Goal: Task Accomplishment & Management: Complete application form

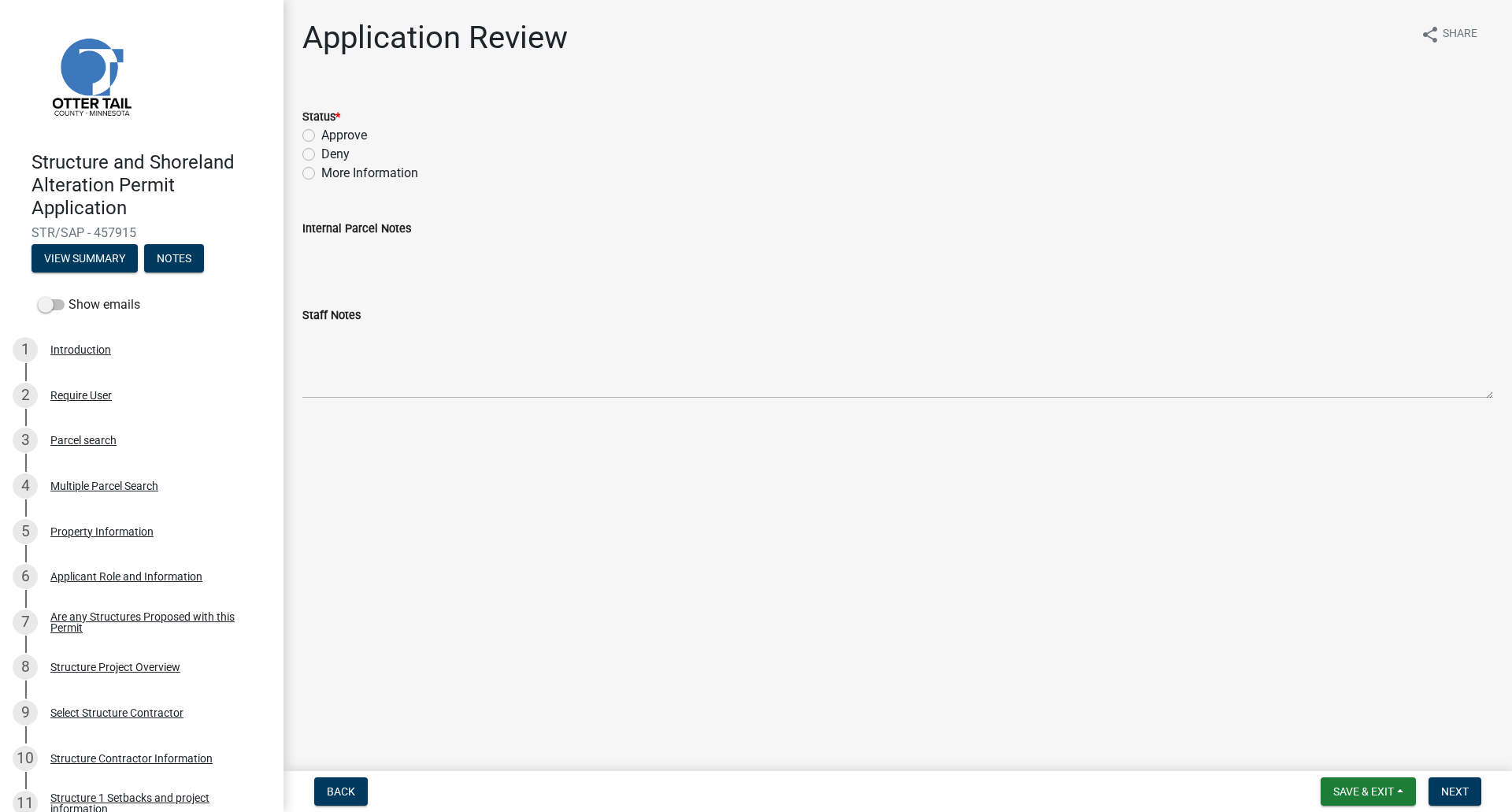
click at [322, 138] on label "Approve" at bounding box center [344, 135] width 46 height 19
click at [322, 136] on input "Approve" at bounding box center [327, 131] width 10 height 10
radio input "true"
click at [1458, 790] on span "Next" at bounding box center [1454, 791] width 28 height 13
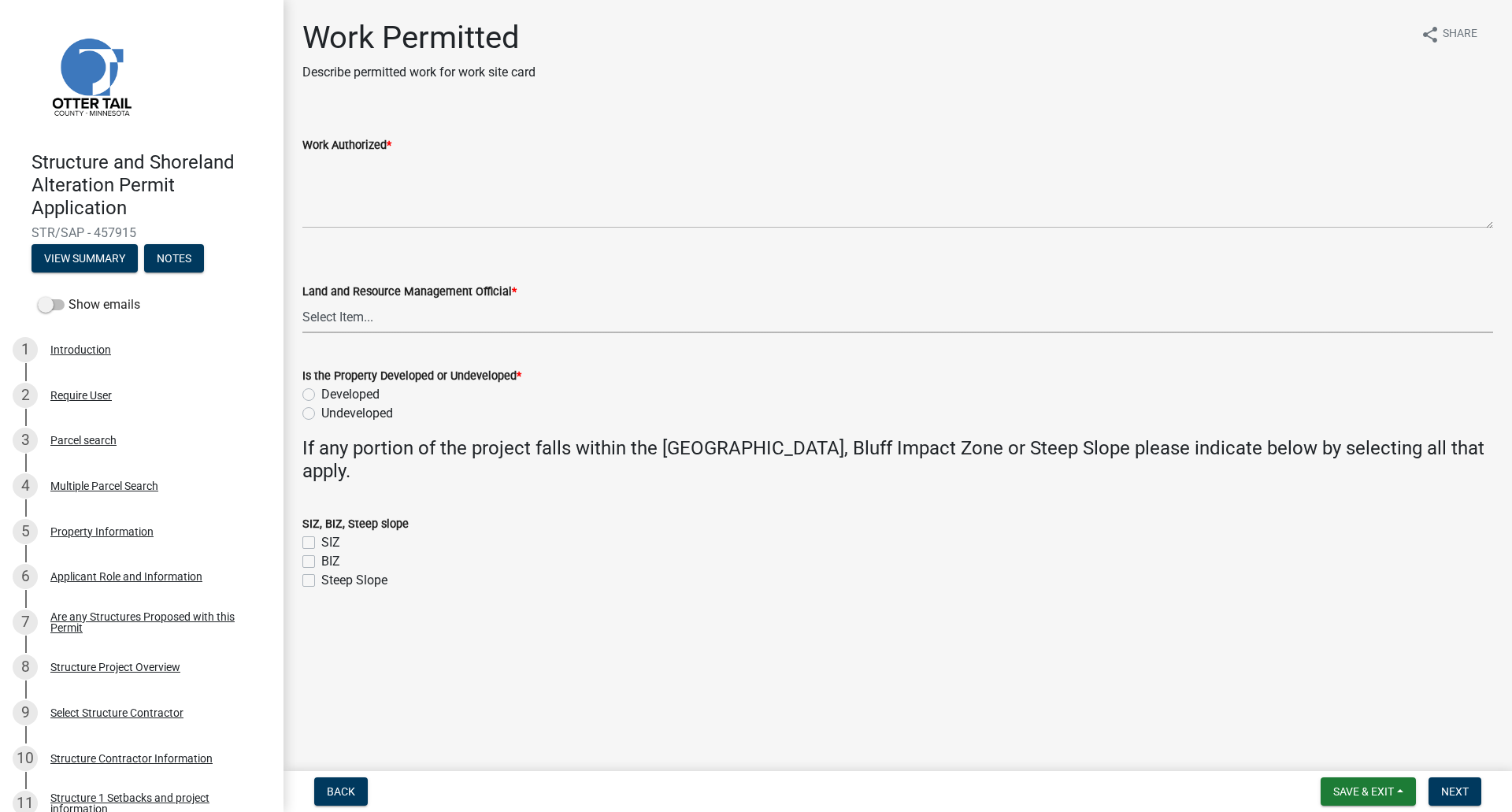
click at [347, 317] on select "Select Item... Alexis Newark Amy Busko Andrea Perales Brittany Tollefson Christ…" at bounding box center [898, 317] width 1190 height 33
click at [303, 301] on select "Select Item... Alexis Newark Amy Busko Andrea Perales Brittany Tollefson Christ…" at bounding box center [898, 317] width 1190 height 33
select select "f66be788-4dd6-459d-a9ec-6d83f4dfb709"
click at [322, 544] on label "SIZ" at bounding box center [331, 543] width 19 height 19
click at [322, 544] on input "SIZ" at bounding box center [327, 538] width 10 height 10
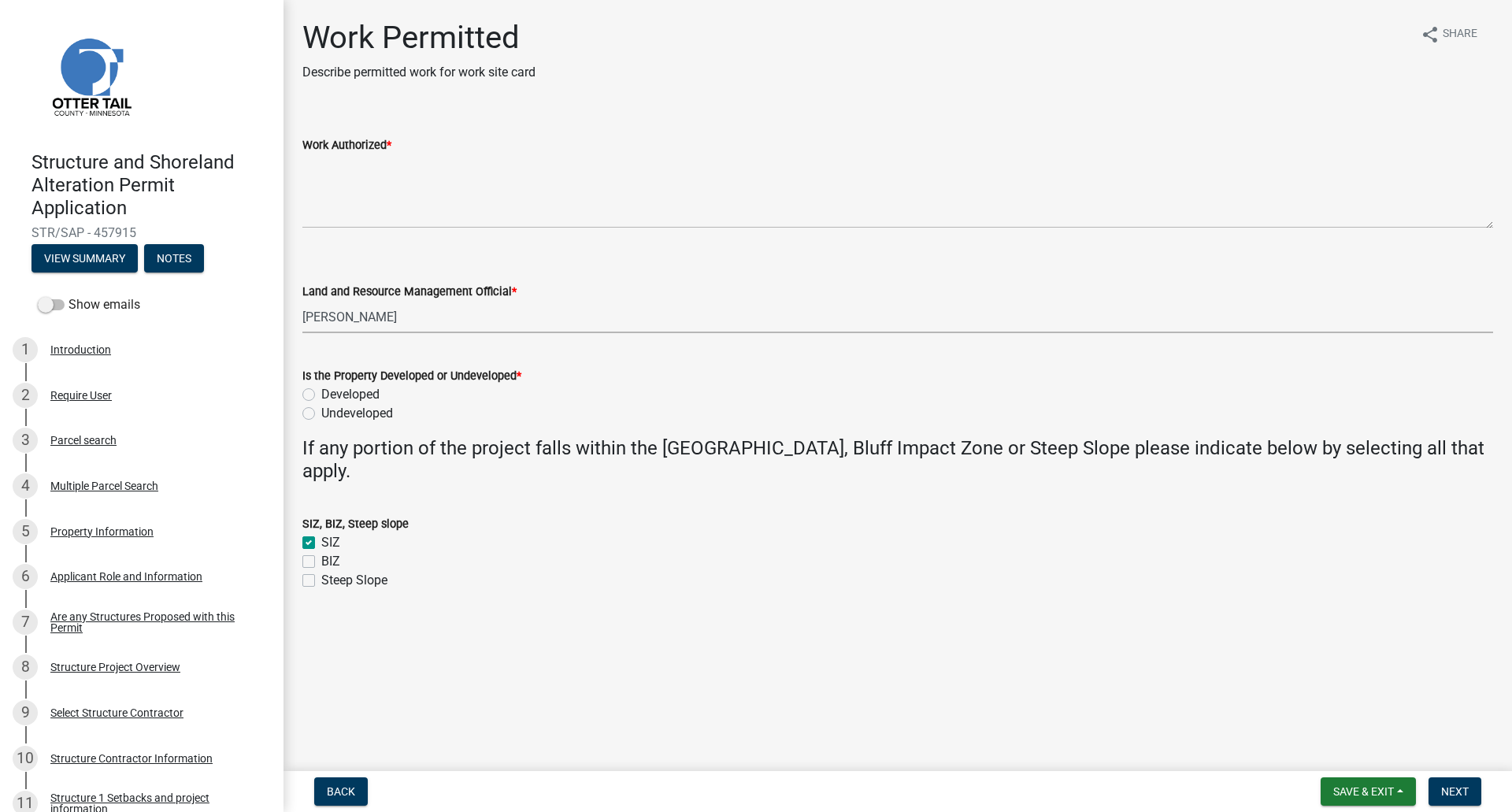
checkbox input "true"
checkbox input "false"
click at [322, 393] on label "Developed" at bounding box center [351, 395] width 58 height 19
click at [322, 393] on input "Developed" at bounding box center [327, 391] width 10 height 10
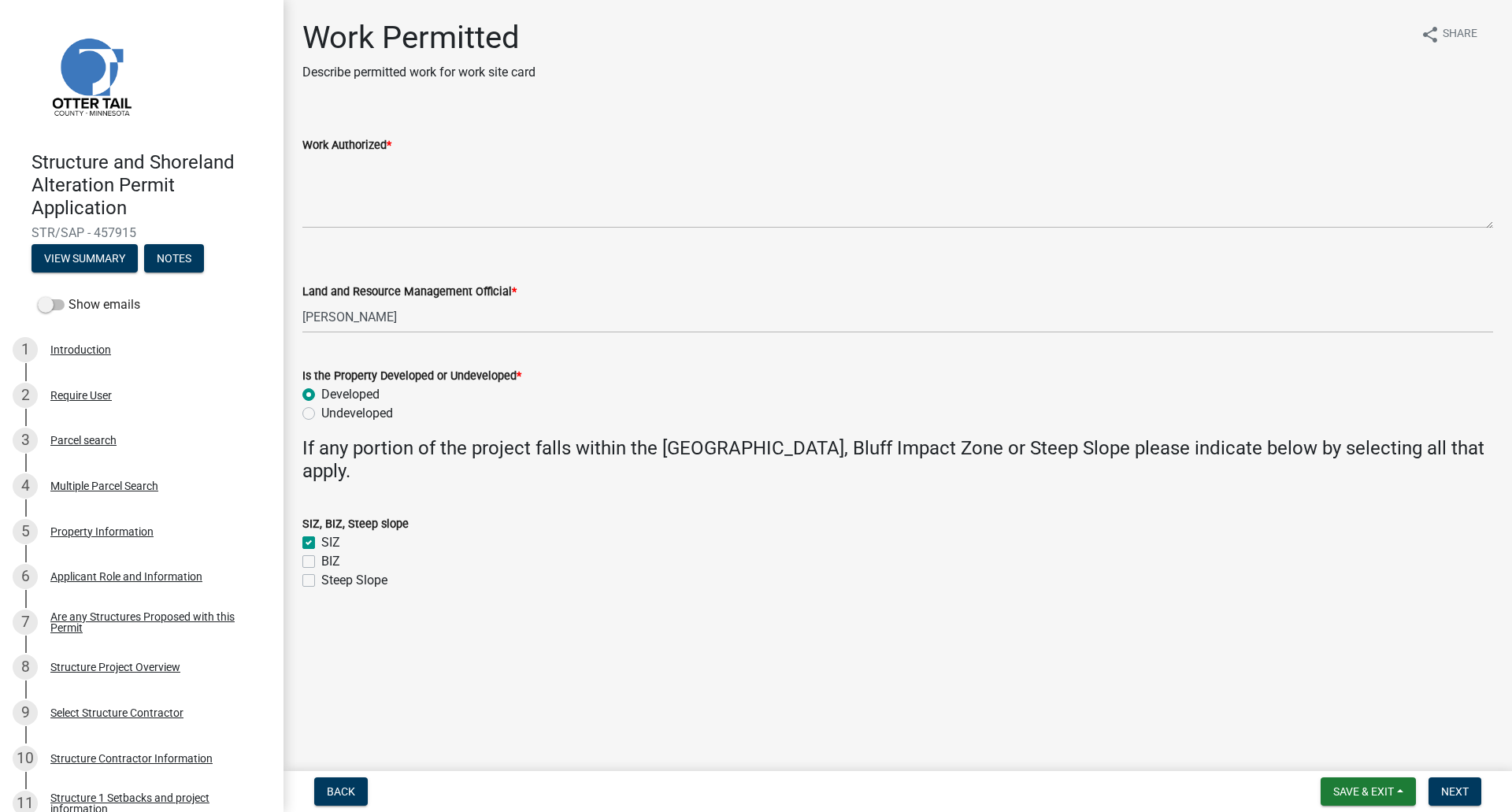
radio input "true"
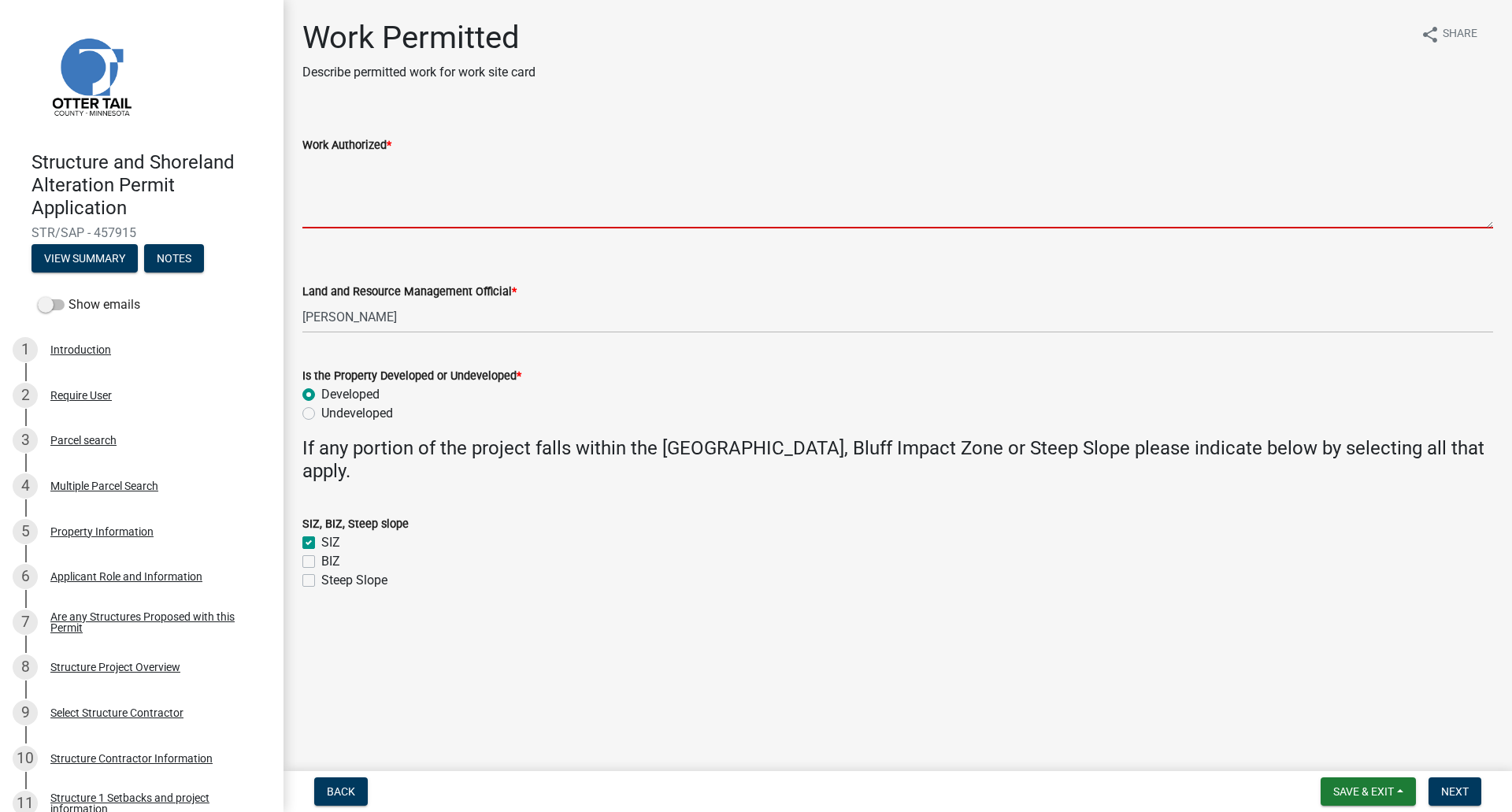
click at [354, 181] on textarea "Work Authorized *" at bounding box center [898, 191] width 1190 height 74
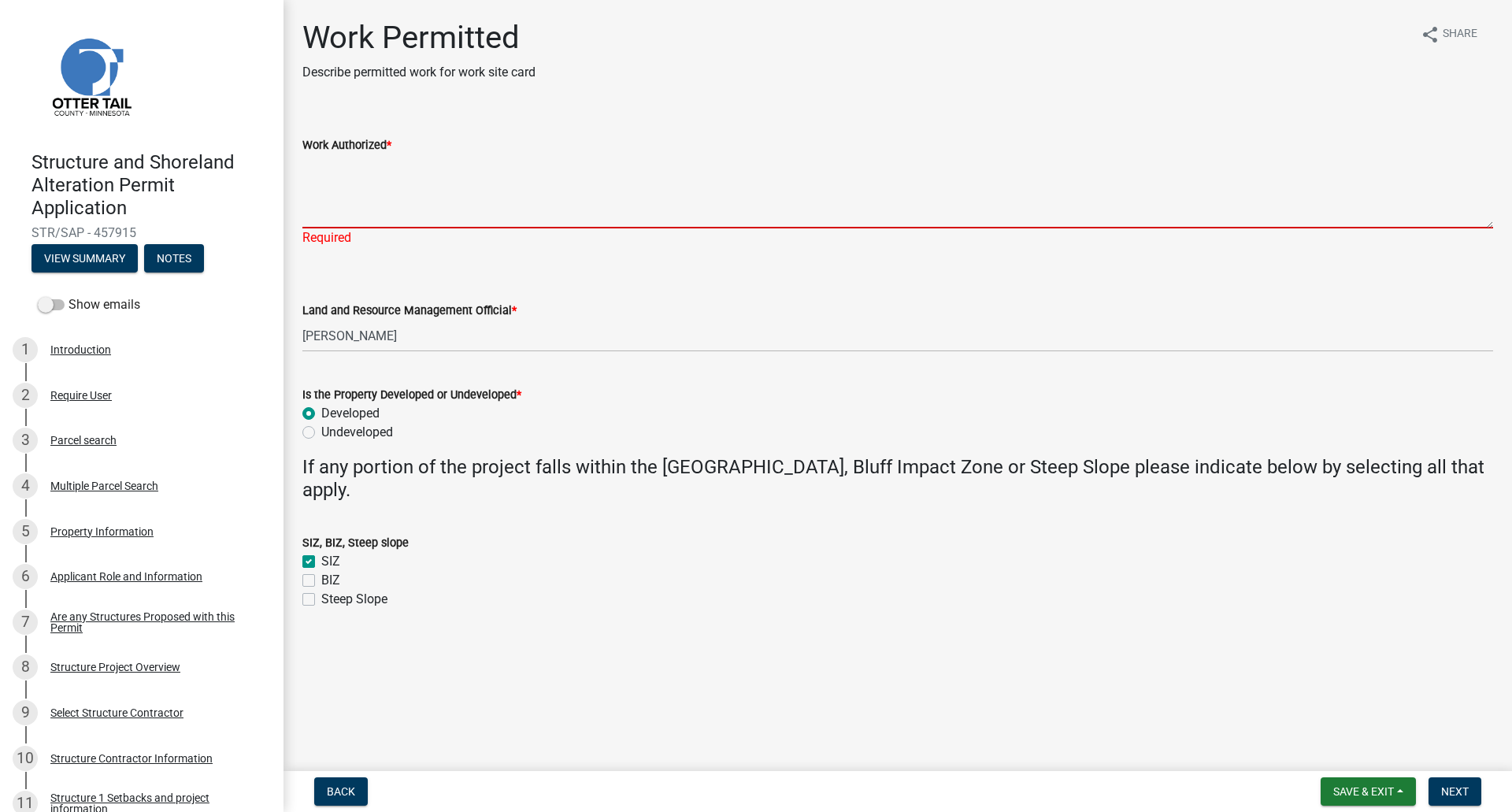
click at [362, 207] on textarea "Work Authorized *" at bounding box center [898, 191] width 1190 height 74
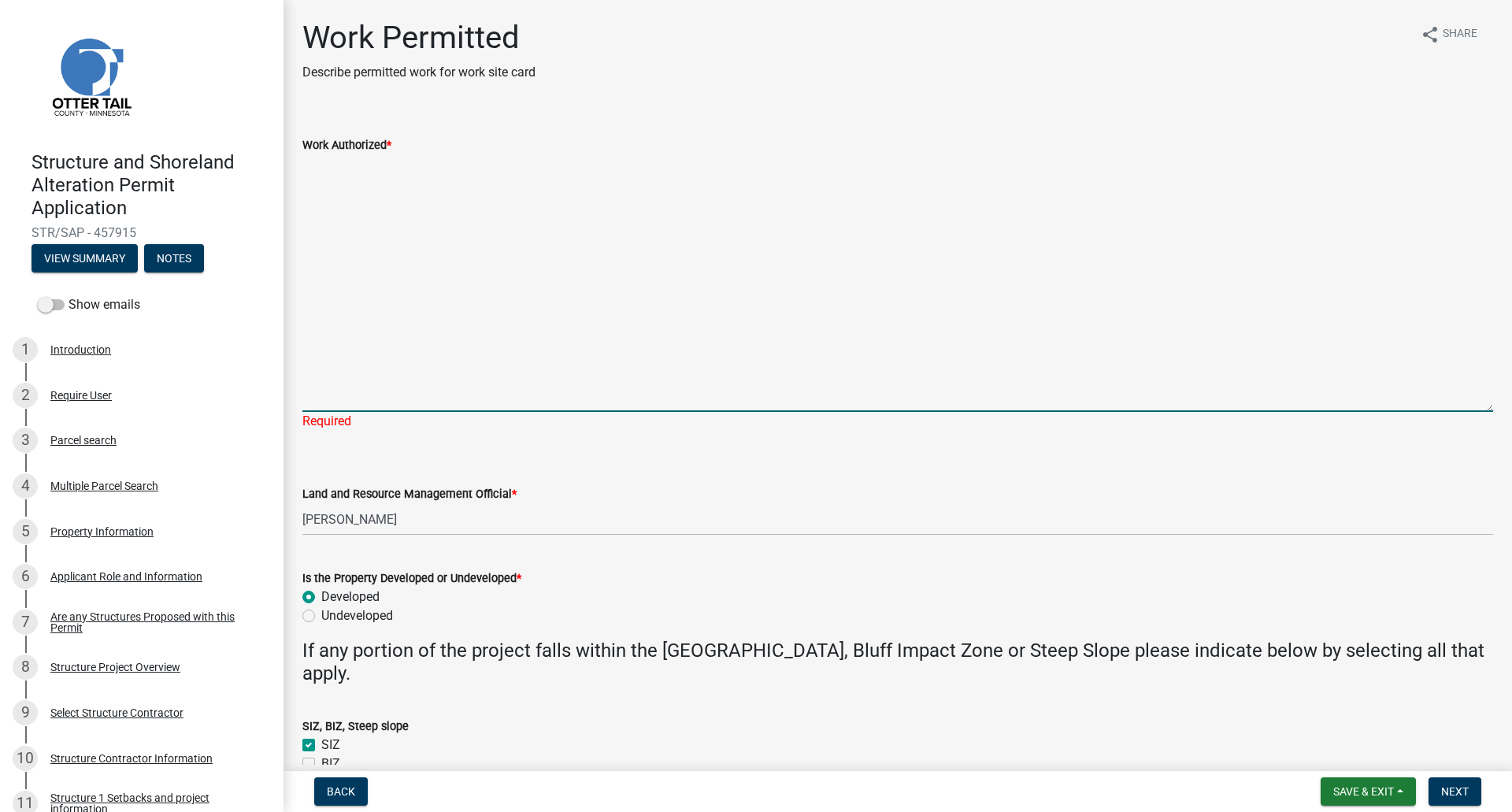
drag, startPoint x: 1492, startPoint y: 219, endPoint x: 1477, endPoint y: 434, distance: 215.5
click at [1477, 412] on textarea "Work Authorized *" at bounding box center [898, 282] width 1190 height 257
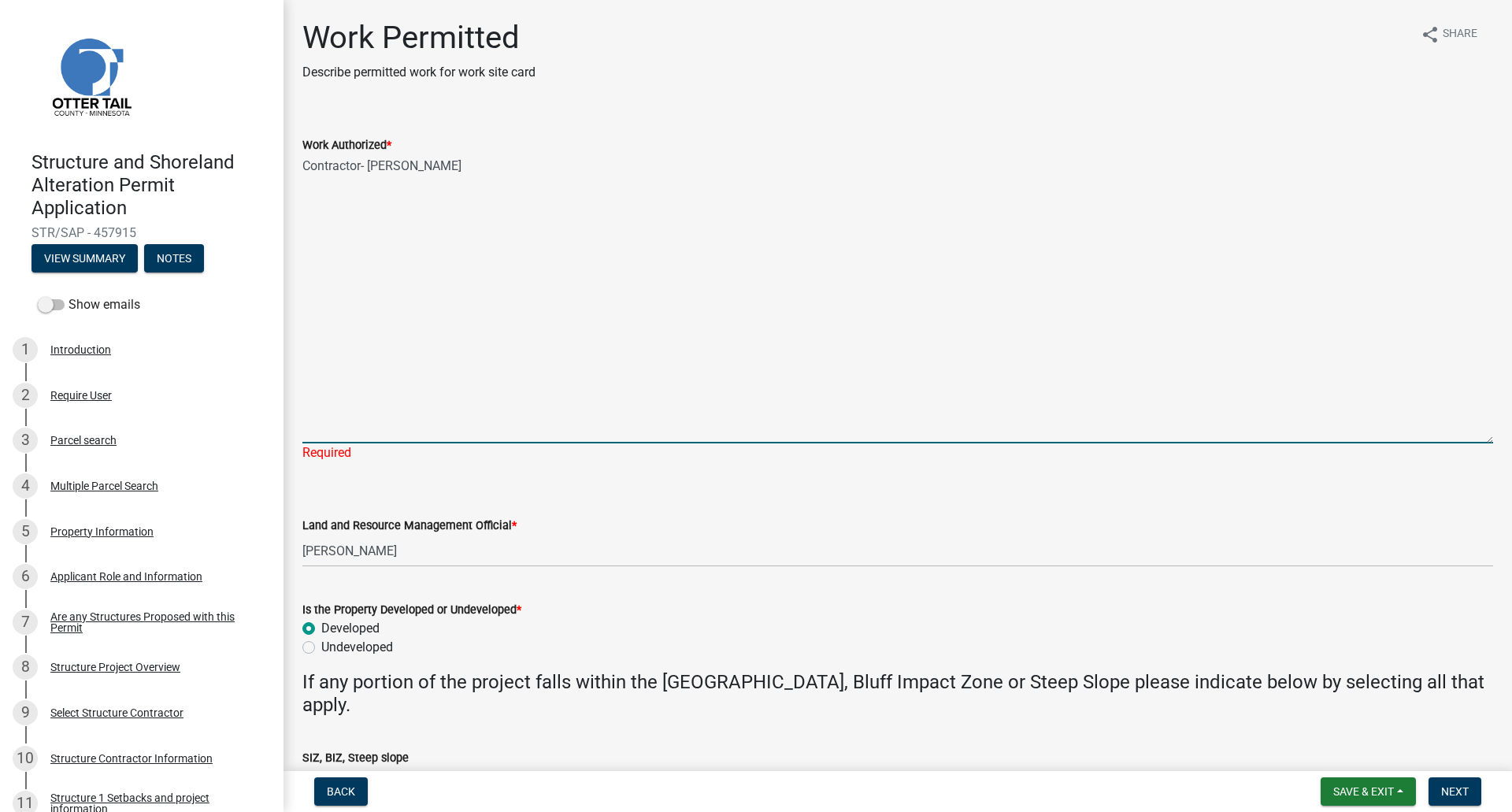
click at [403, 172] on textarea "Contractor- Peter Theil" at bounding box center [898, 298] width 1190 height 289
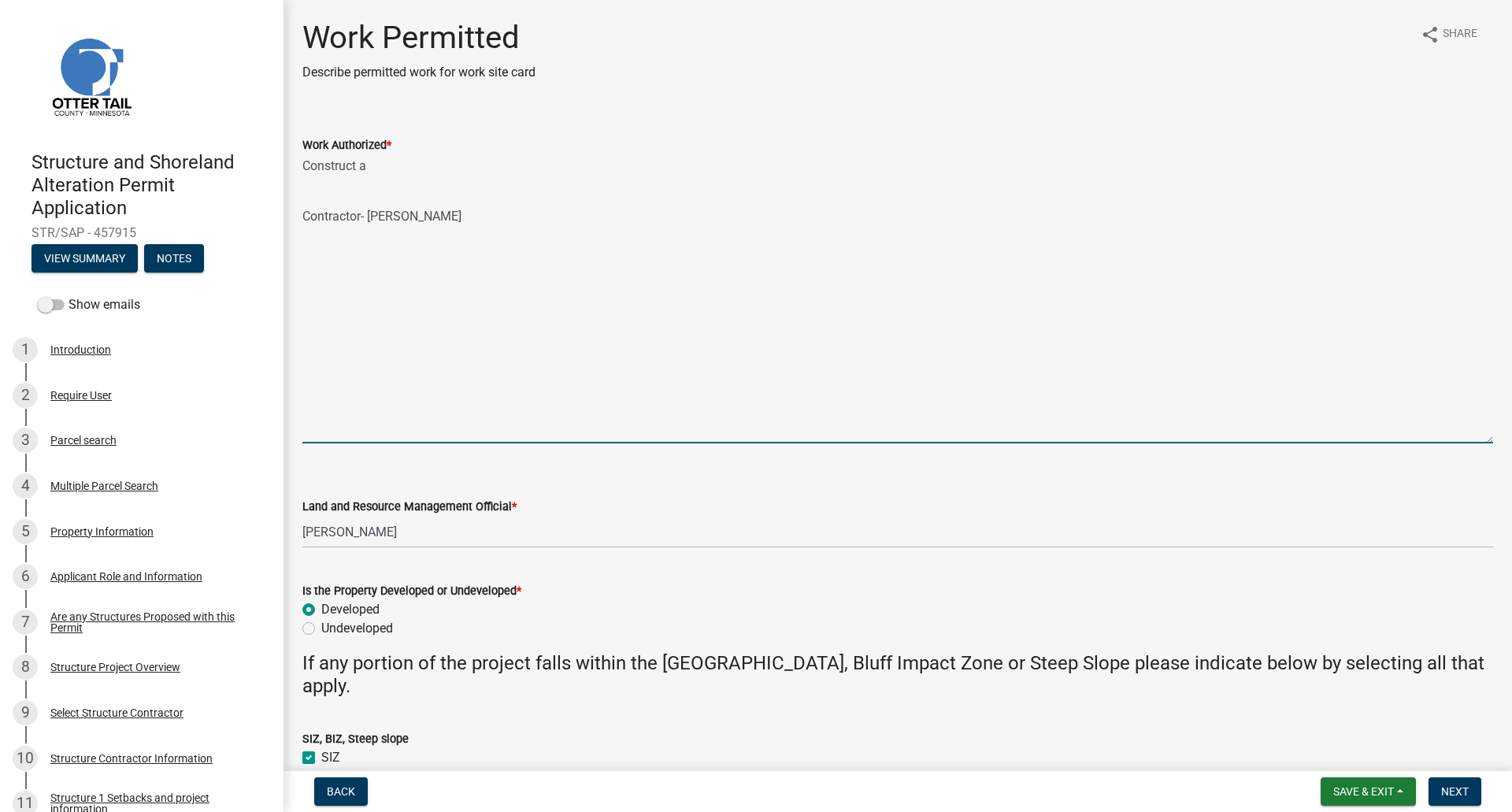
click at [389, 180] on textarea "Construct a Contractor- Peter Theil" at bounding box center [898, 298] width 1190 height 289
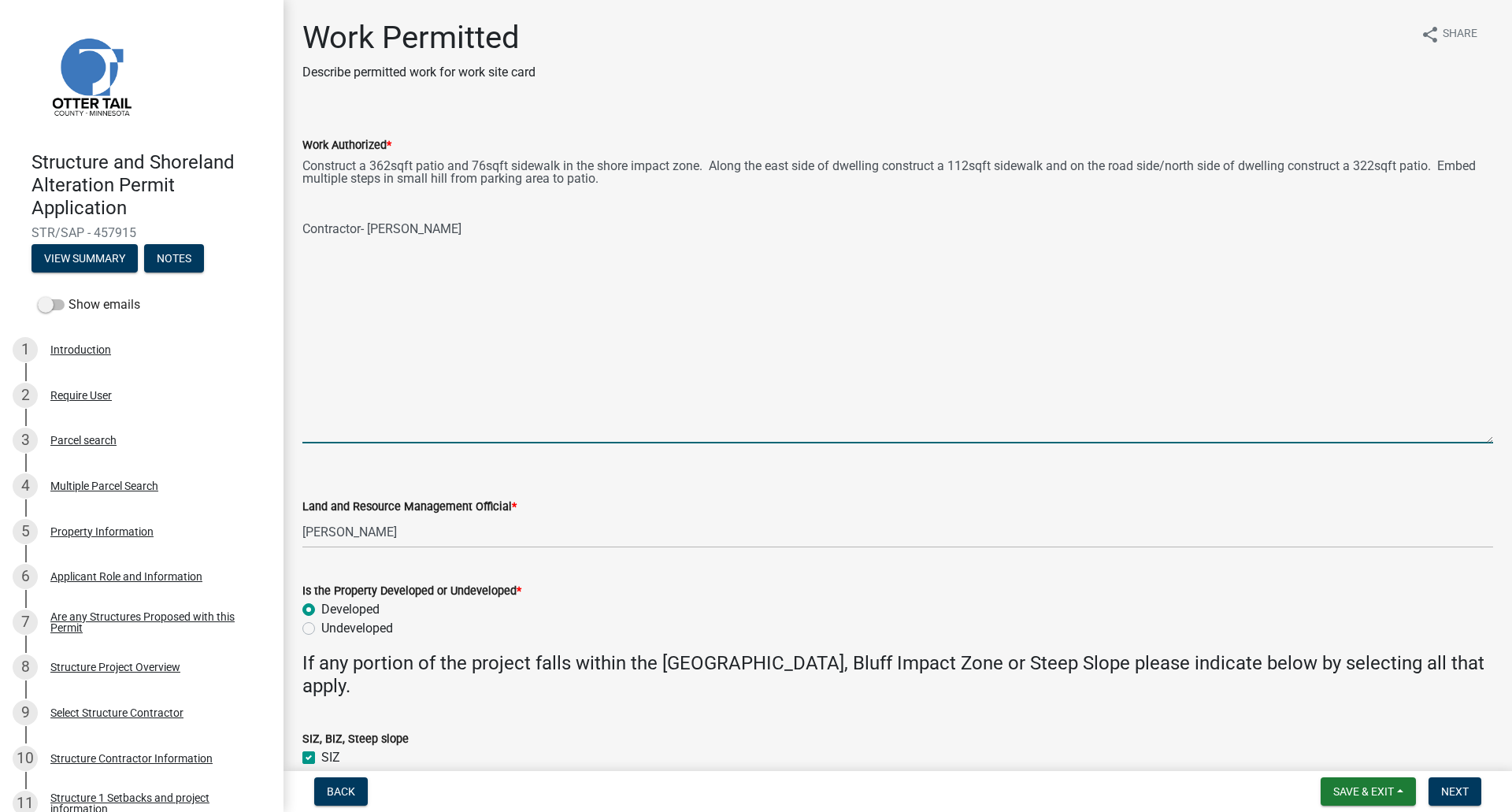
click at [946, 177] on textarea "Construct a 362sqft patio and 76sqft sidewalk in the shore impact zone. Along t…" at bounding box center [898, 298] width 1190 height 289
click at [610, 191] on textarea "Construct a 362sqft patio and 76sqft sidewalk in the shore impact zone. Along t…" at bounding box center [898, 298] width 1190 height 289
click at [681, 194] on textarea "Construct a 362sqft patio and 76sqft sidewalk in the shore impact zone. Along t…" at bounding box center [898, 298] width 1190 height 289
click at [1122, 191] on textarea "Construct a 362sqft patio and 76sqft sidewalk in the shore impact zone. Along t…" at bounding box center [898, 298] width 1190 height 289
click at [683, 191] on textarea "Construct a 362sqft patio and 76sqft sidewalk in the shore impact zone. Along t…" at bounding box center [898, 298] width 1190 height 289
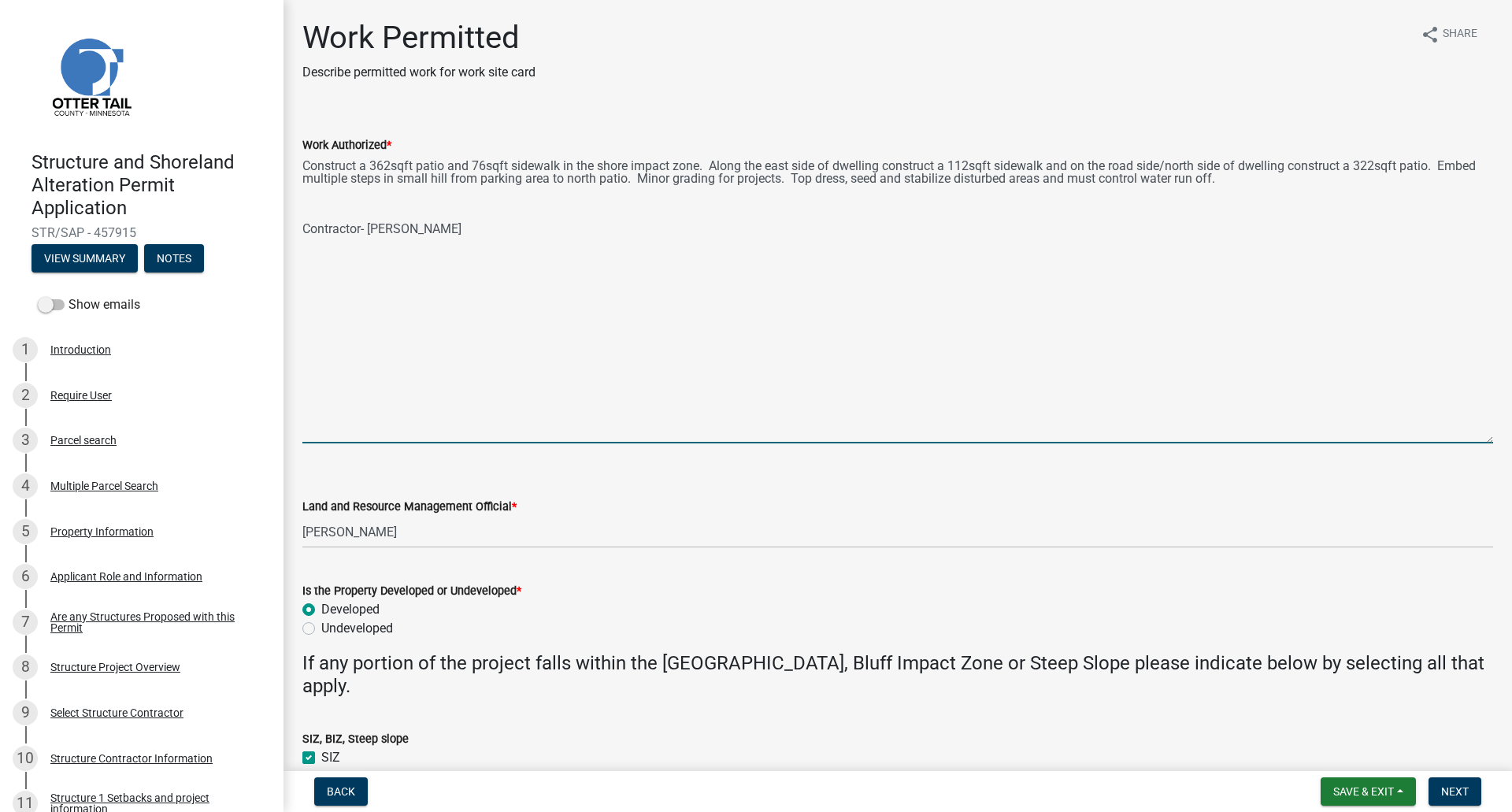
click at [315, 223] on textarea "Construct a 362sqft patio and 76sqft sidewalk in the shore impact zone. Along t…" at bounding box center [898, 298] width 1190 height 289
click at [456, 213] on textarea "Construct a 362sqft patio and 76sqft sidewalk in the shore impact zone. Along t…" at bounding box center [898, 298] width 1190 height 289
click at [1282, 194] on textarea "Construct a 362sqft patio and 76sqft sidewalk in the shore impact zone. Along t…" at bounding box center [898, 298] width 1190 height 289
click at [302, 216] on div "Work Authorized * Construct a 362sqft patio and 76sqft sidewalk in the shore im…" at bounding box center [898, 279] width 1214 height 330
click at [303, 214] on textarea "Construct a 362sqft patio and 76sqft sidewalk in the shore impact zone. Along t…" at bounding box center [898, 298] width 1190 height 289
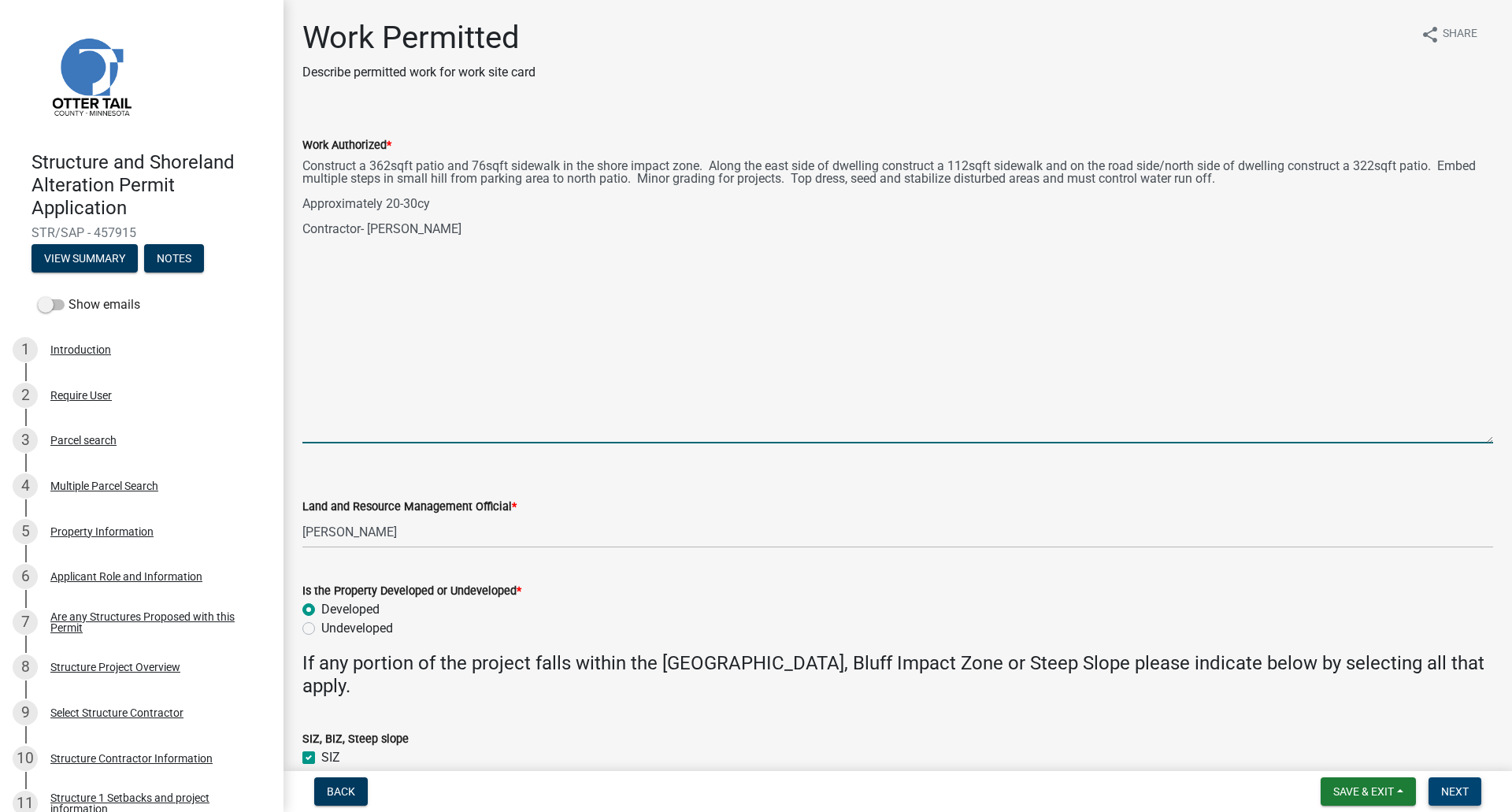
type textarea "Construct a 362sqft patio and 76sqft sidewalk in the shore impact zone. Along t…"
click at [1443, 787] on span "Next" at bounding box center [1454, 791] width 28 height 13
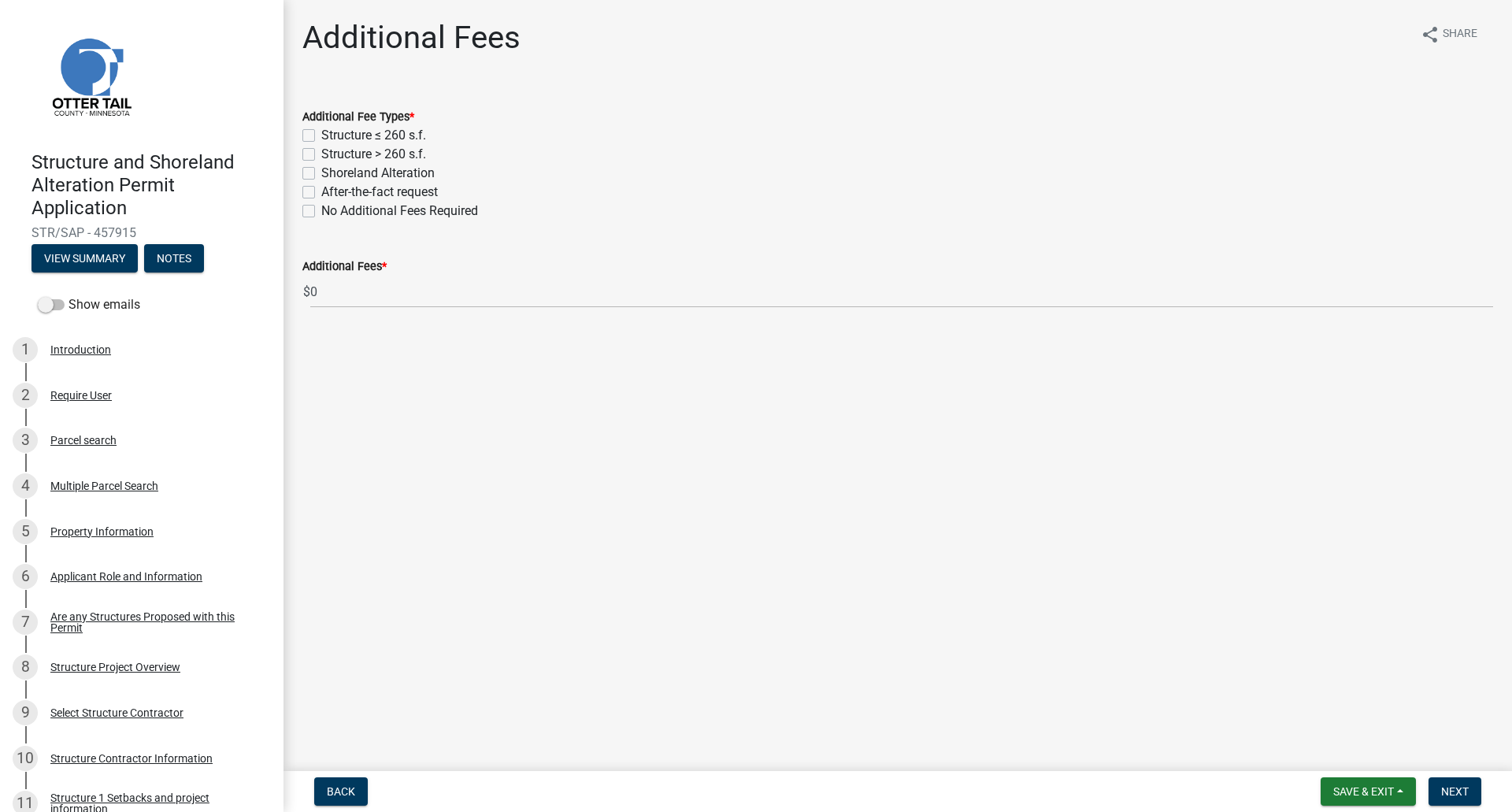
click at [322, 206] on label "No Additional Fees Required" at bounding box center [400, 211] width 157 height 19
click at [322, 206] on input "No Additional Fees Required" at bounding box center [327, 206] width 10 height 10
checkbox input "true"
checkbox input "false"
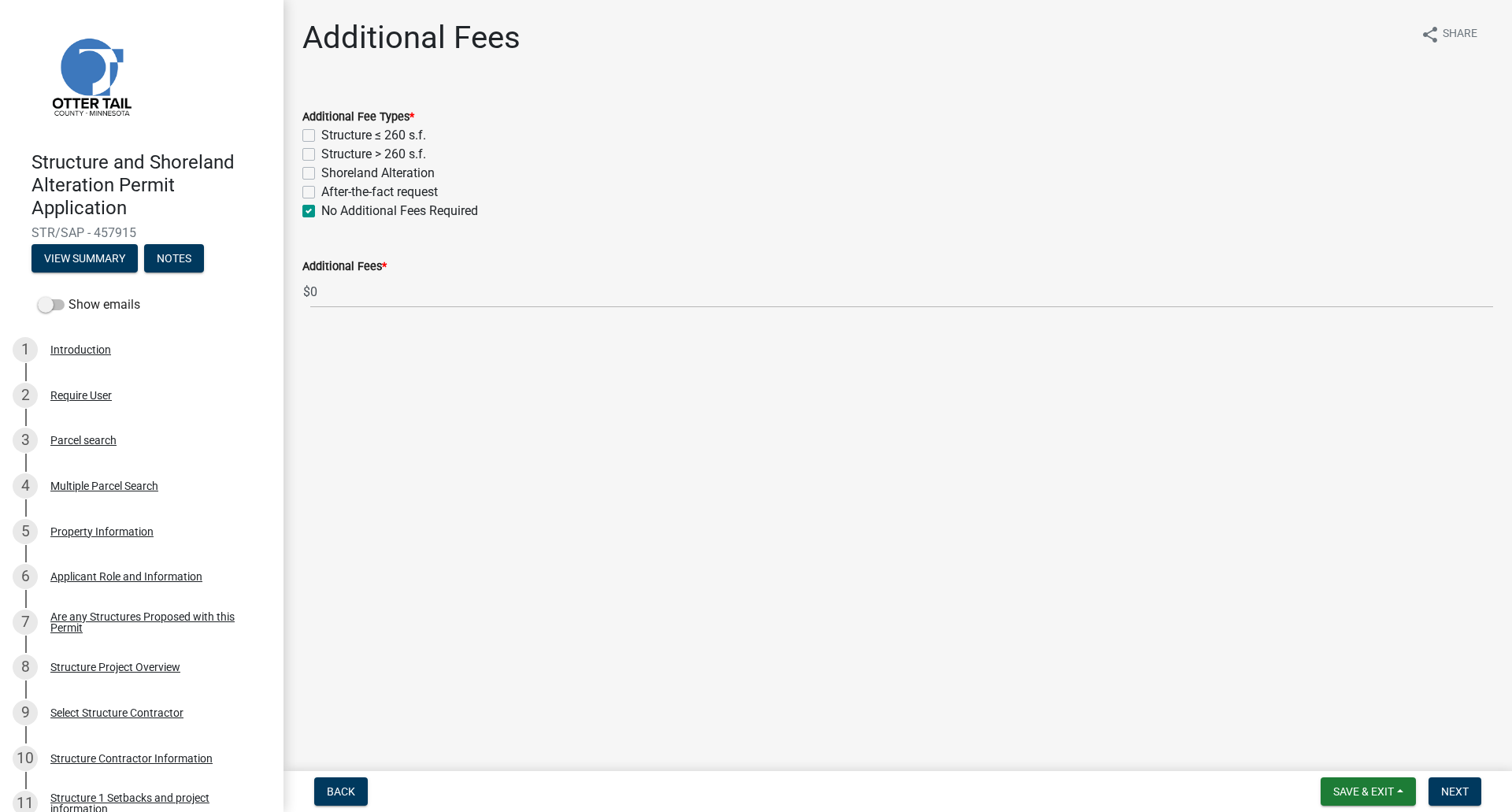
checkbox input "false"
checkbox input "true"
click at [1463, 789] on span "Next" at bounding box center [1454, 791] width 28 height 13
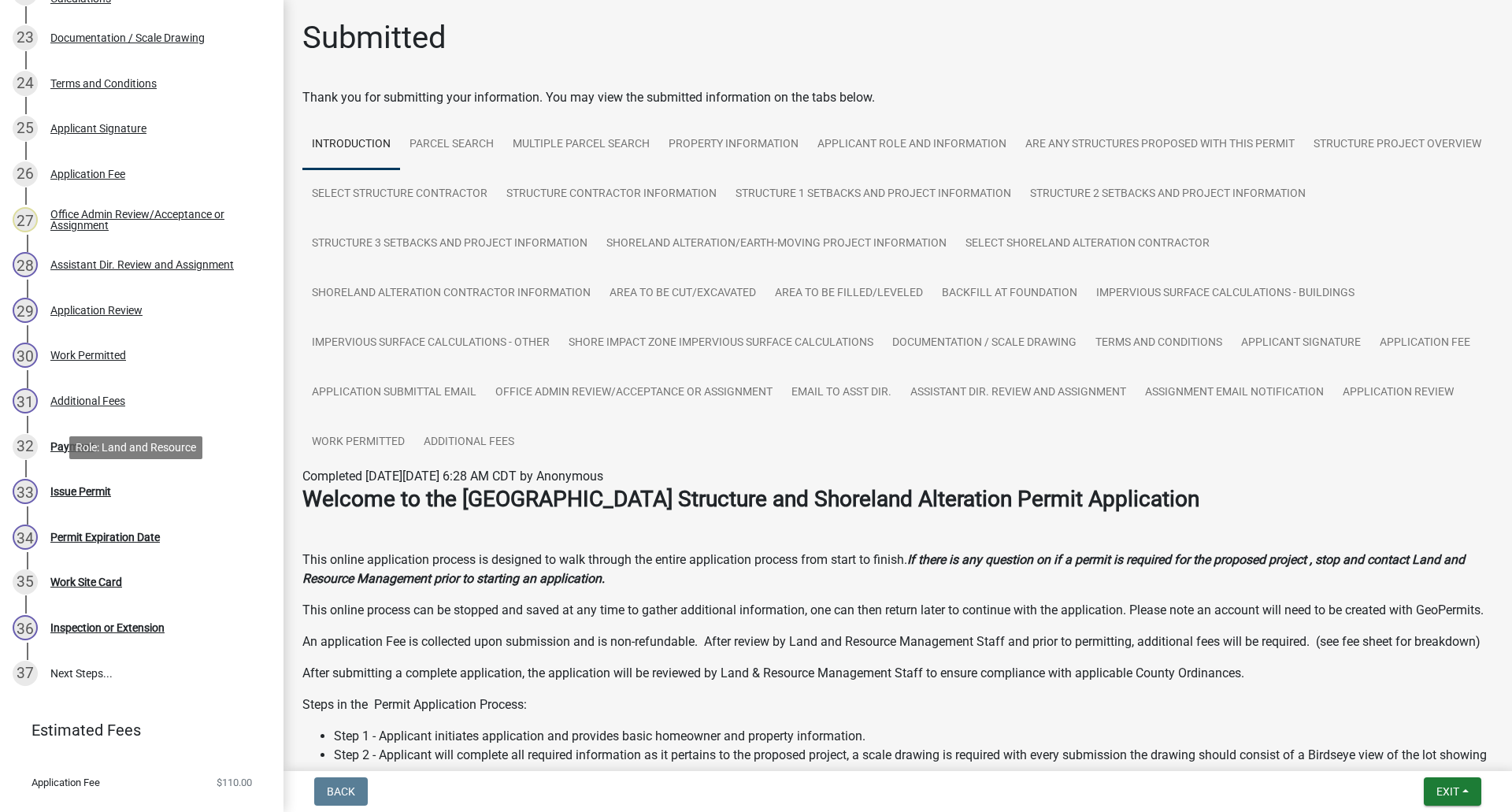
scroll to position [1339, 0]
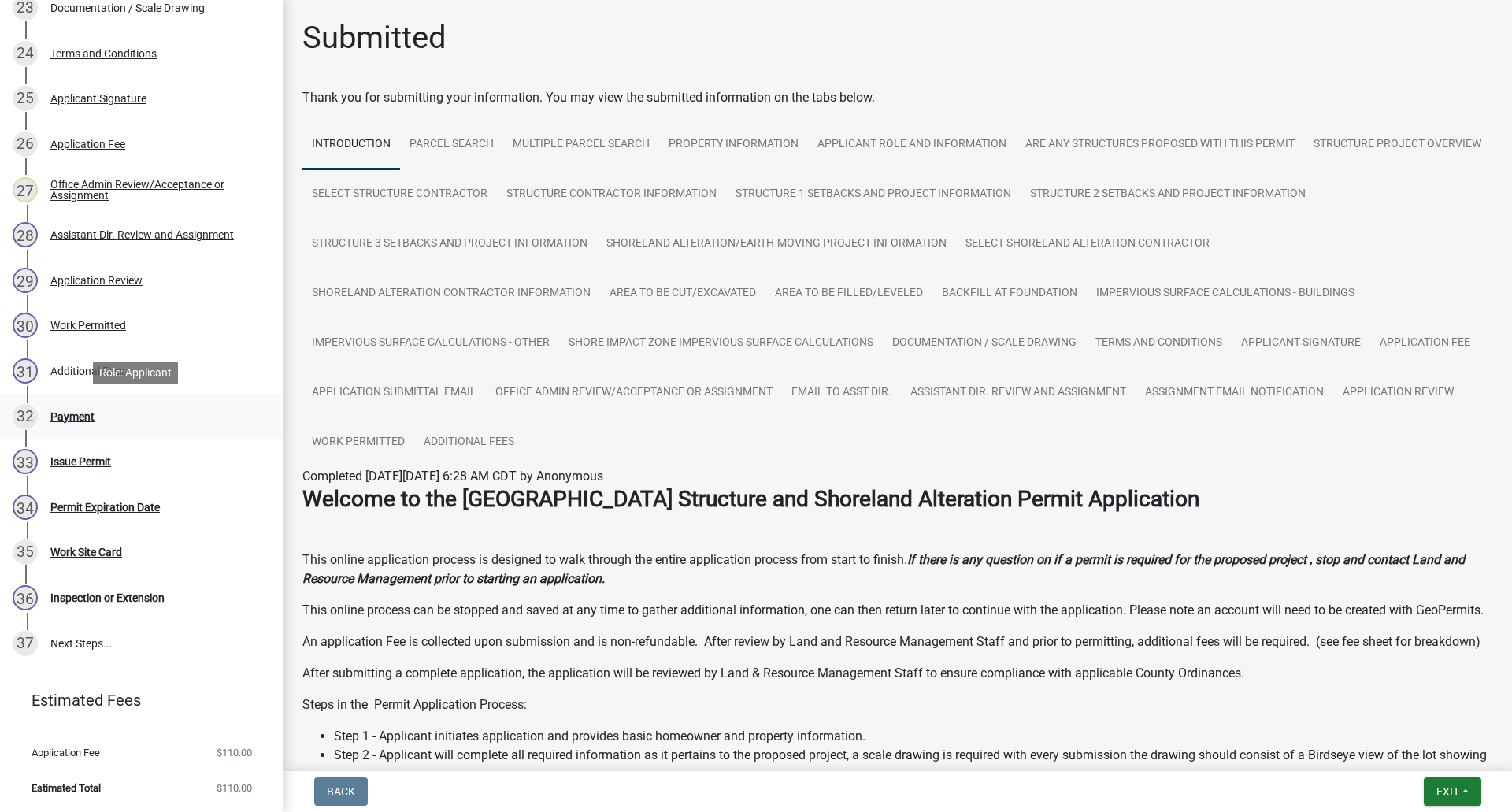
click at [77, 420] on div "Payment" at bounding box center [72, 416] width 44 height 11
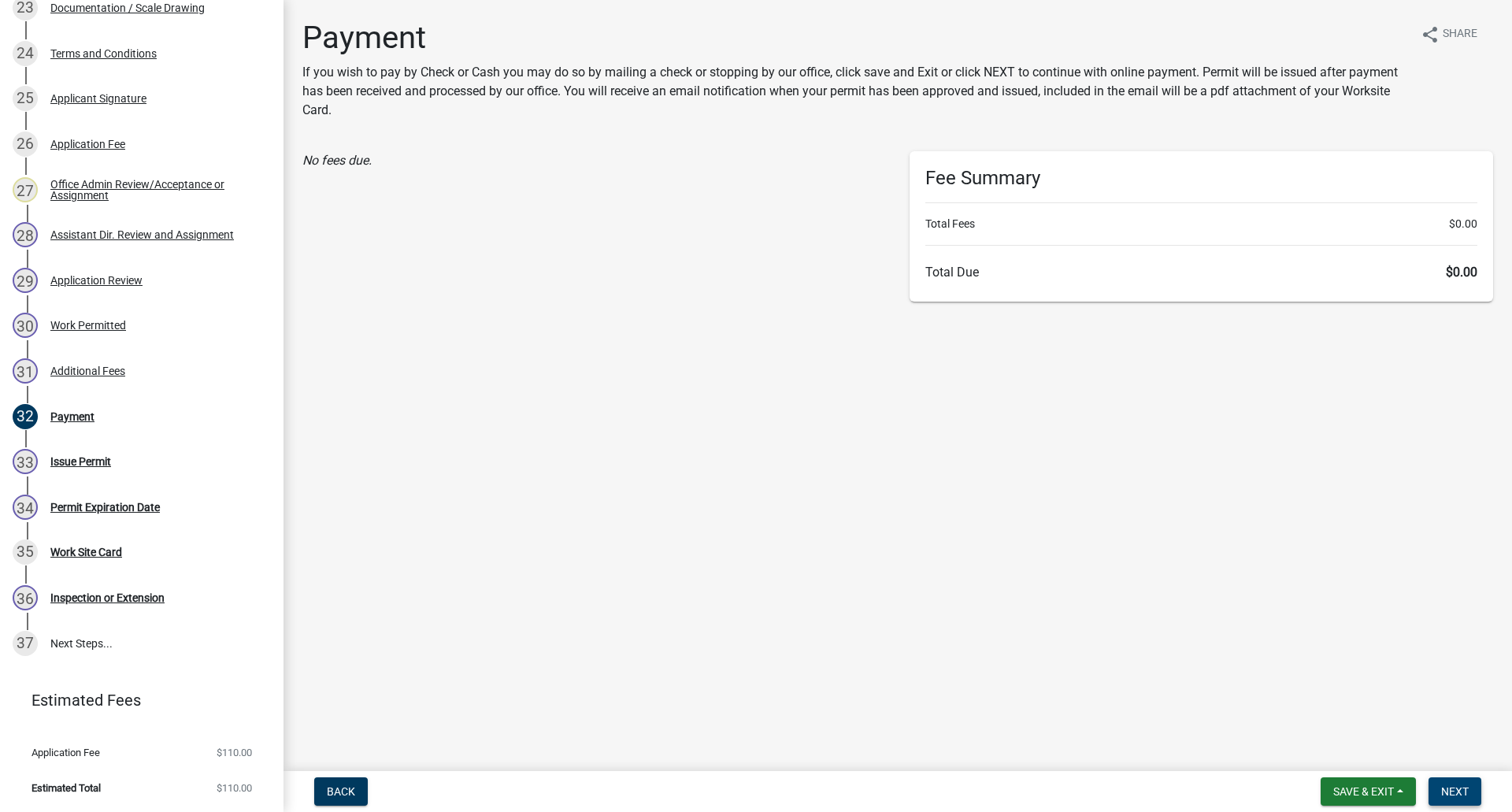
click at [1450, 792] on span "Next" at bounding box center [1454, 791] width 28 height 13
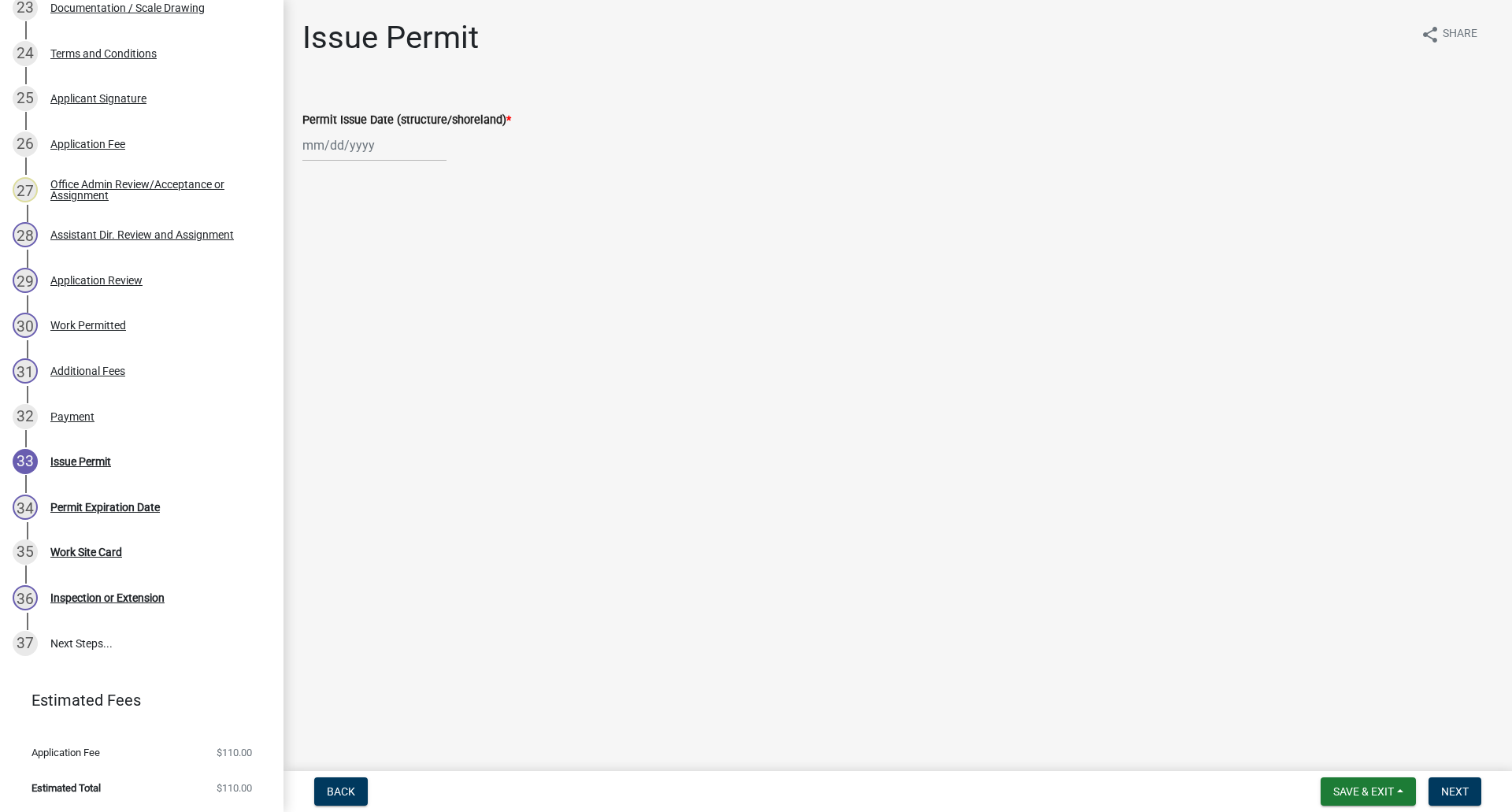
click at [331, 145] on div at bounding box center [375, 145] width 144 height 33
select select "8"
select select "2025"
click at [319, 303] on div "18" at bounding box center [317, 304] width 25 height 25
type input "[DATE]"
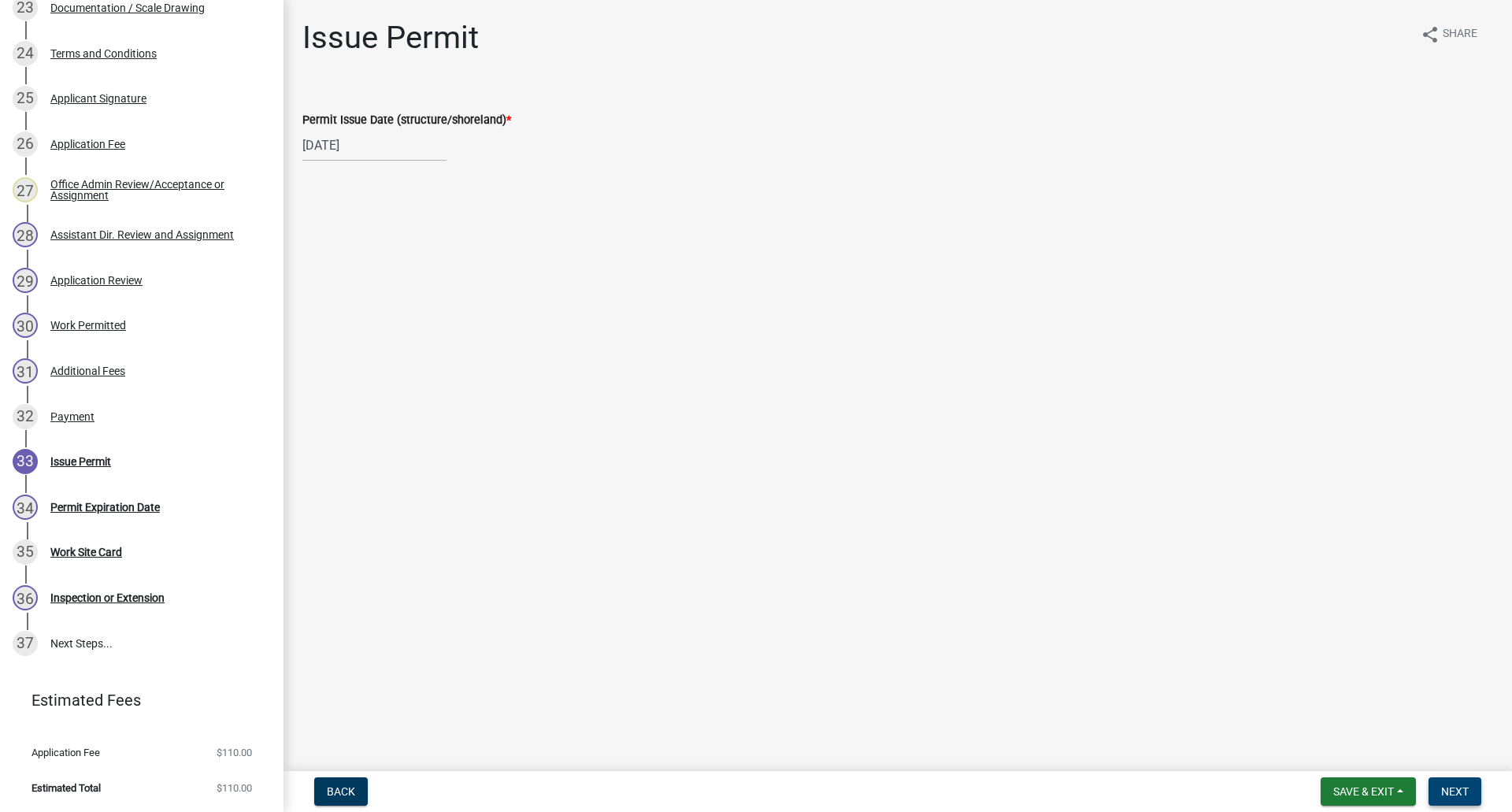
click at [1456, 793] on span "Next" at bounding box center [1454, 791] width 28 height 13
click at [1453, 788] on span "Next" at bounding box center [1454, 791] width 28 height 13
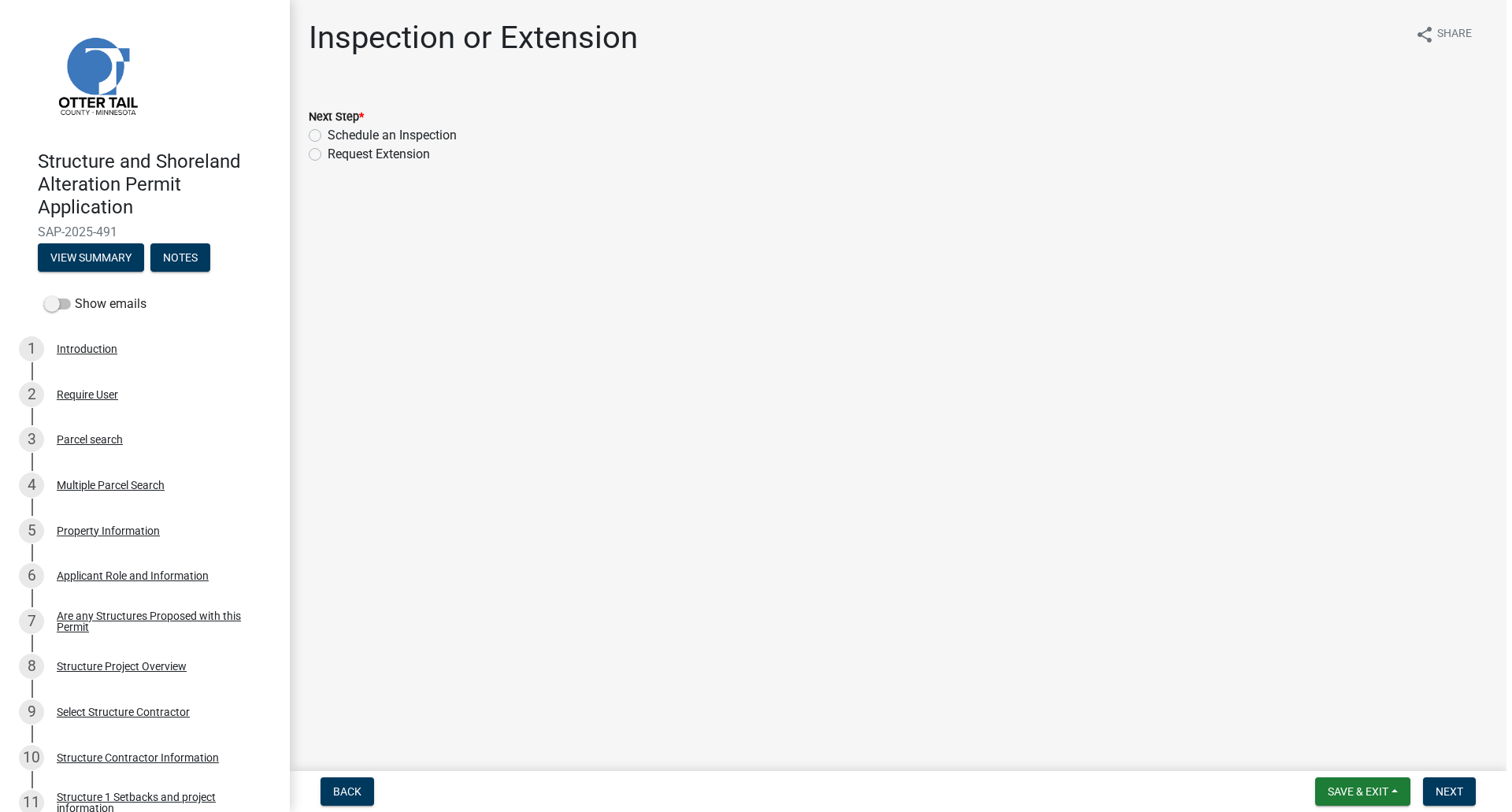
scroll to position [0, 0]
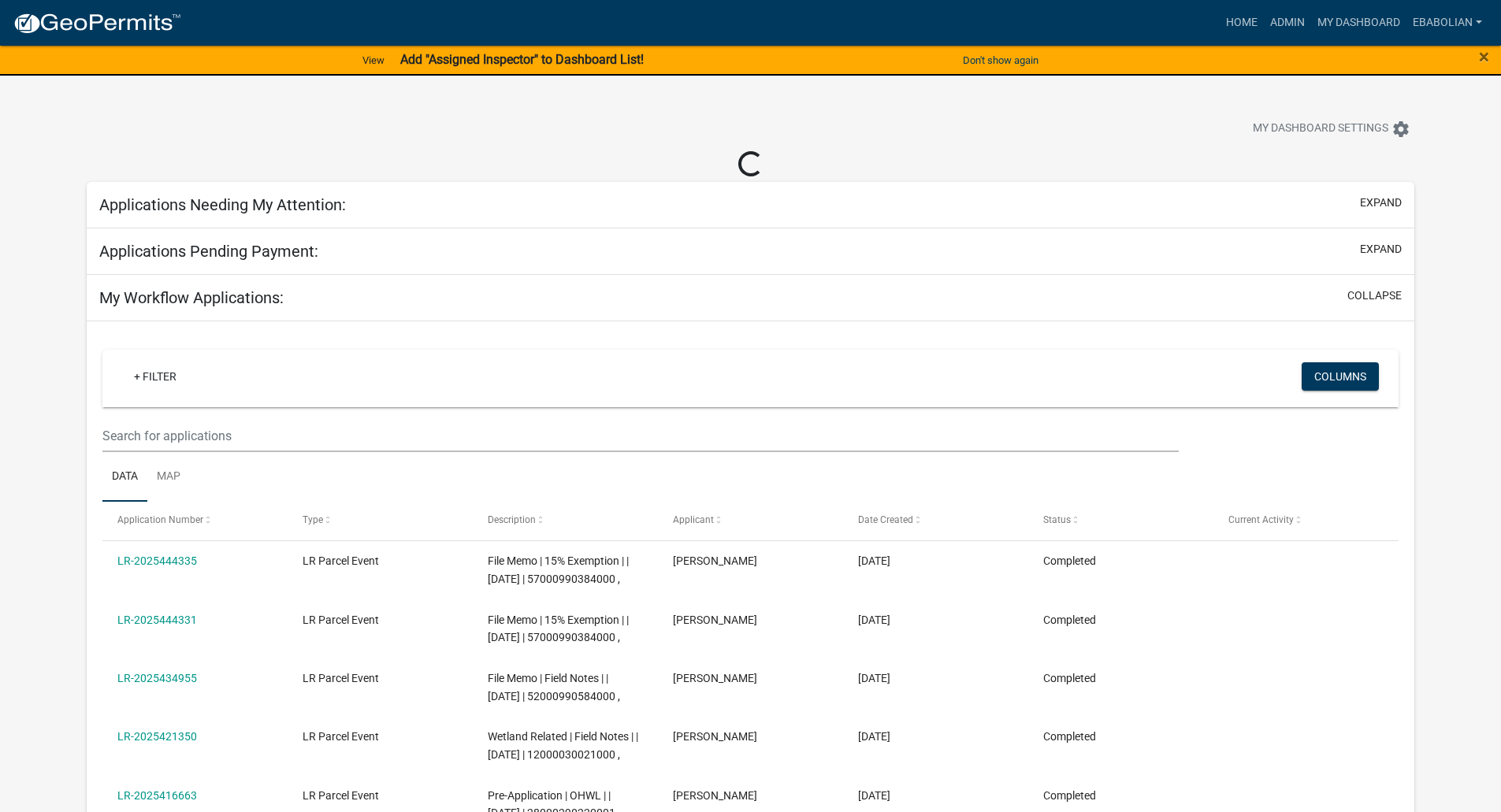
select select "3: 100"
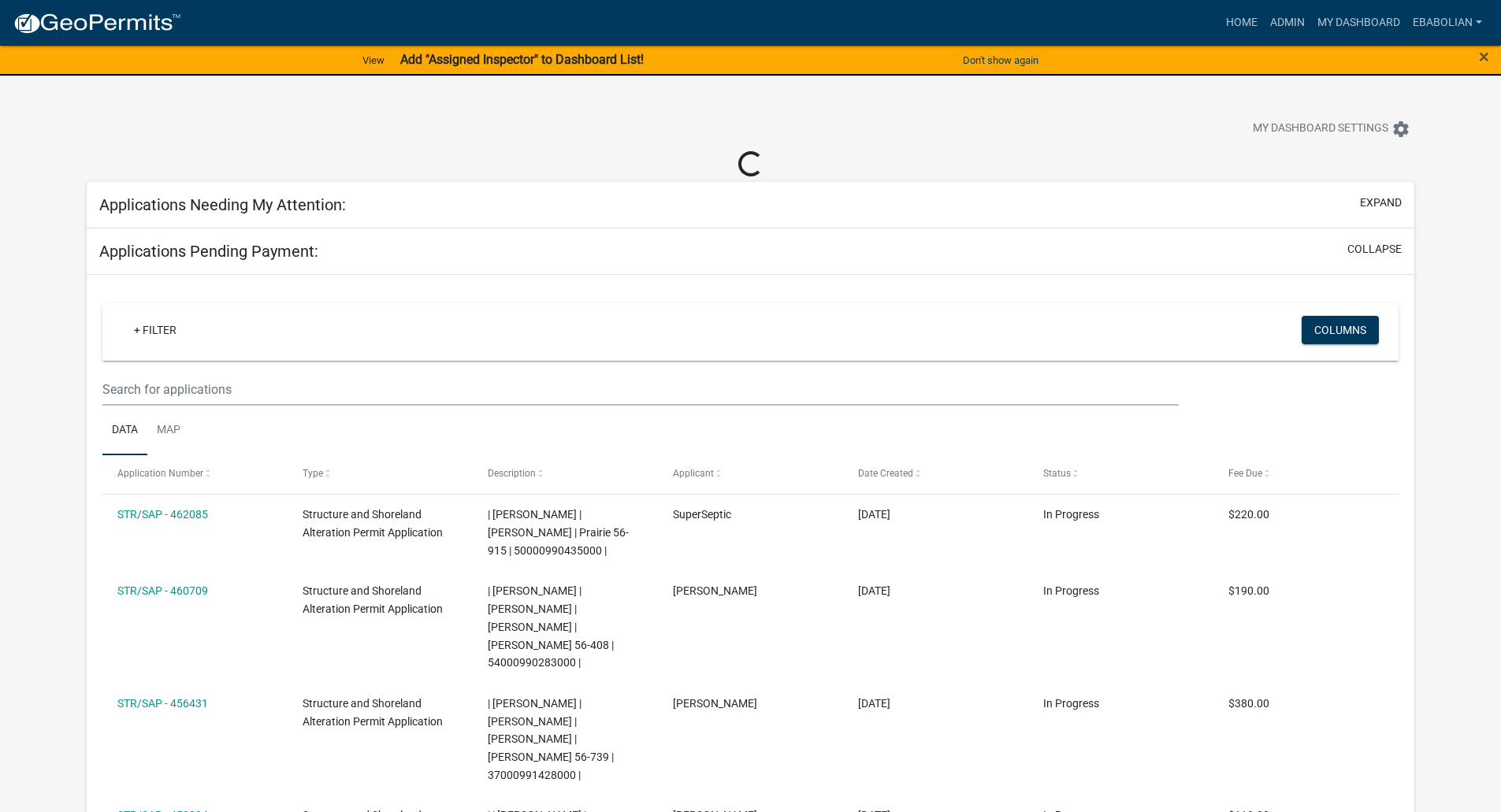
select select "3: 100"
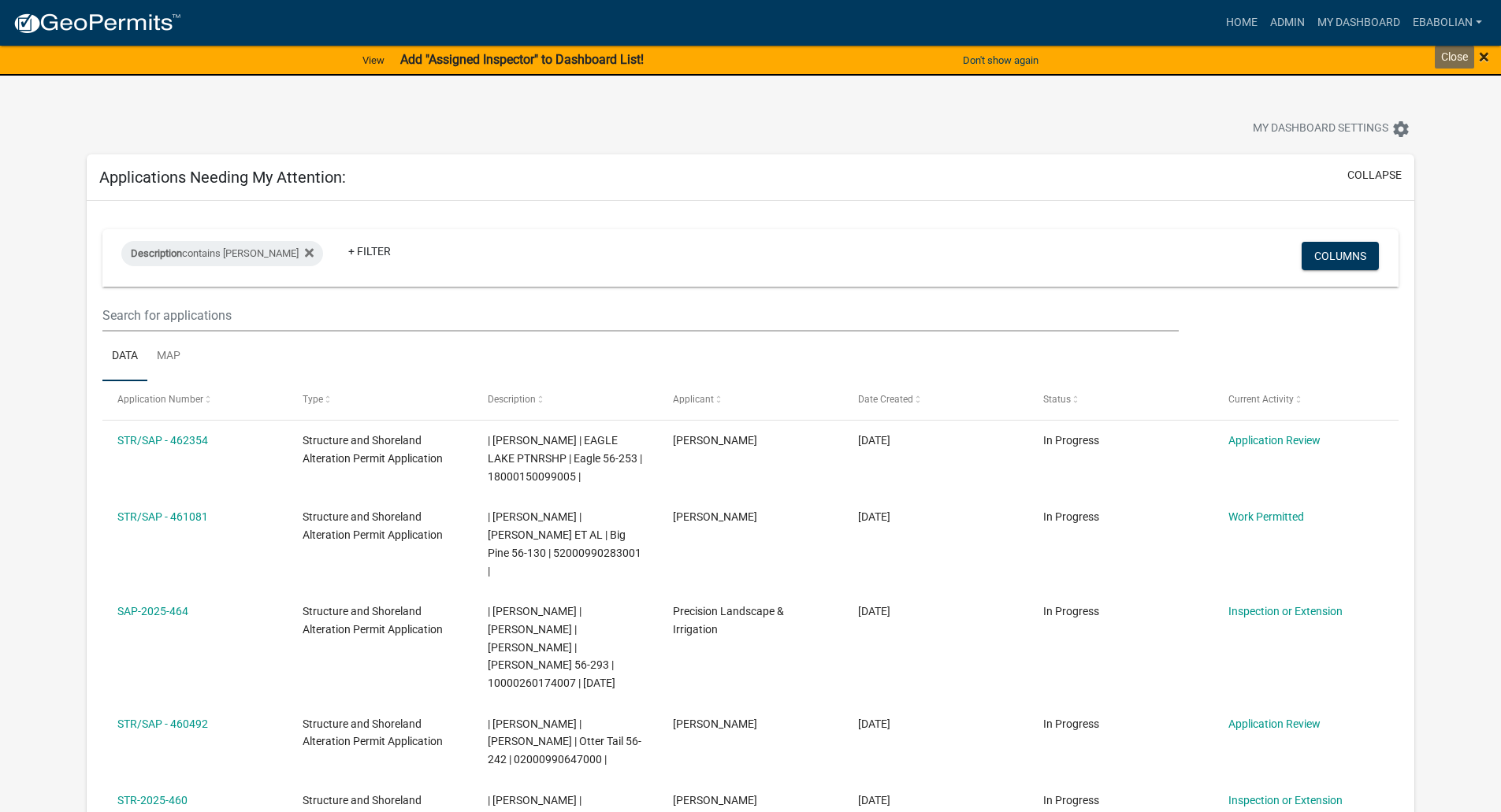
click at [1486, 58] on span "×" at bounding box center [1484, 57] width 10 height 22
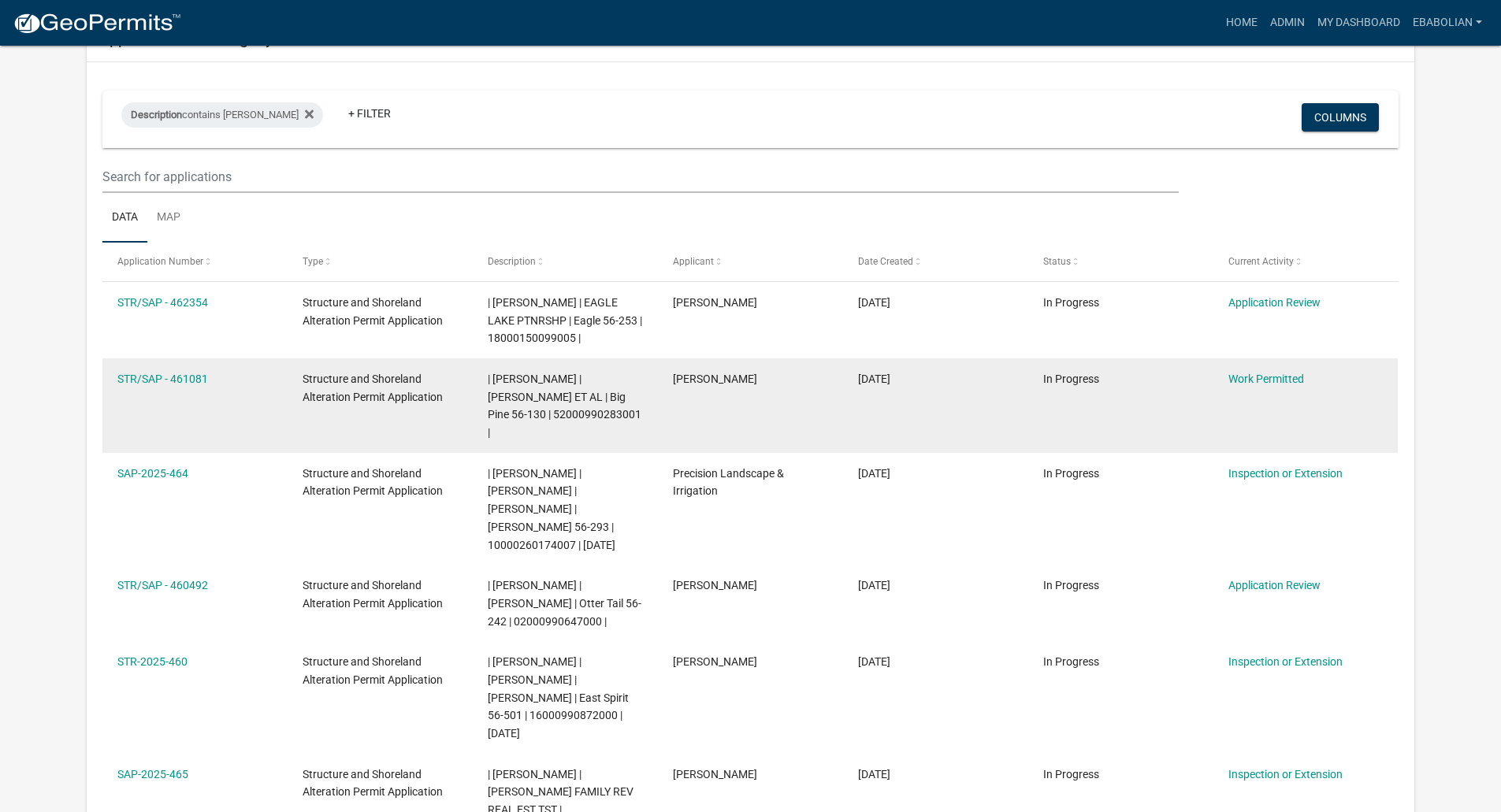
scroll to position [157, 0]
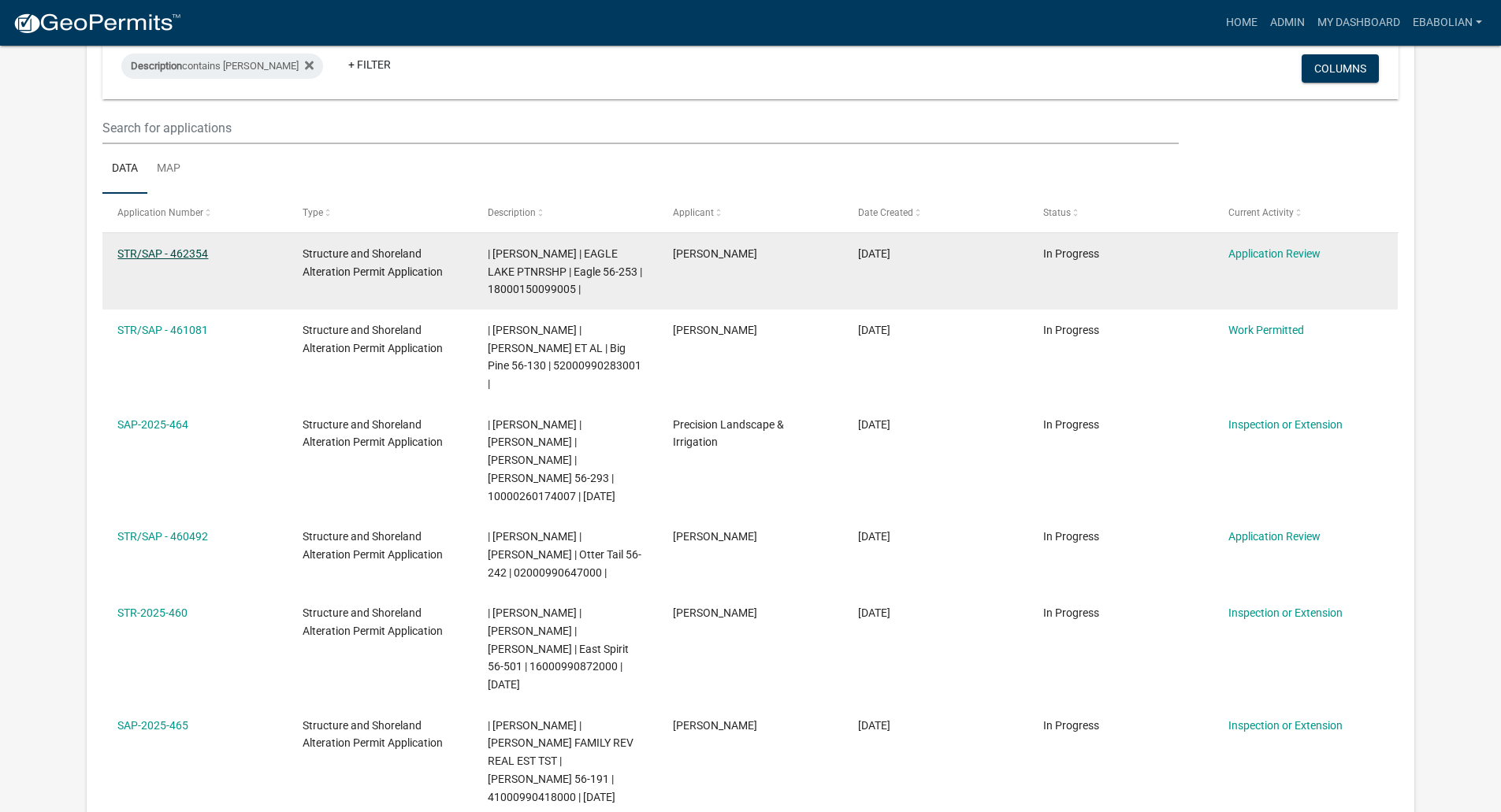
click at [192, 255] on link "STR/SAP - 462354" at bounding box center [162, 253] width 90 height 13
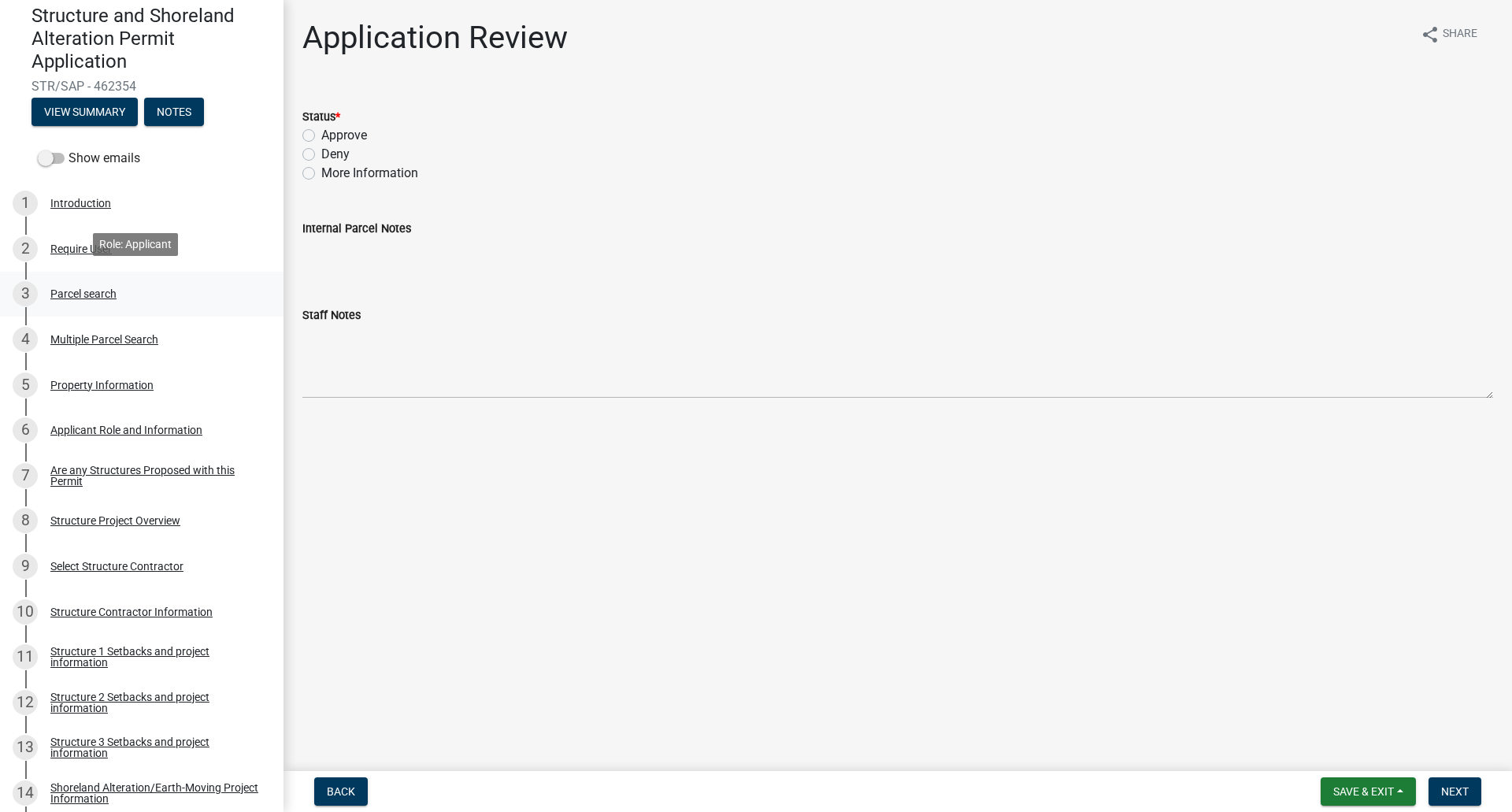
scroll to position [157, 0]
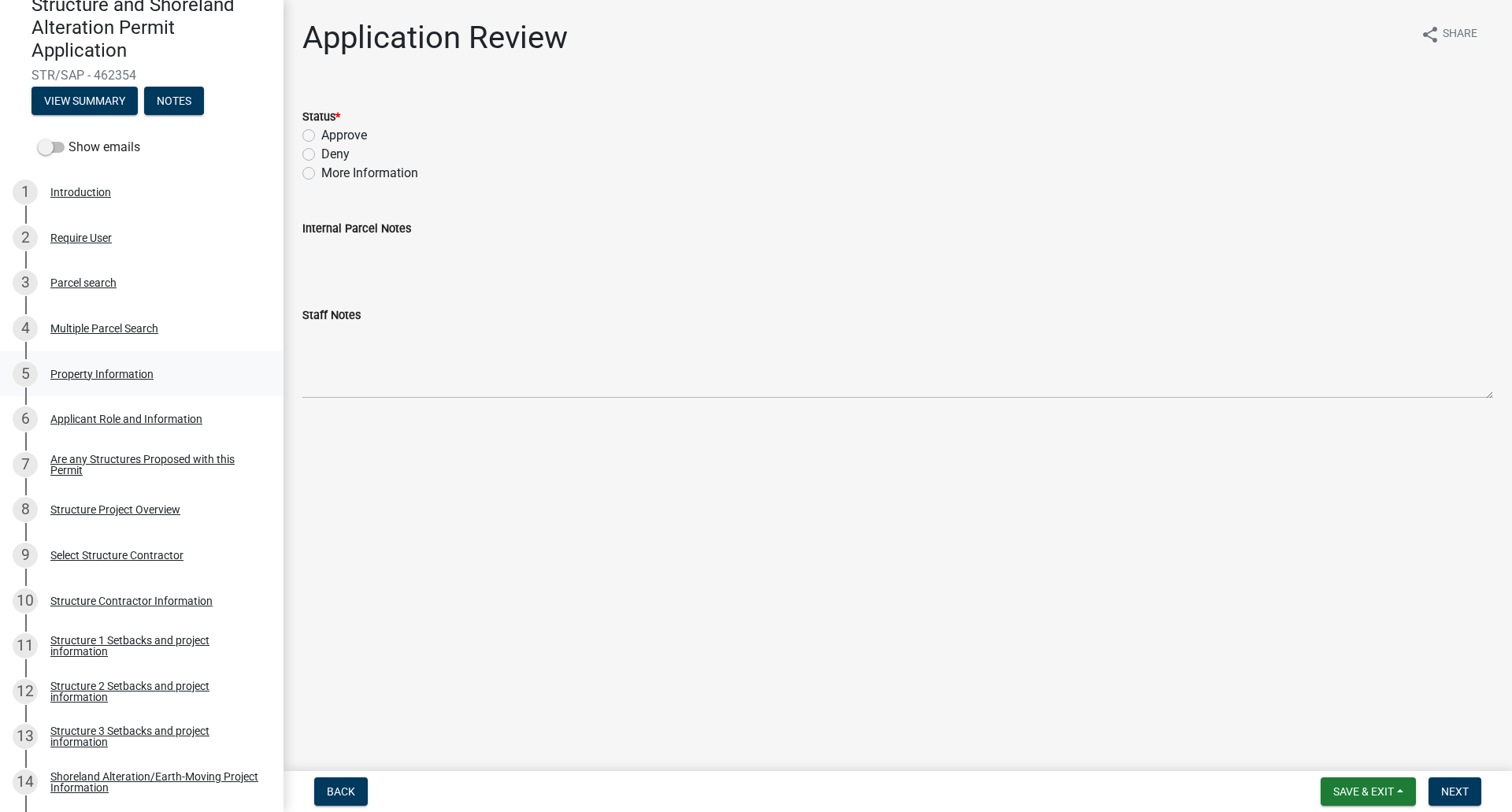
click at [116, 373] on div "Property Information" at bounding box center [102, 373] width 103 height 11
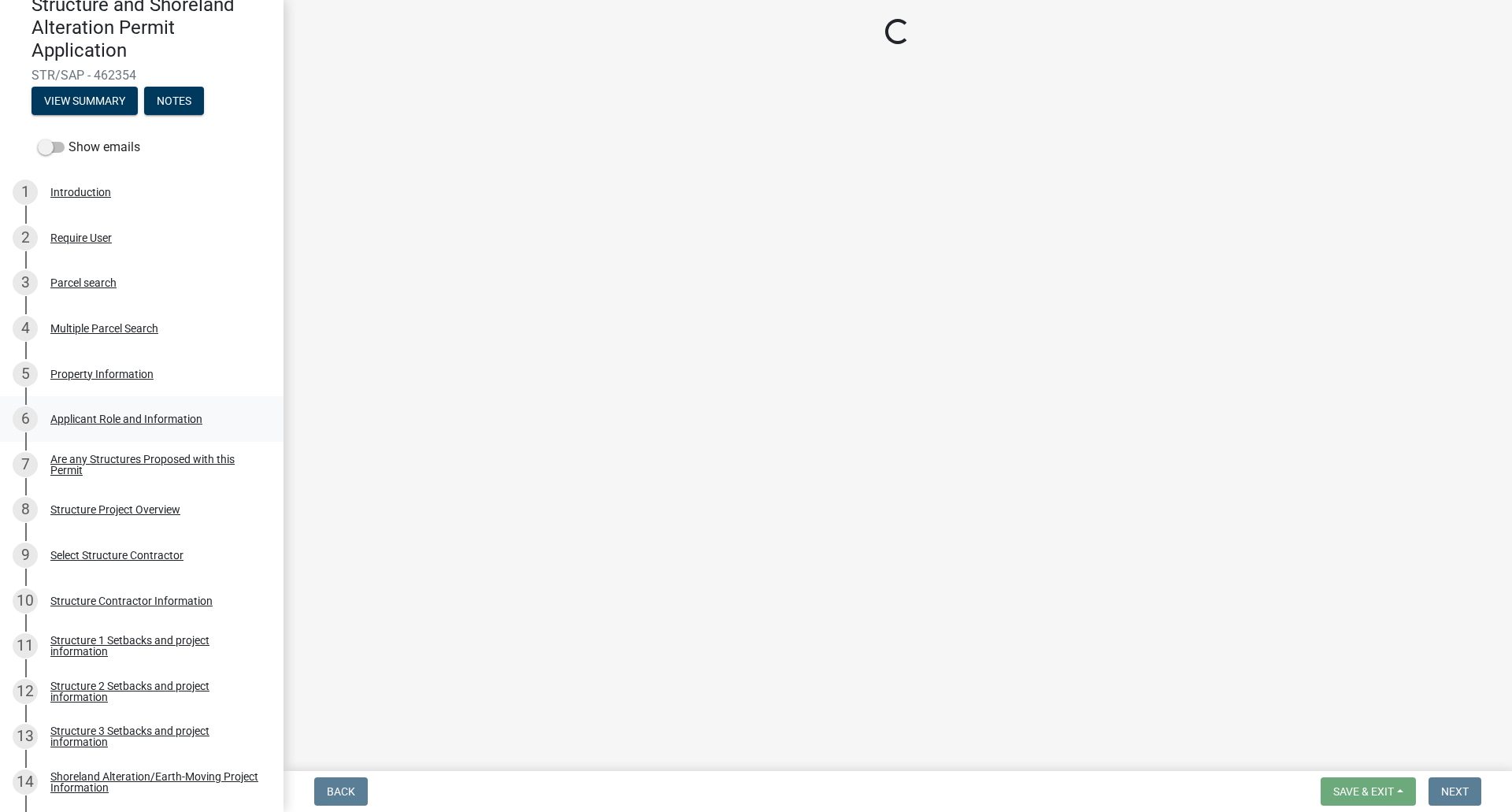
select select "2d6f3b2e-28b0-4a7e-9ef9-e971b7bc4137"
select select "9233bc03-43b7-4bc3-a622-0f4482adc204"
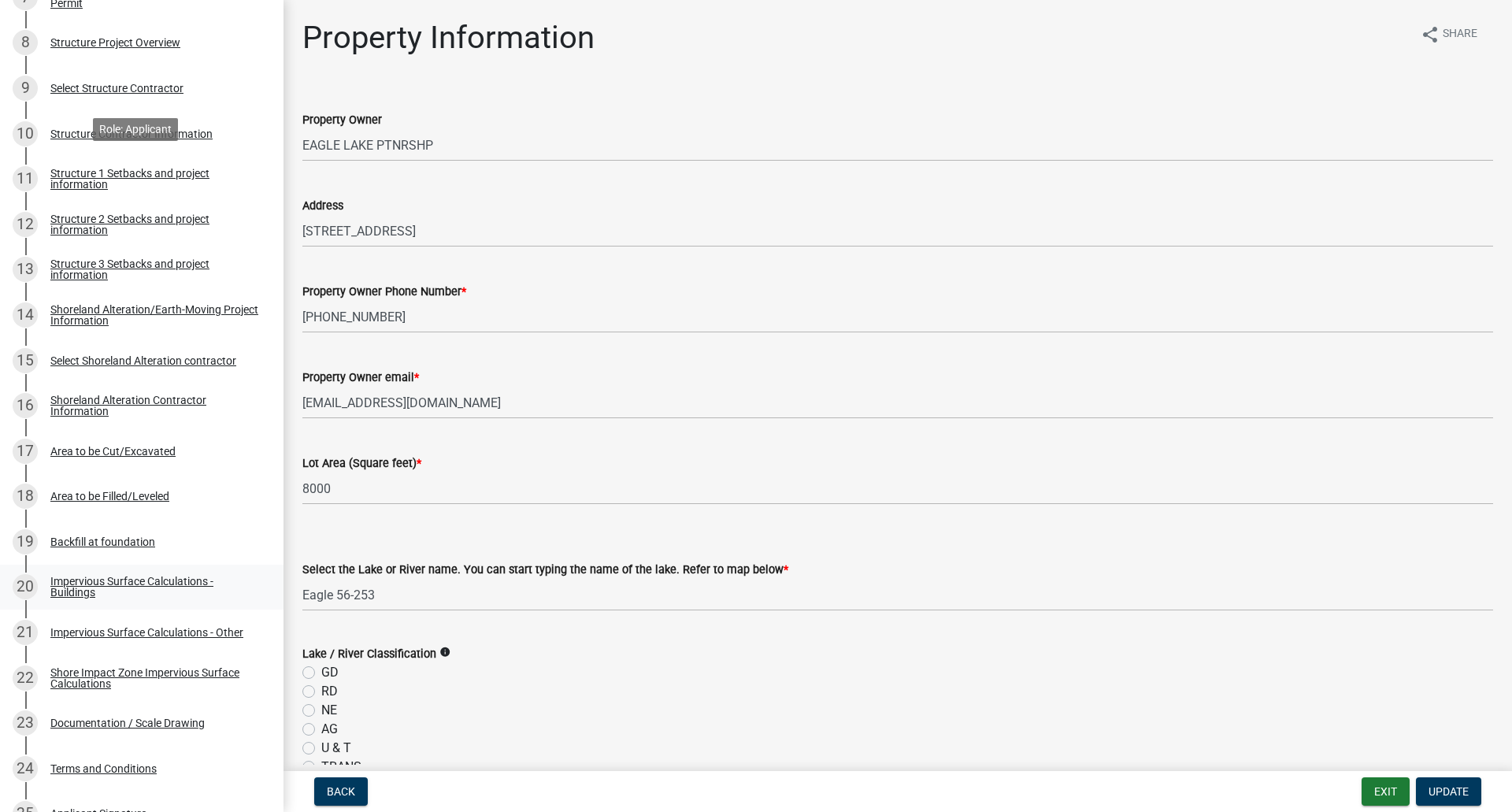
scroll to position [630, 0]
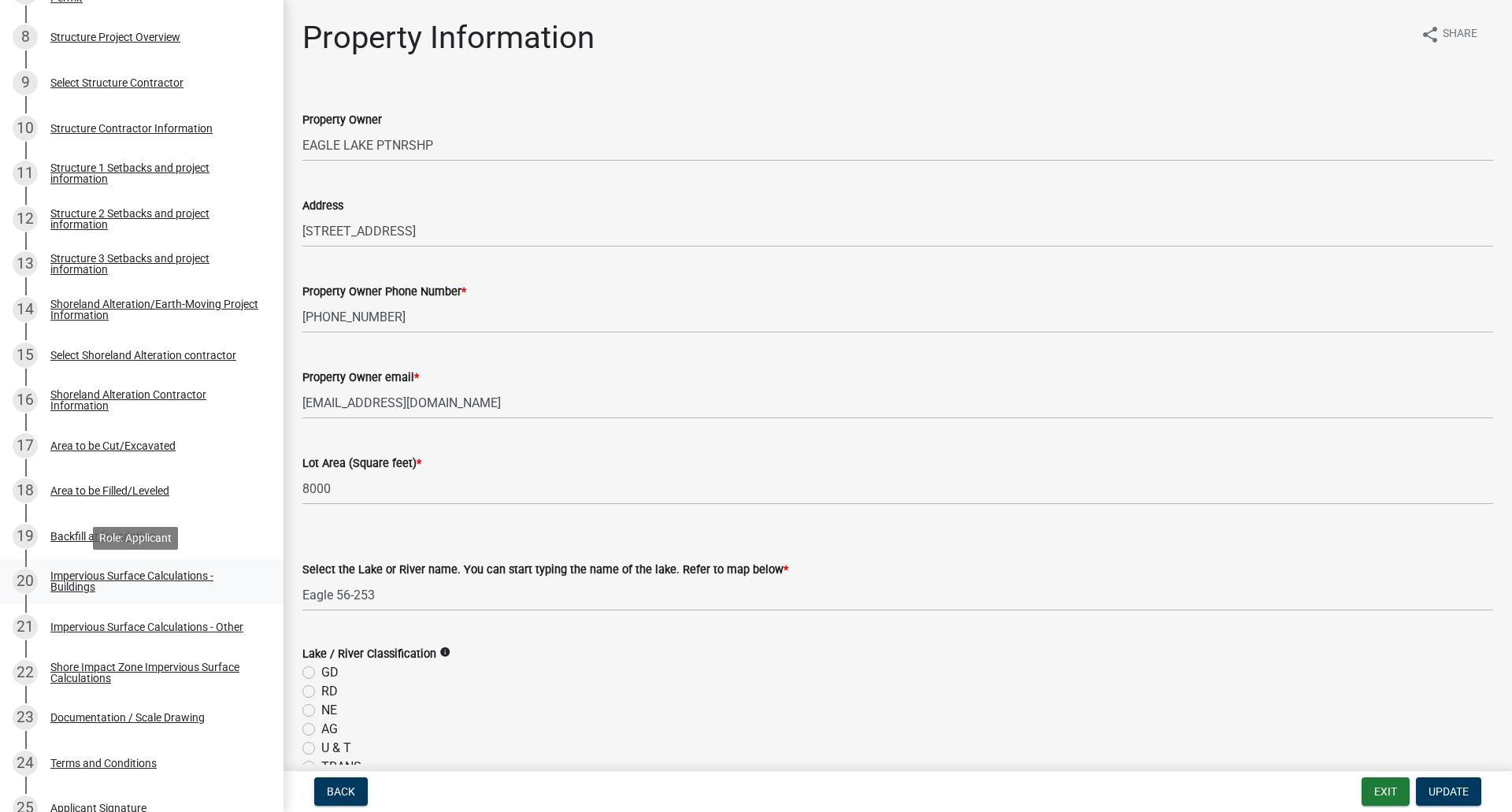
click at [71, 582] on div "Impervious Surface Calculations - Buildings" at bounding box center [155, 581] width 208 height 22
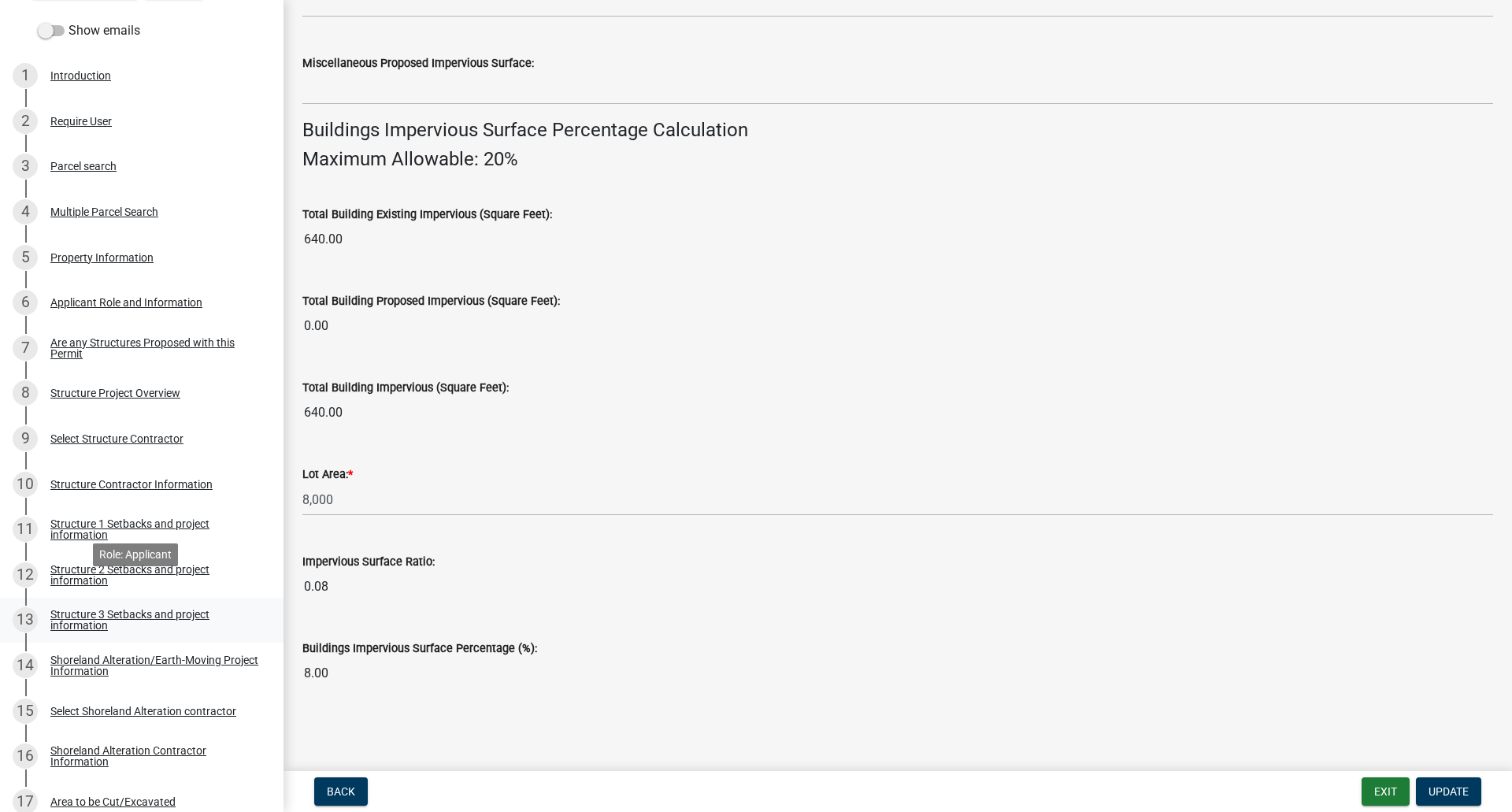
scroll to position [237, 0]
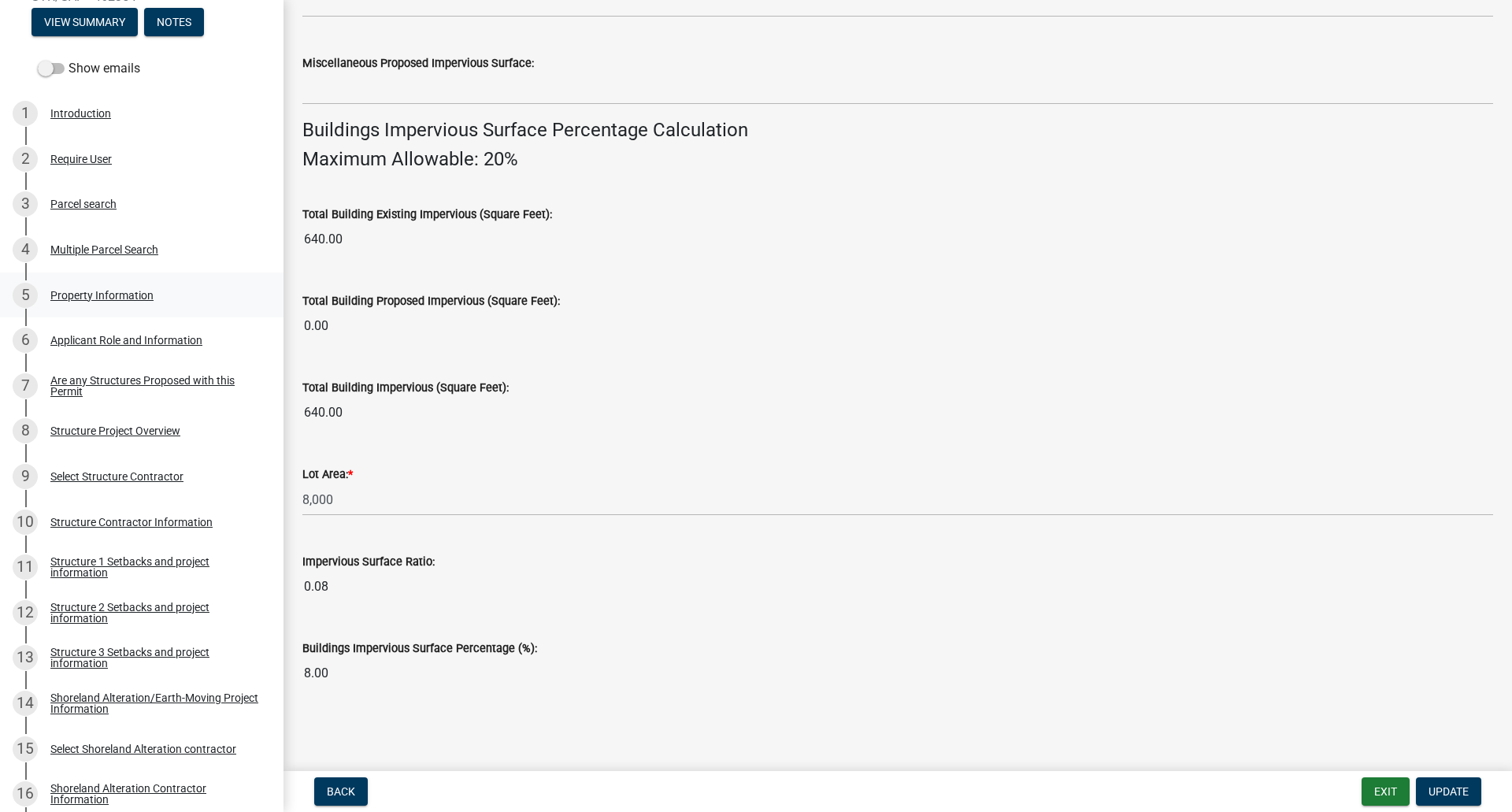
click at [132, 292] on div "Property Information" at bounding box center [102, 295] width 103 height 11
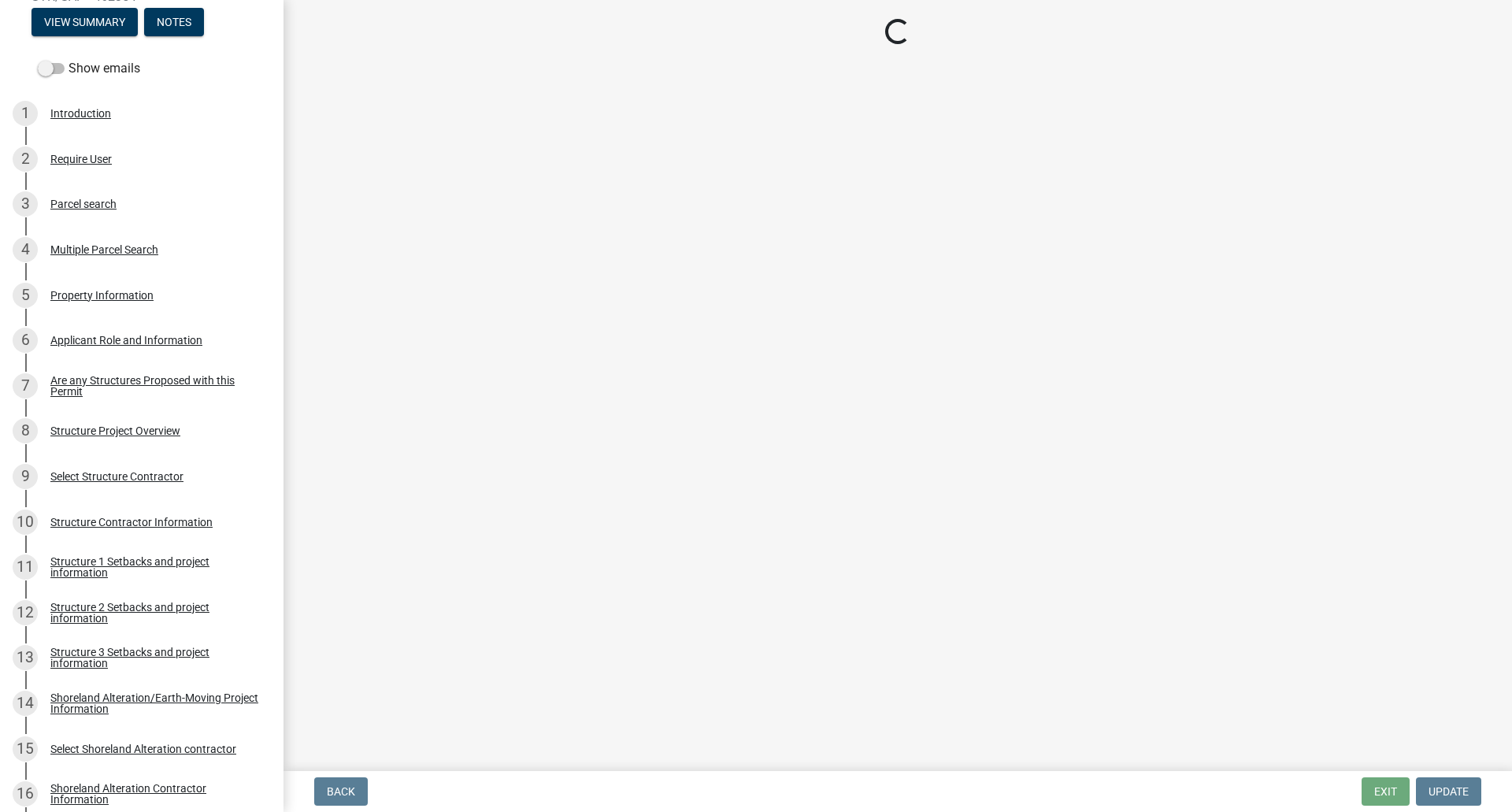
scroll to position [0, 0]
select select "2d6f3b2e-28b0-4a7e-9ef9-e971b7bc4137"
select select "9233bc03-43b7-4bc3-a622-0f4482adc204"
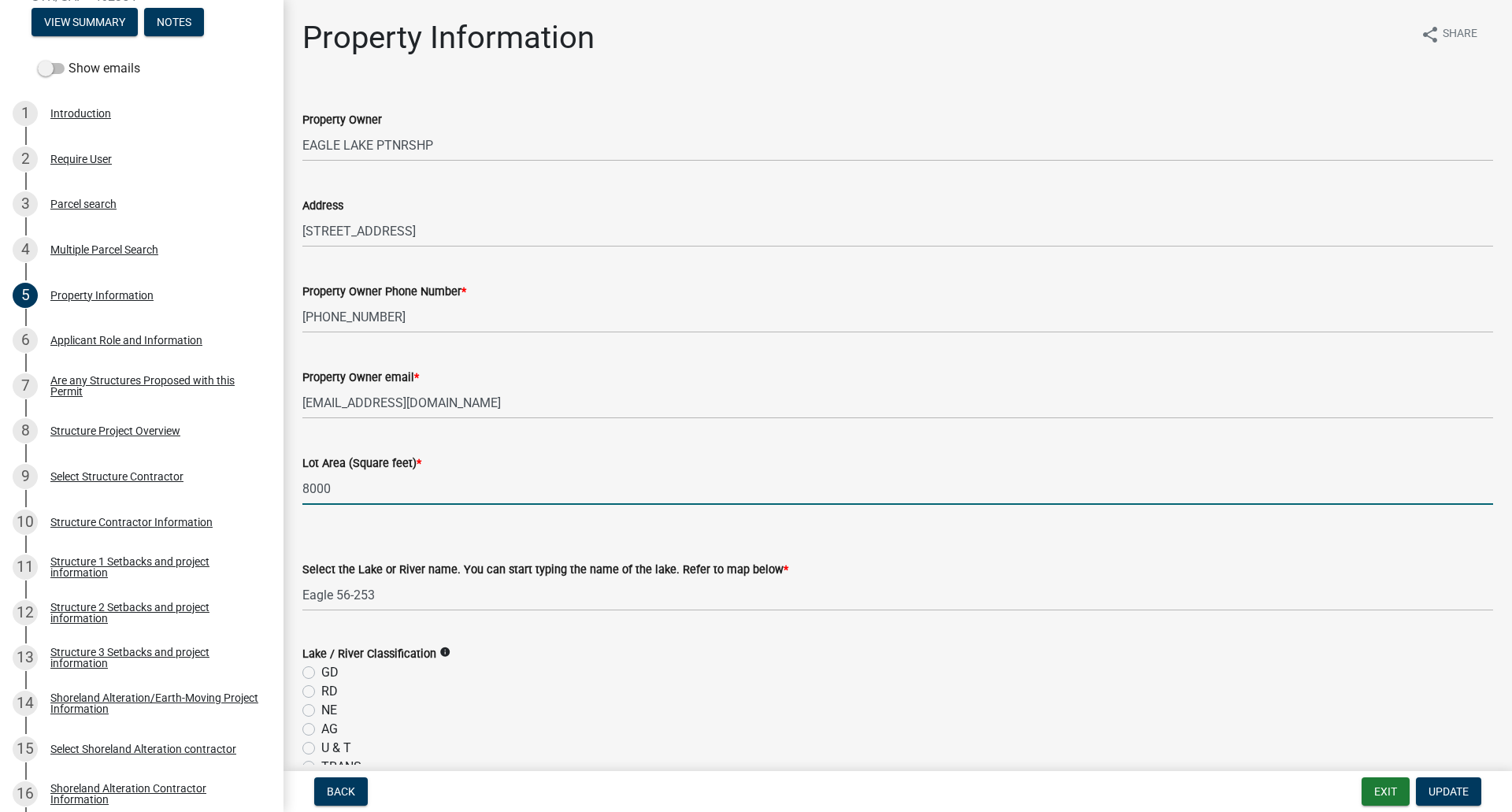
click at [400, 486] on input "8000" at bounding box center [898, 489] width 1190 height 33
type input "8"
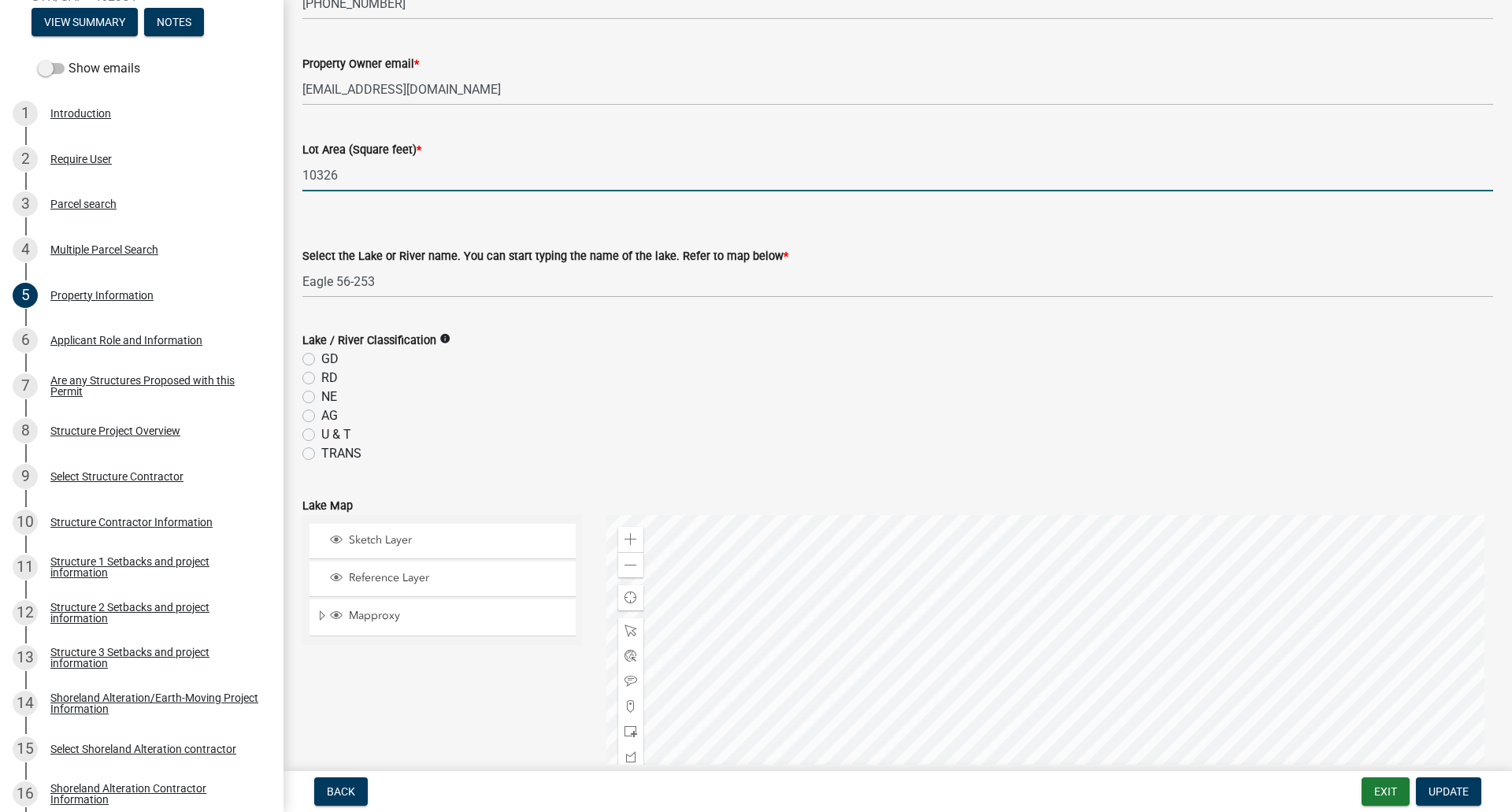
scroll to position [315, 0]
type input "10326"
click at [322, 360] on label "GD" at bounding box center [330, 358] width 17 height 19
click at [322, 359] on input "GD" at bounding box center [327, 354] width 10 height 10
radio input "true"
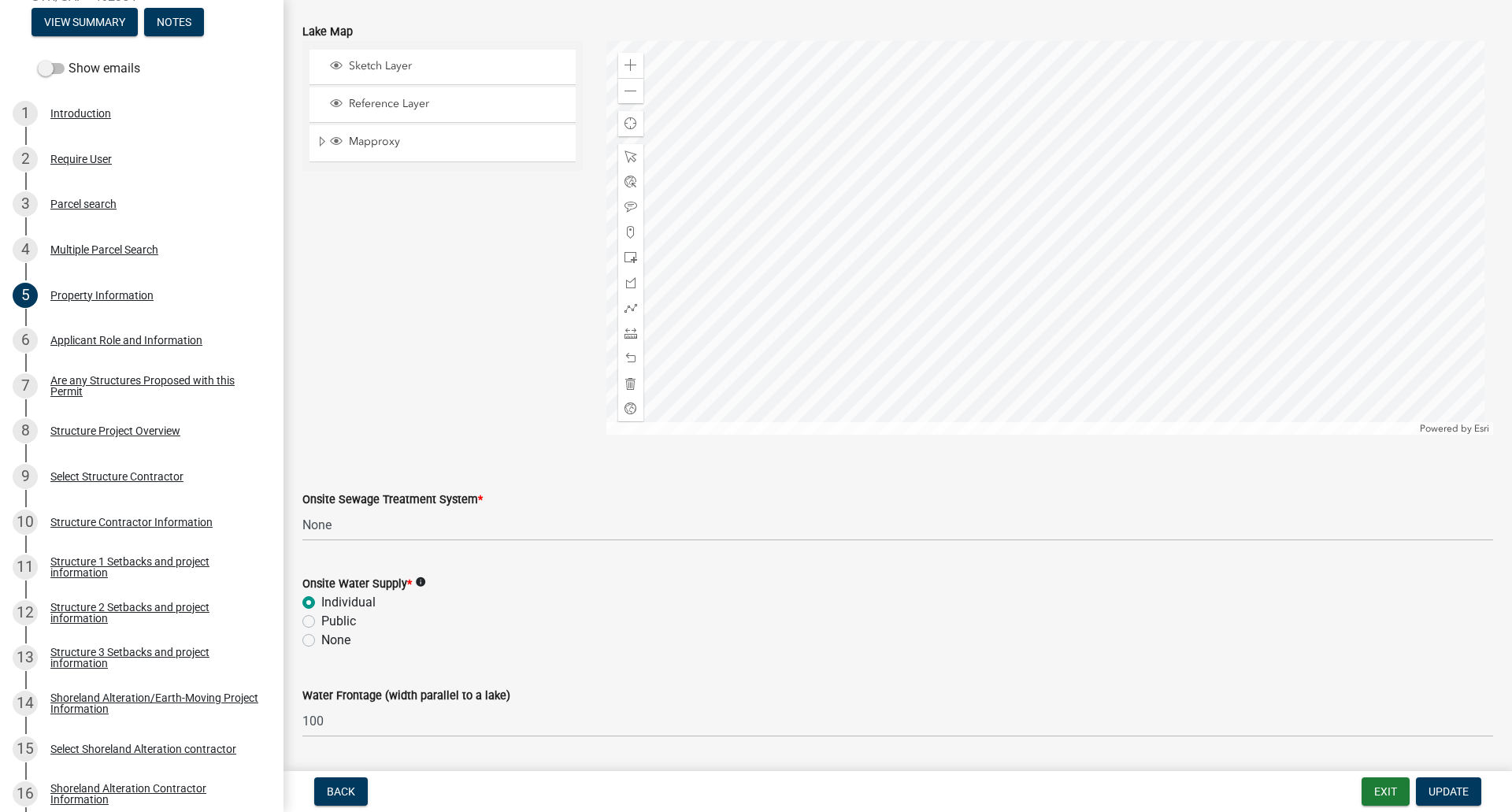
scroll to position [834, 0]
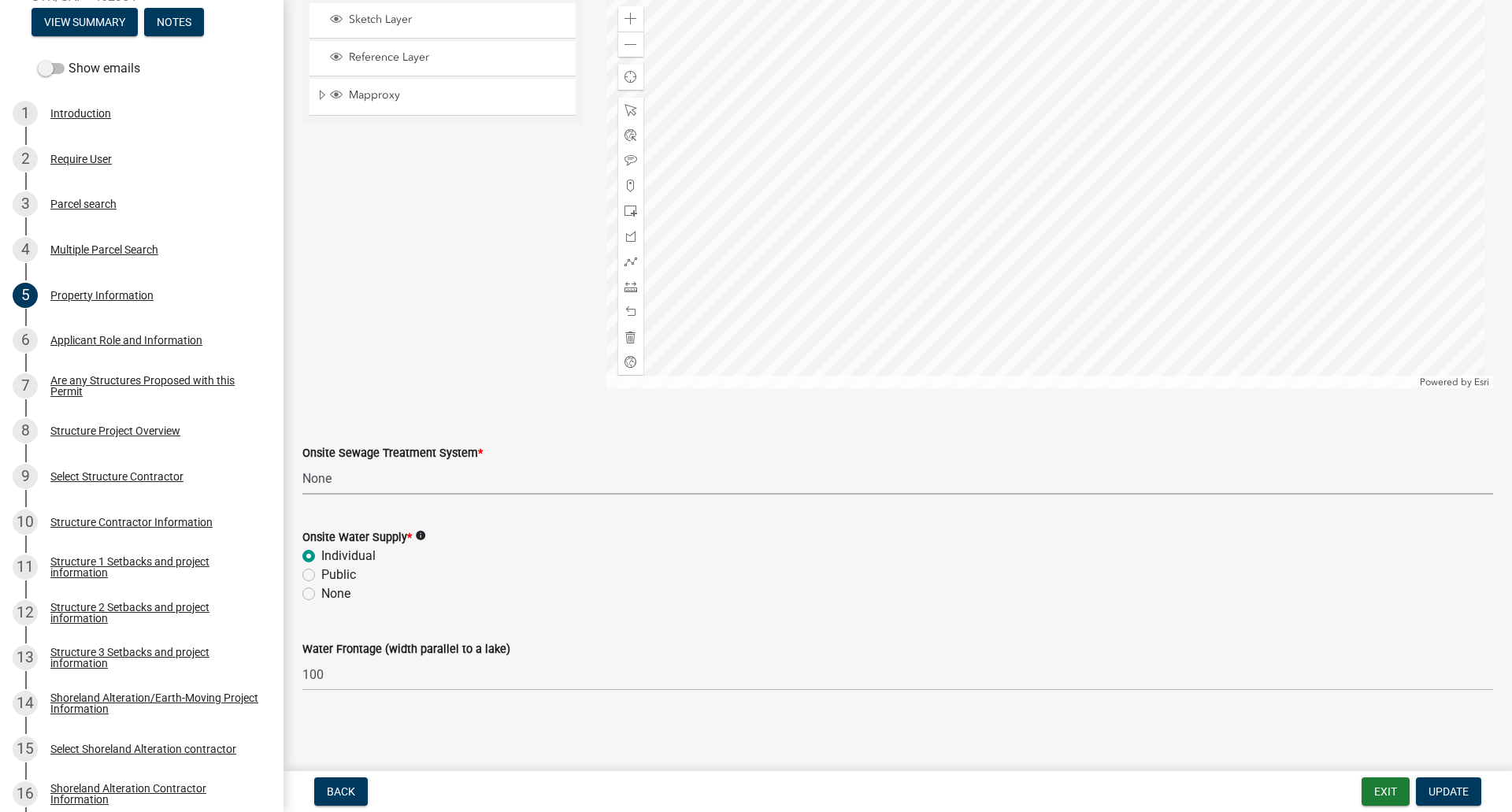
click at [364, 481] on select "Select Item... L&R Certificate of Compliance within 5yrs Compliance Inspection …" at bounding box center [898, 478] width 1190 height 33
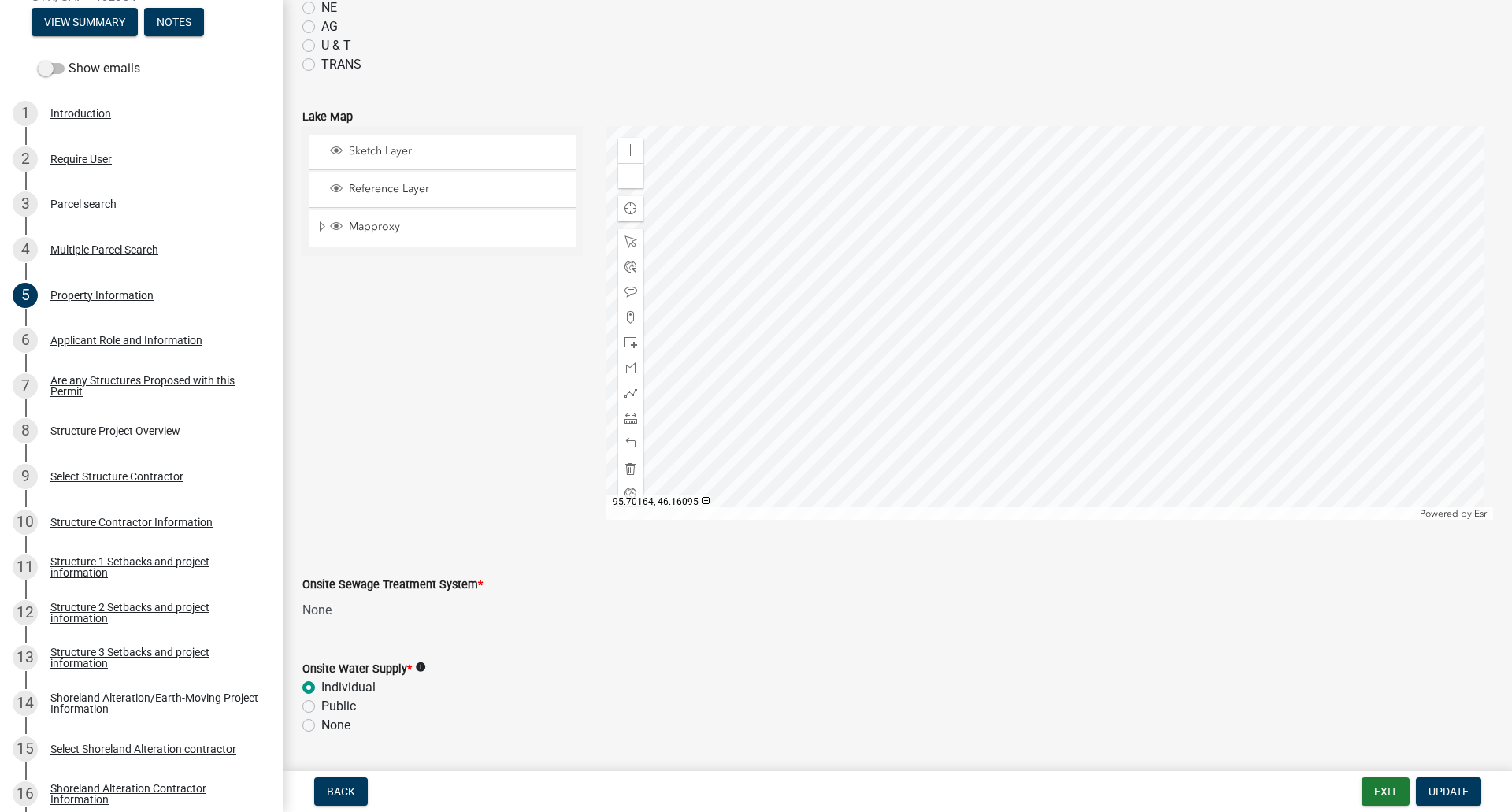
scroll to position [676, 0]
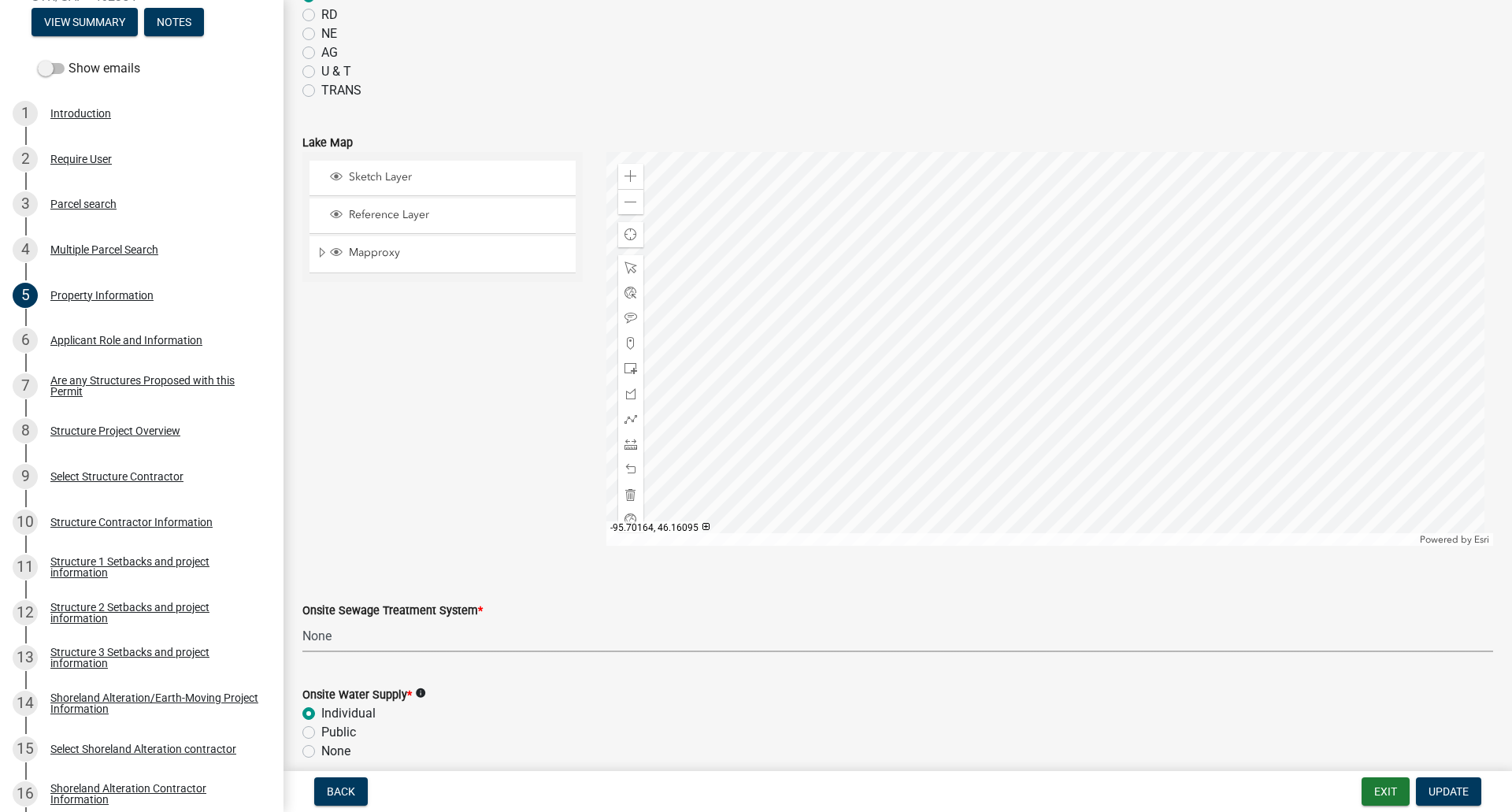
click at [463, 650] on select "Select Item... L&R Certificate of Compliance within 5yrs Compliance Inspection …" at bounding box center [898, 636] width 1190 height 33
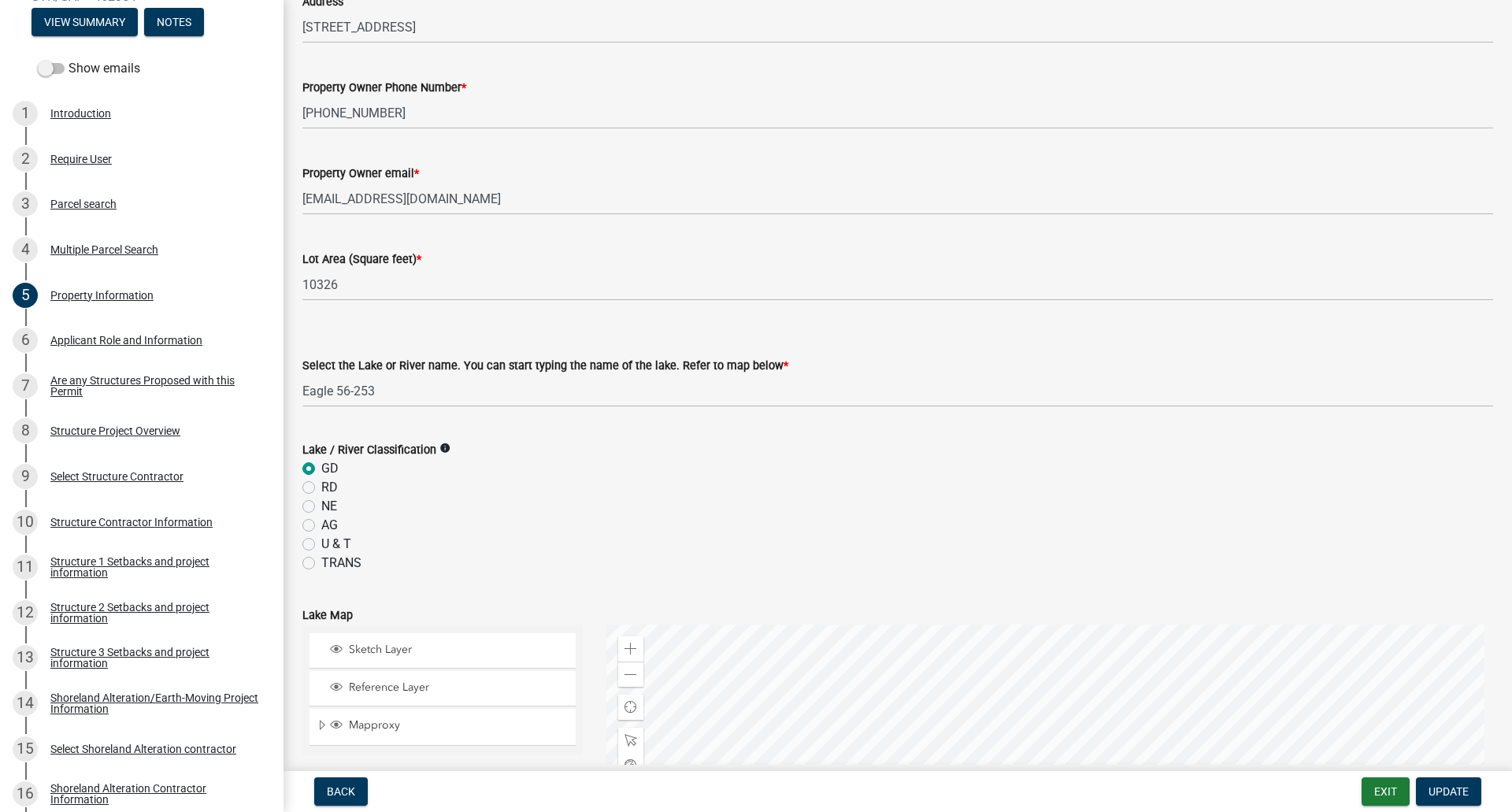
scroll to position [126, 0]
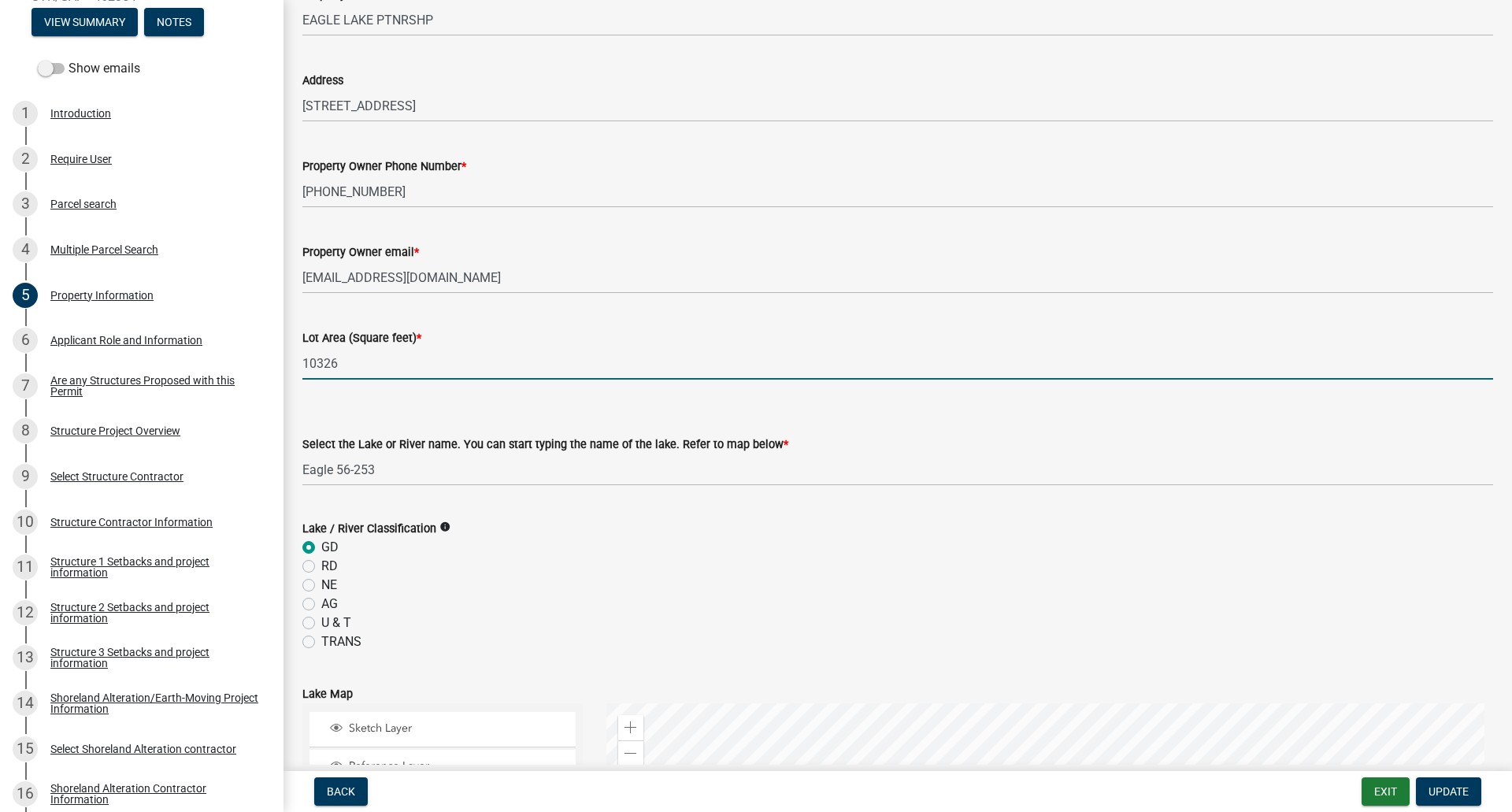
click at [368, 364] on input "10326" at bounding box center [898, 364] width 1190 height 33
type input "1"
type input "20318"
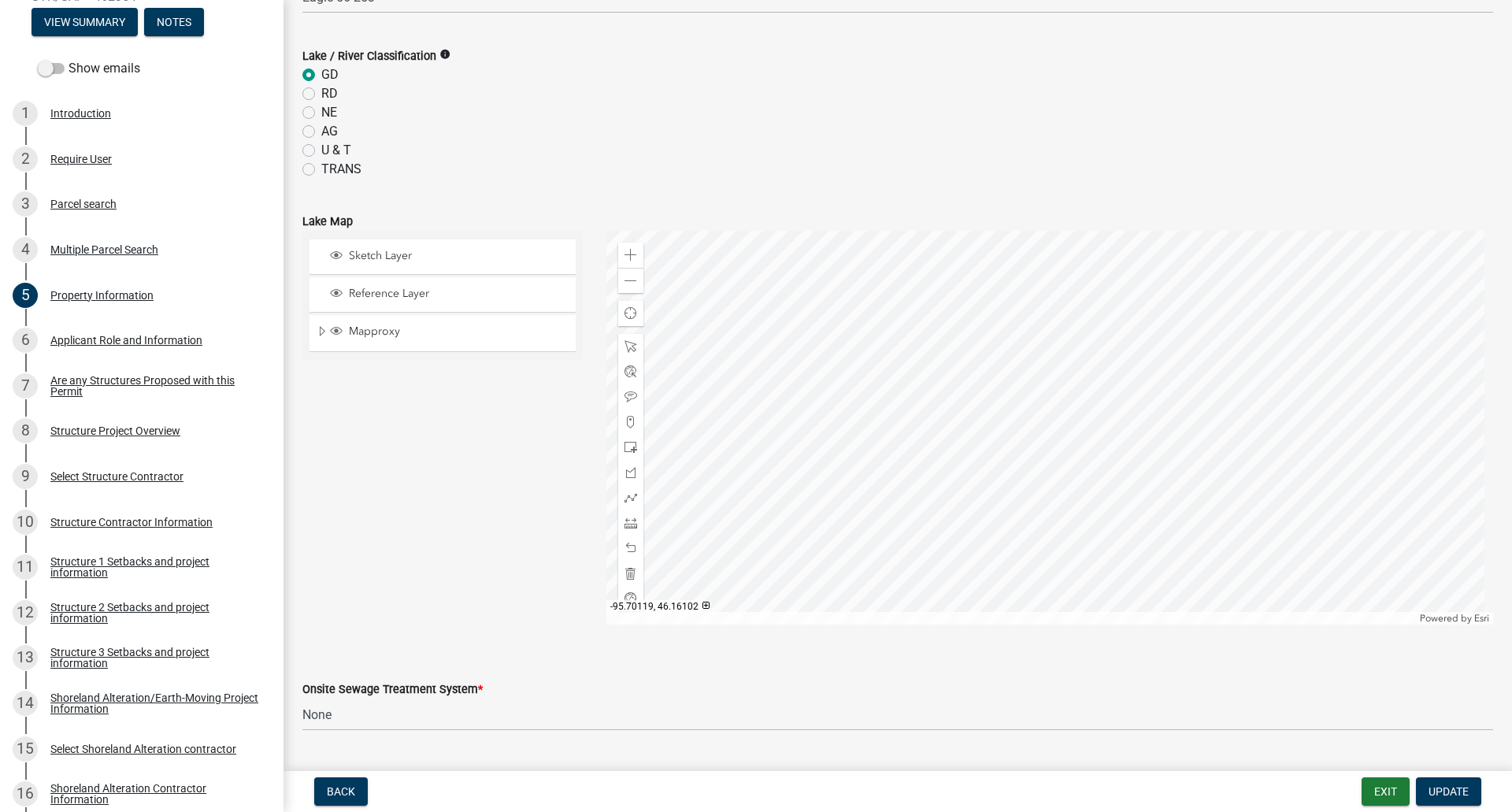
scroll to position [834, 0]
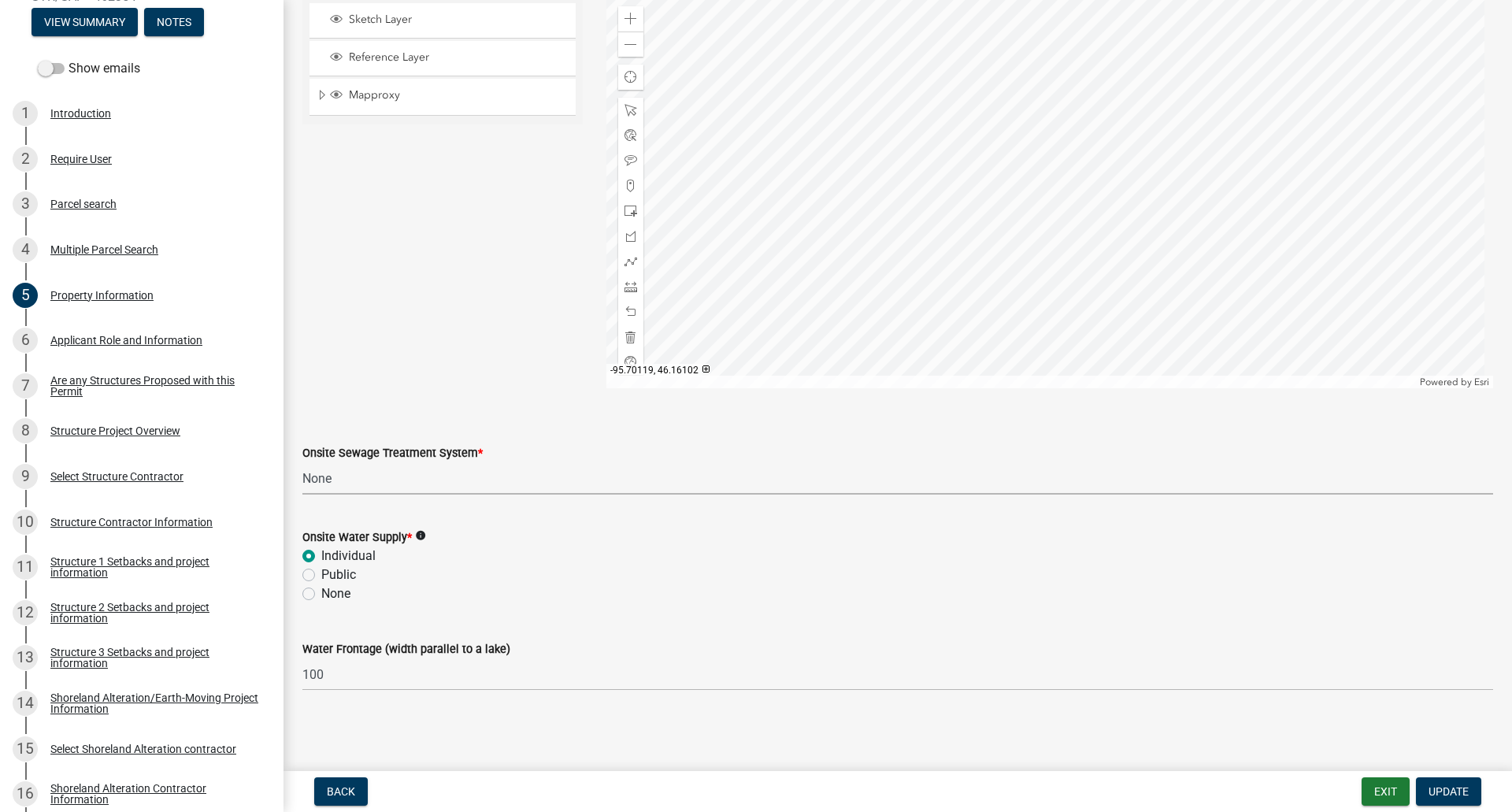
click at [339, 485] on select "Select Item... L&R Certificate of Compliance within 5yrs Compliance Inspection …" at bounding box center [898, 478] width 1190 height 33
click at [303, 462] on select "Select Item... L&R Certificate of Compliance within 5yrs Compliance Inspection …" at bounding box center [898, 478] width 1190 height 33
click at [317, 474] on select "Select Item... L&R Certificate of Compliance within 5yrs Compliance Inspection …" at bounding box center [898, 478] width 1190 height 33
click at [375, 472] on select "Select Item... L&R Certificate of Compliance within 5yrs Compliance Inspection …" at bounding box center [898, 478] width 1190 height 33
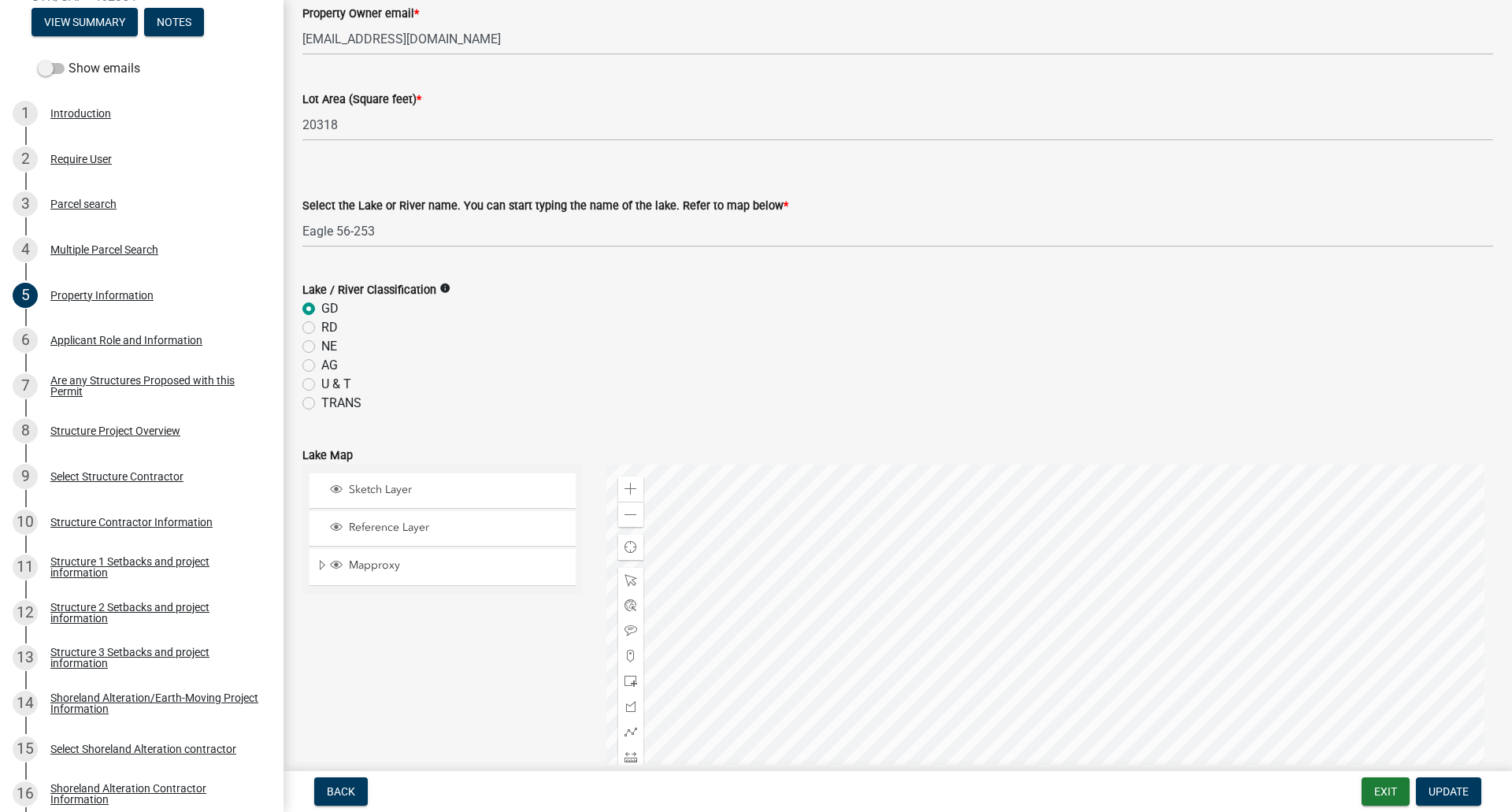
scroll to position [204, 0]
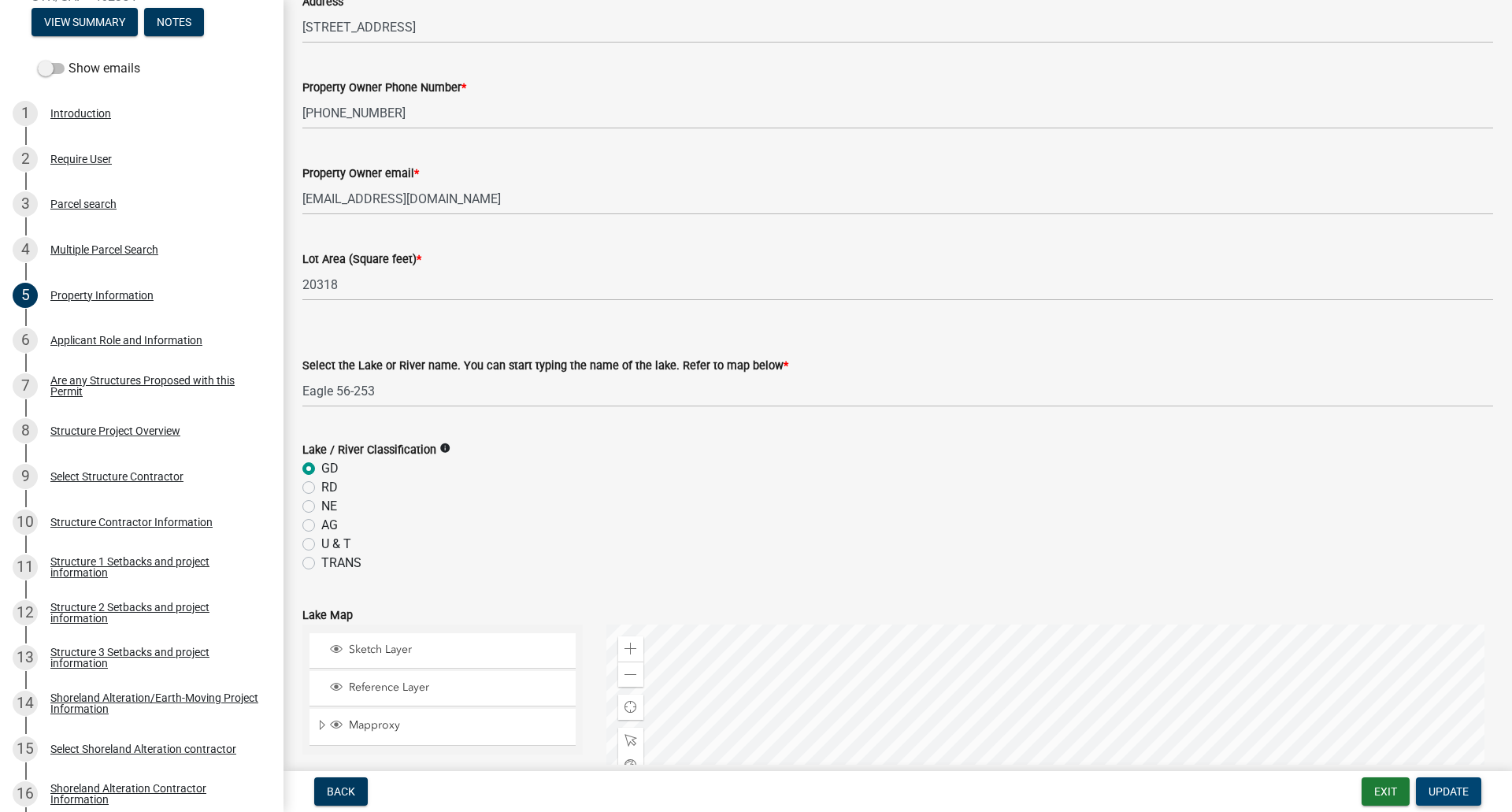
click at [1450, 793] on span "Update" at bounding box center [1448, 791] width 40 height 13
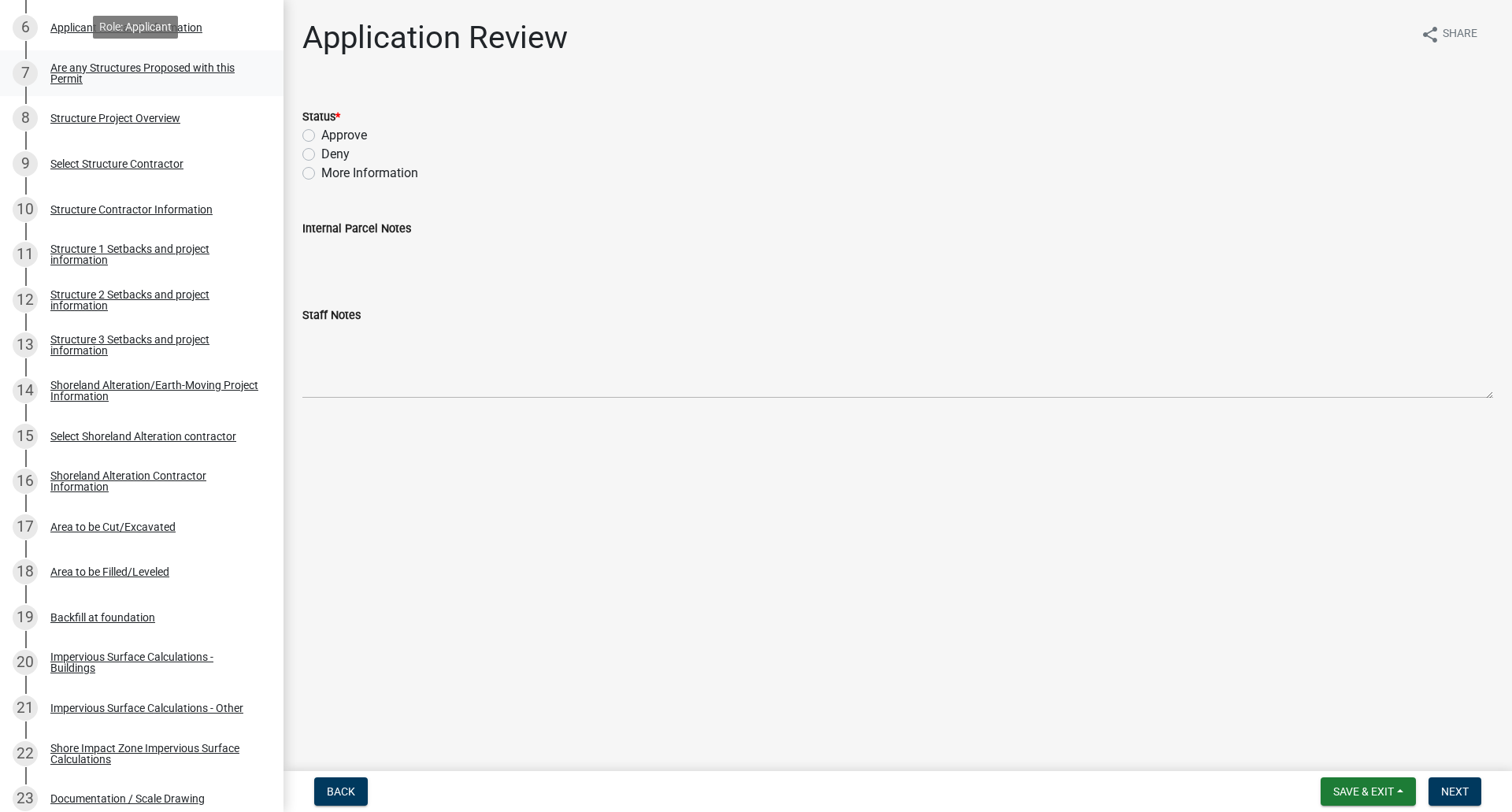
scroll to position [551, 0]
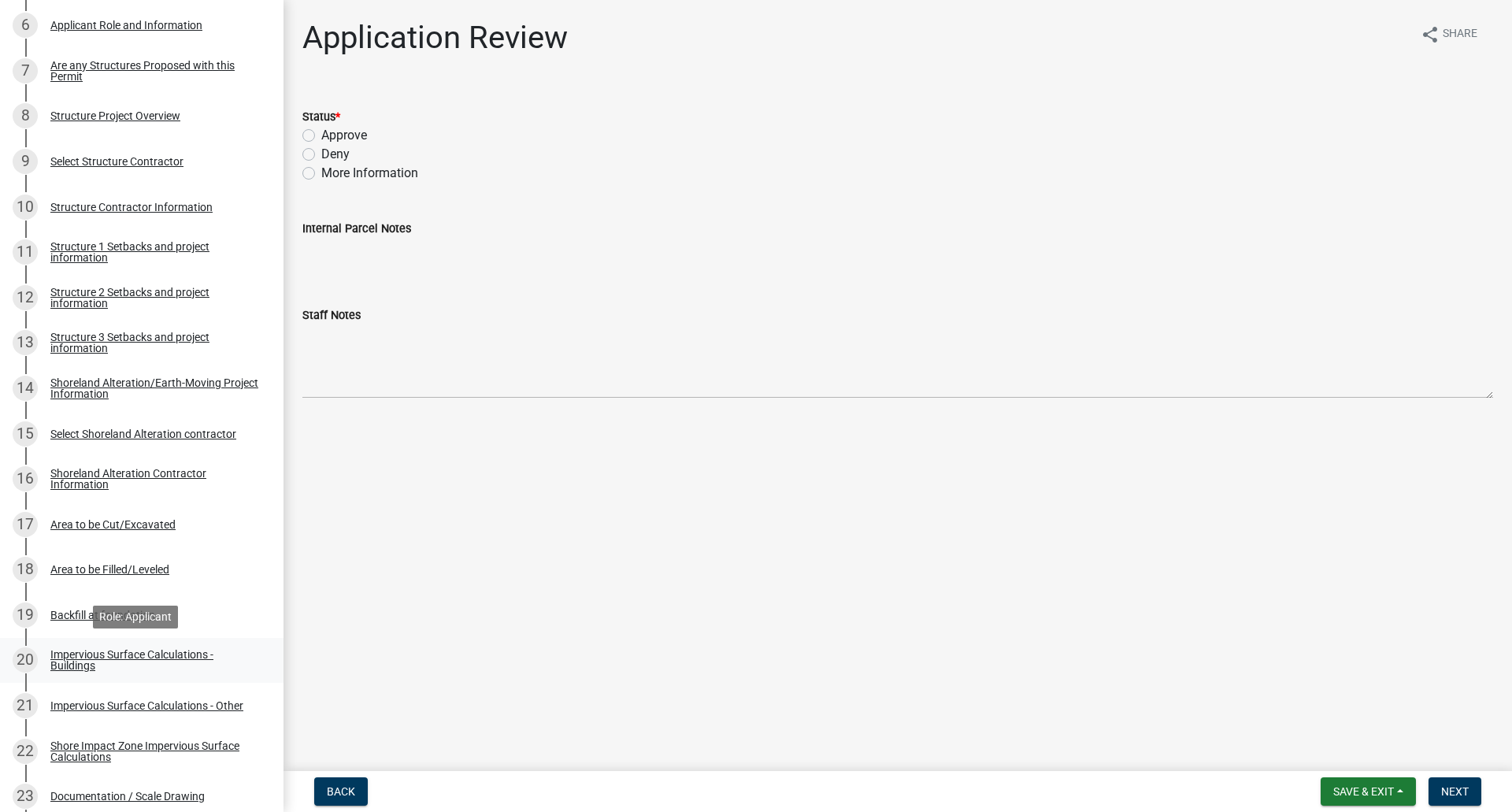
click at [83, 666] on div "Impervious Surface Calculations - Buildings" at bounding box center [155, 660] width 208 height 22
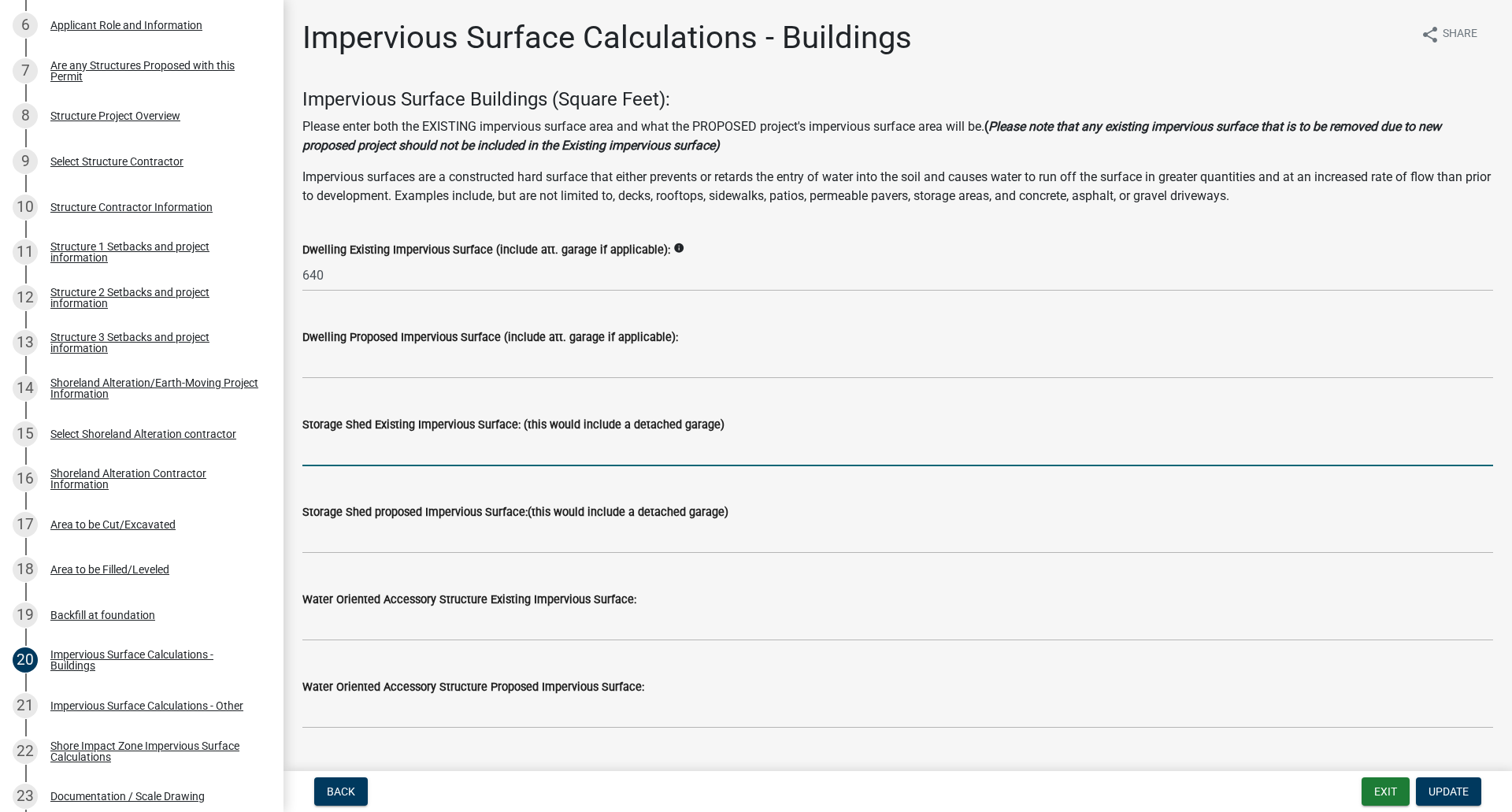
click at [365, 454] on input "text" at bounding box center [898, 450] width 1190 height 33
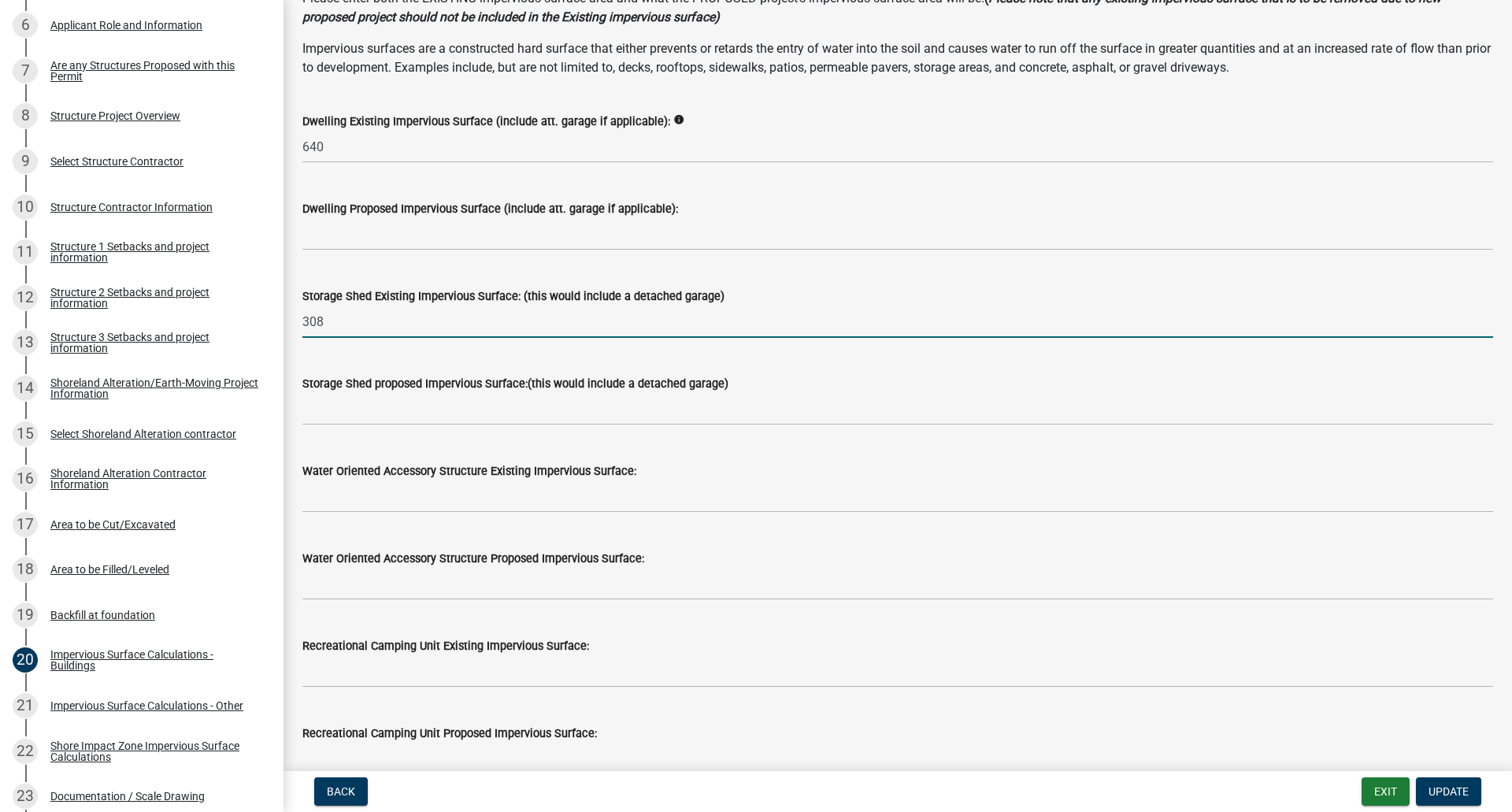
scroll to position [157, 0]
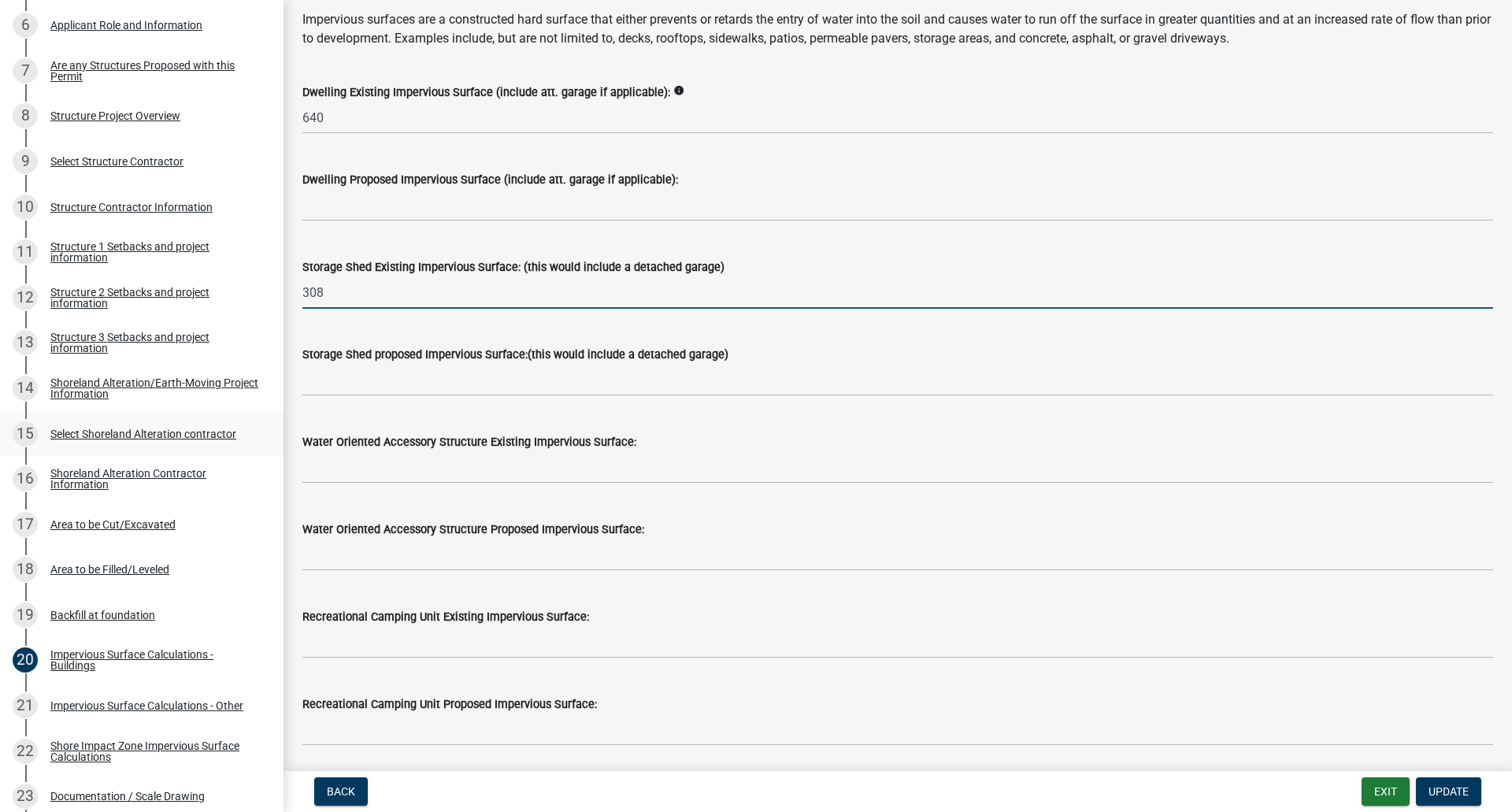
type input "308"
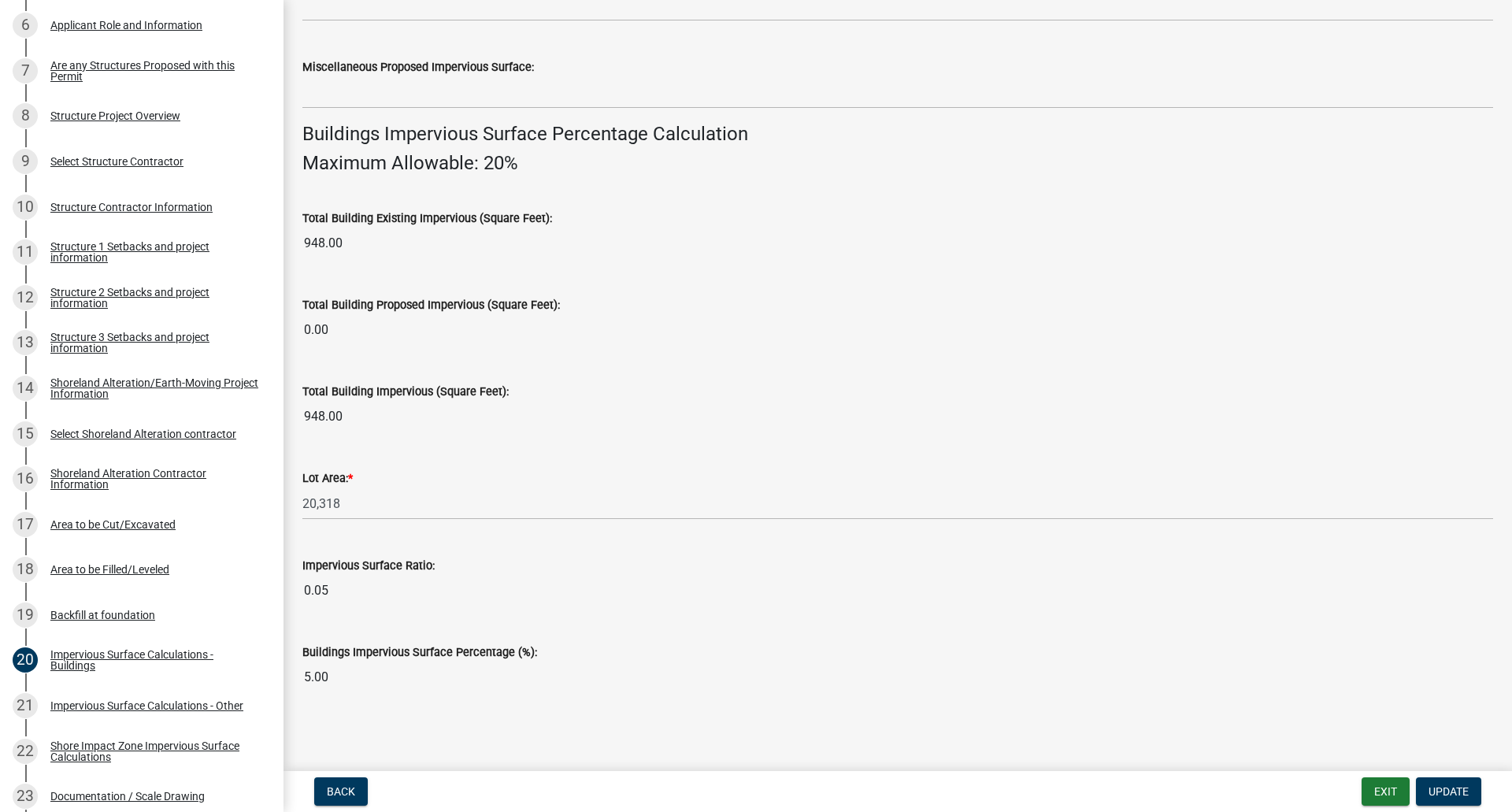
scroll to position [973, 0]
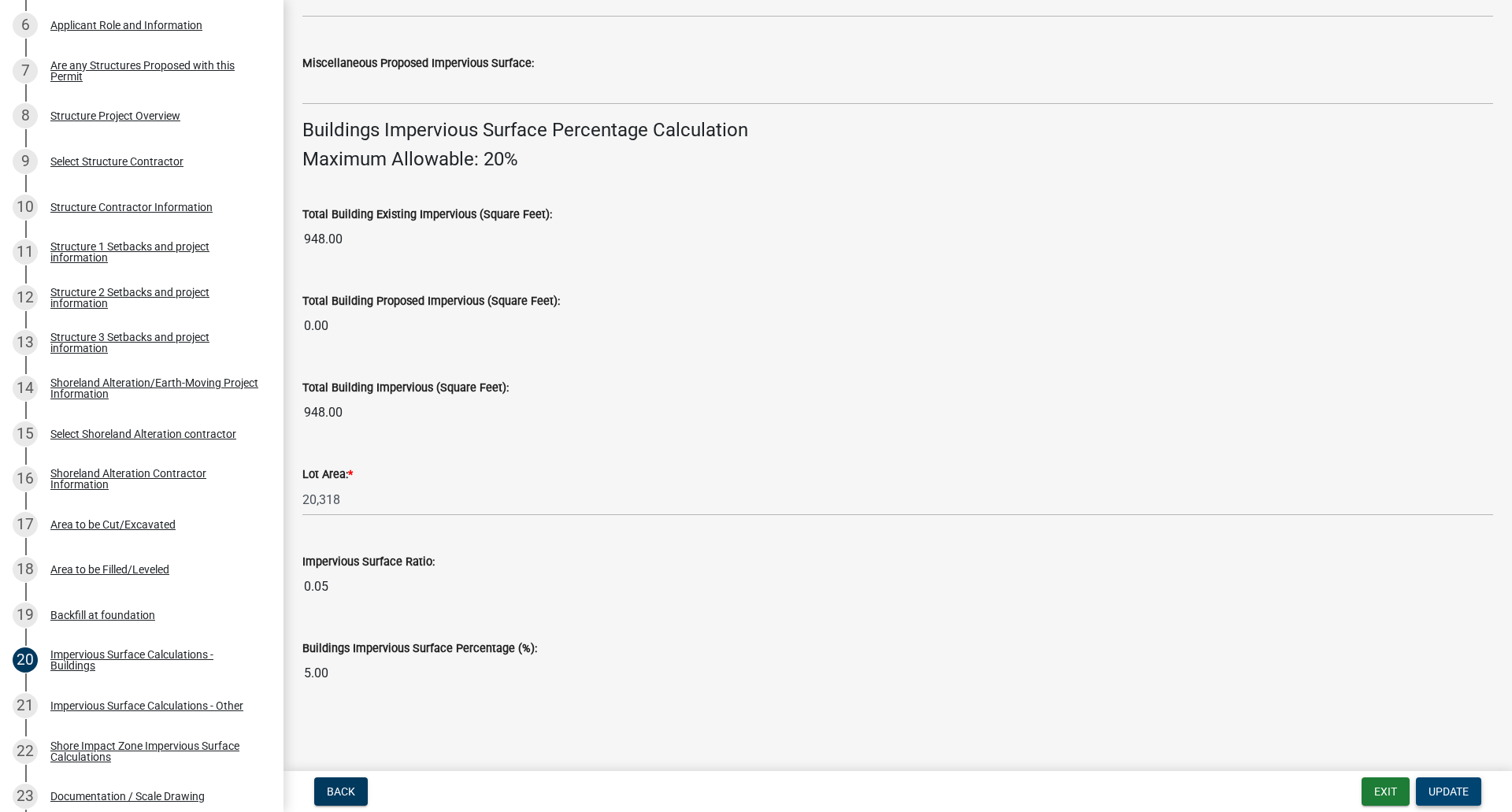
click at [1436, 788] on span "Update" at bounding box center [1448, 791] width 40 height 13
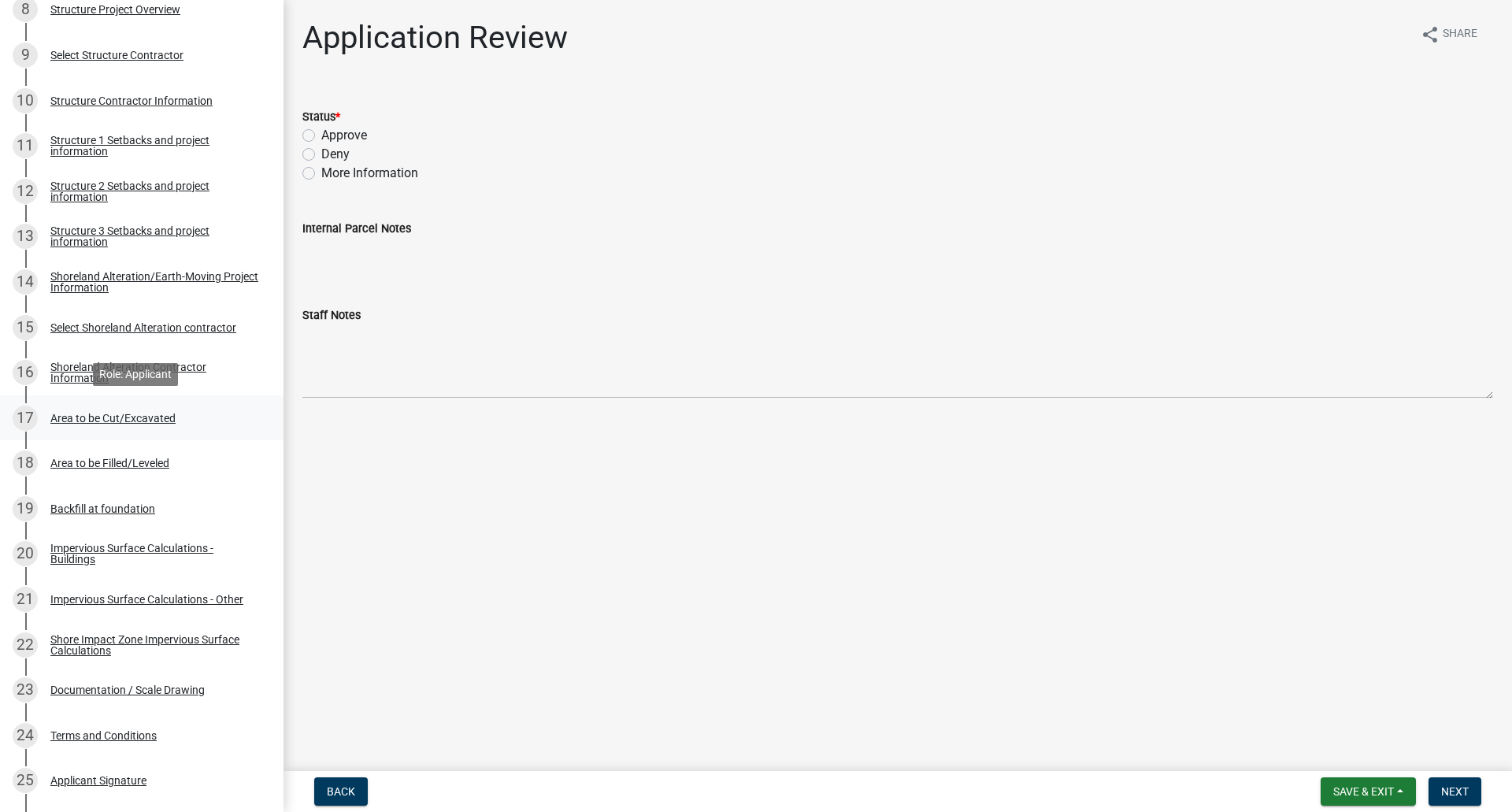
scroll to position [709, 0]
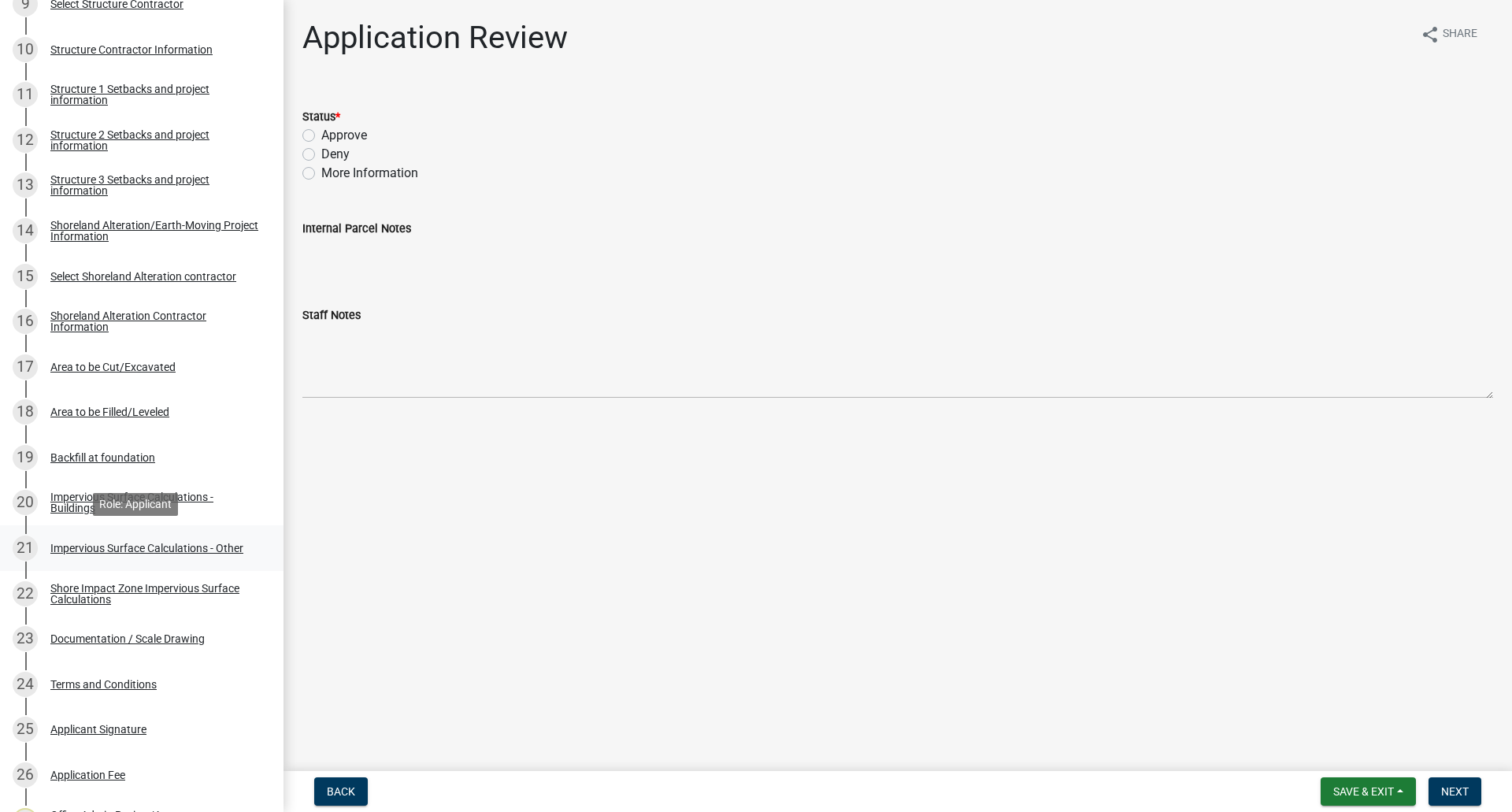
click at [114, 552] on div "Impervious Surface Calculations - Other" at bounding box center [147, 548] width 193 height 11
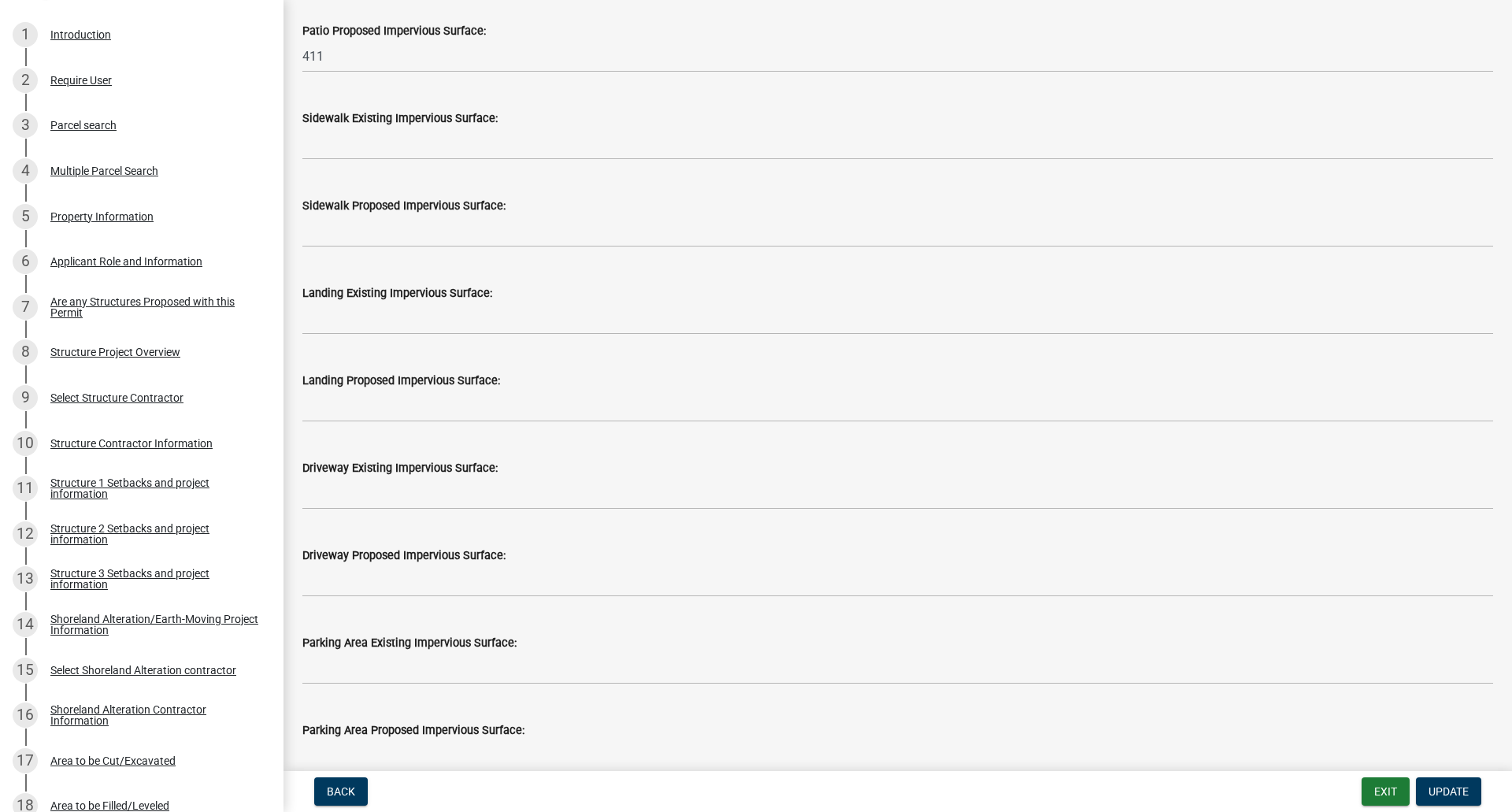
scroll to position [428, 0]
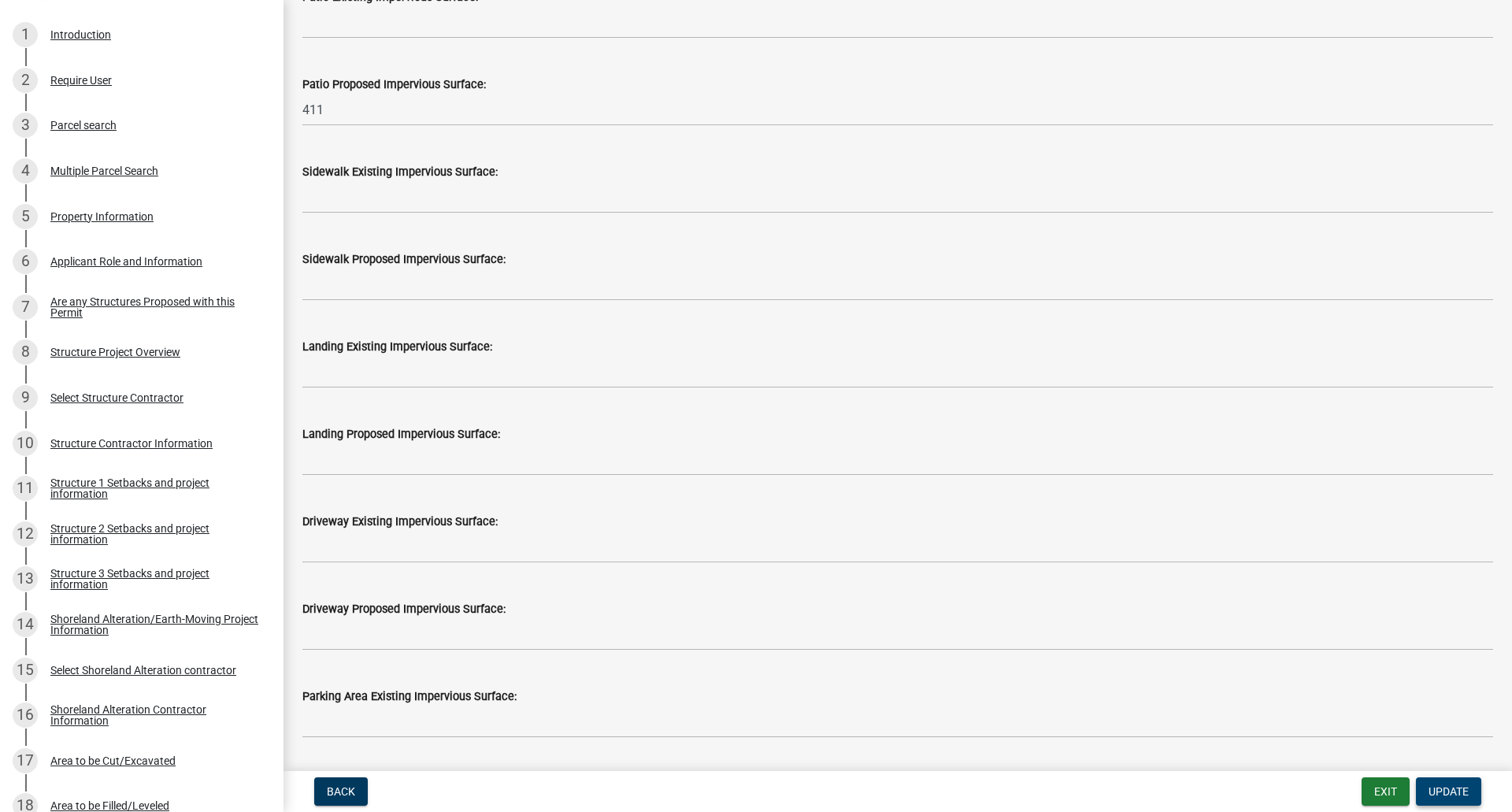
click at [1447, 790] on span "Update" at bounding box center [1448, 791] width 40 height 13
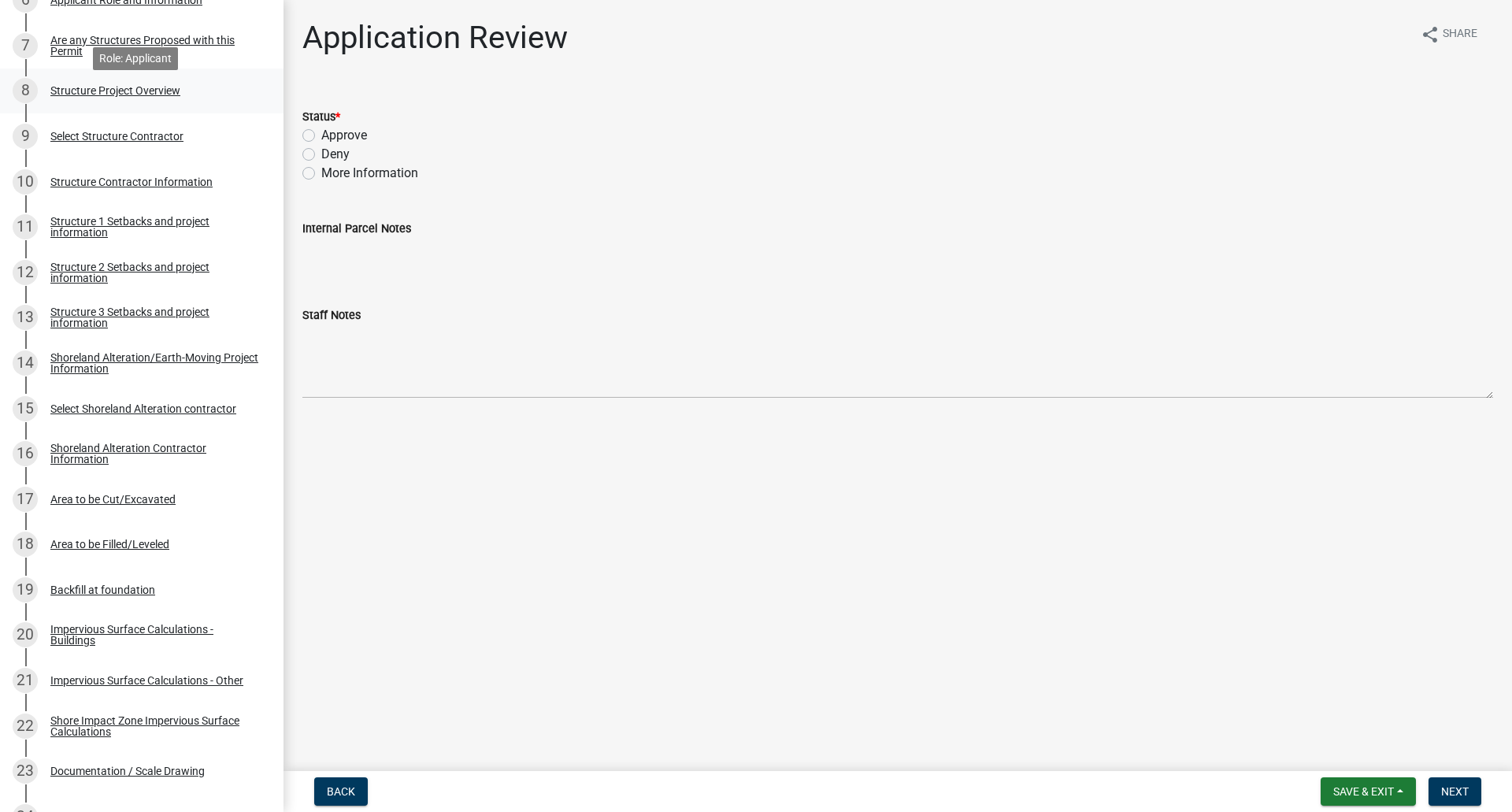
scroll to position [630, 0]
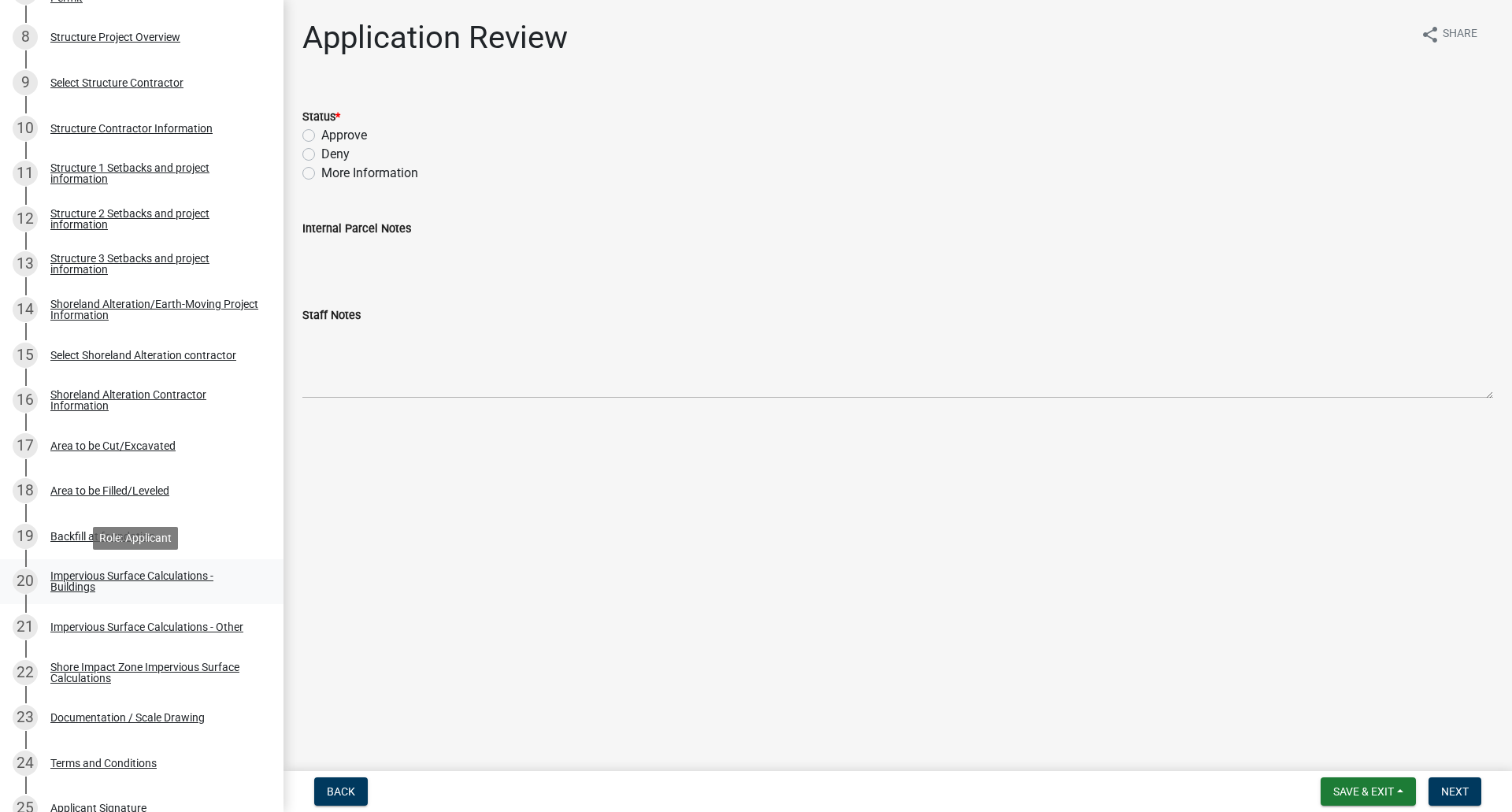
click at [80, 576] on div "Impervious Surface Calculations - Buildings" at bounding box center [155, 581] width 208 height 22
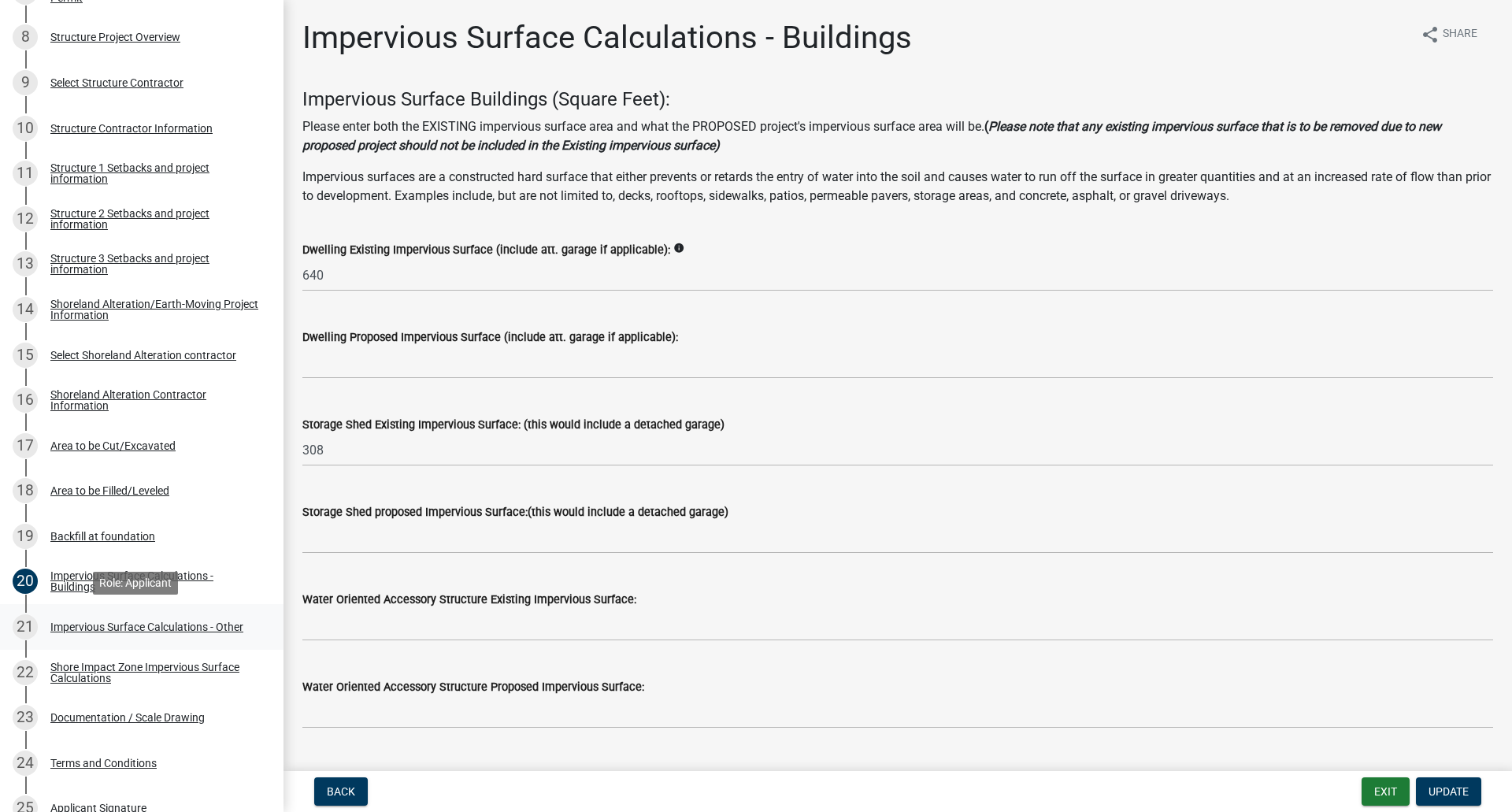
click at [139, 629] on div "Impervious Surface Calculations - Other" at bounding box center [147, 626] width 193 height 11
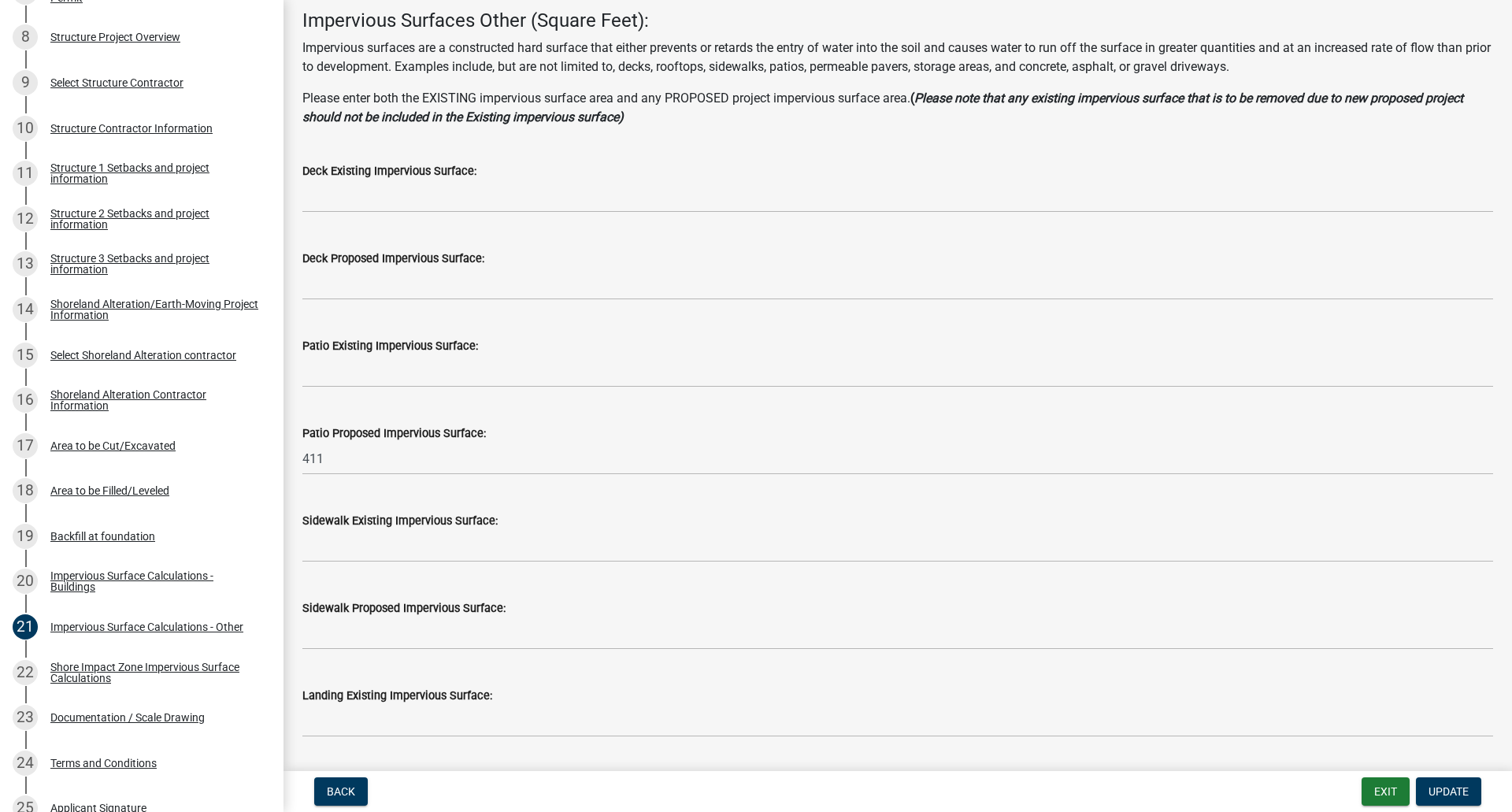
scroll to position [0, 0]
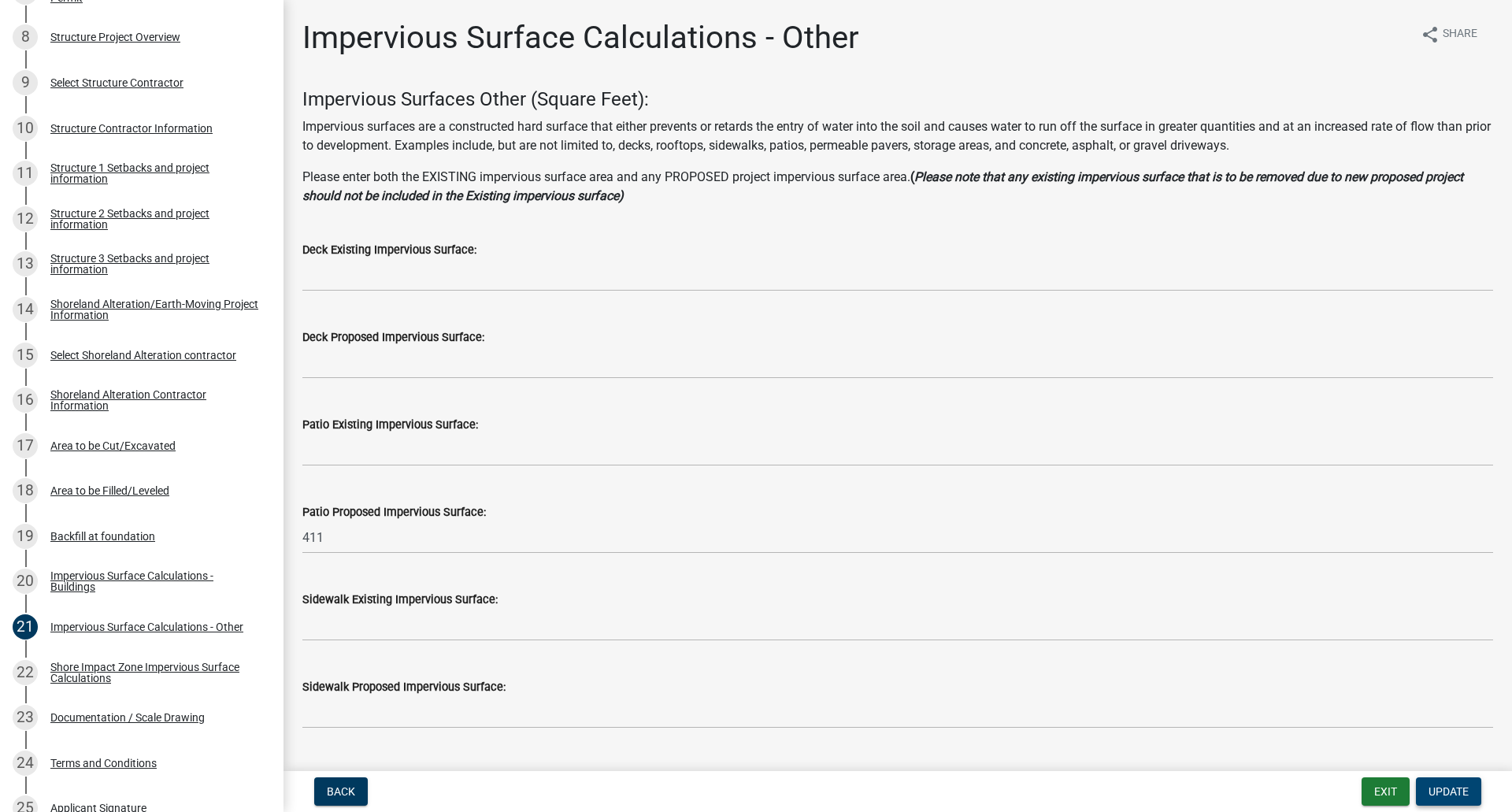
click at [1454, 779] on button "Update" at bounding box center [1448, 791] width 65 height 28
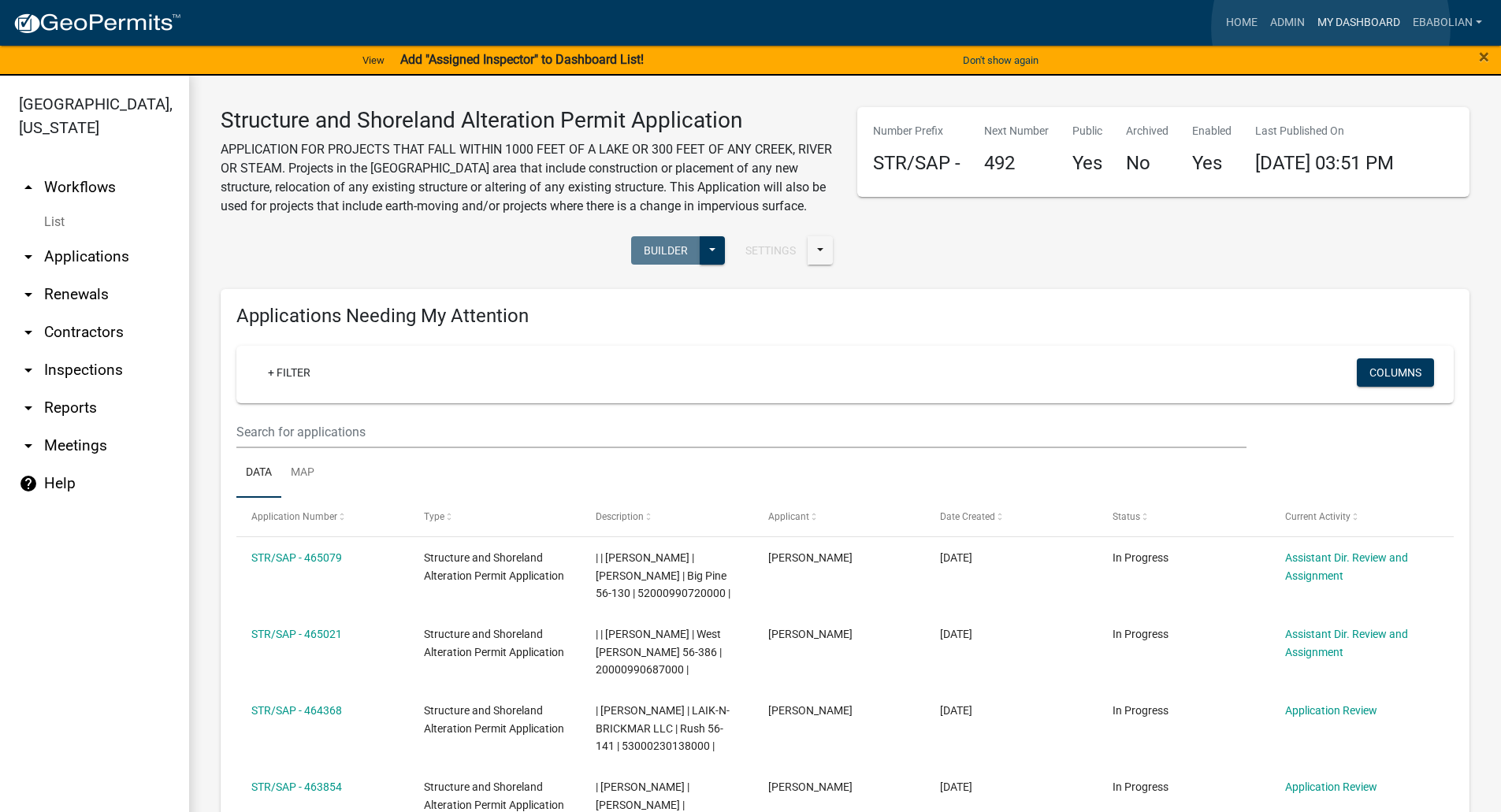
click at [1331, 28] on link "My Dashboard" at bounding box center [1358, 22] width 96 height 30
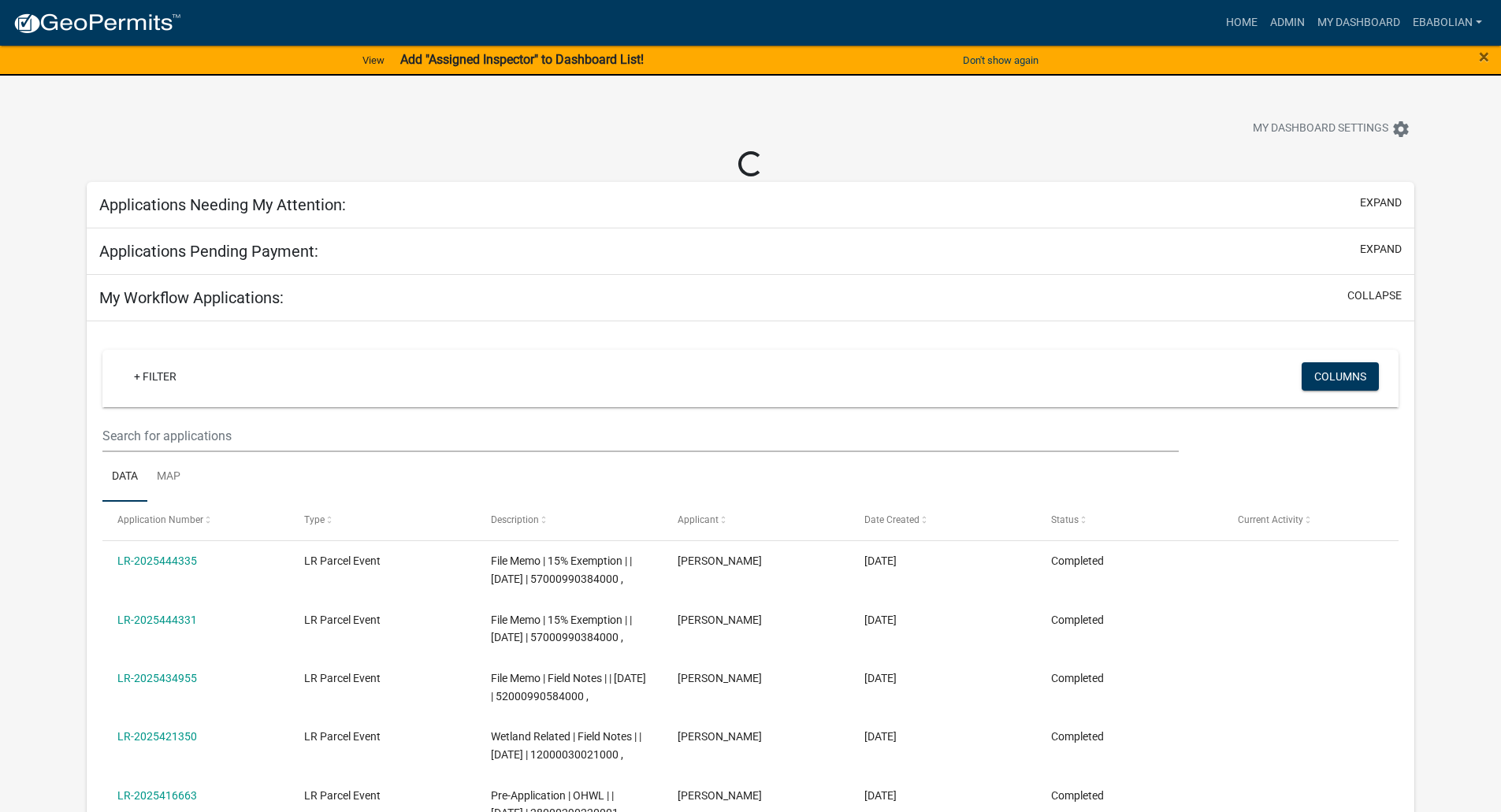
select select "3: 100"
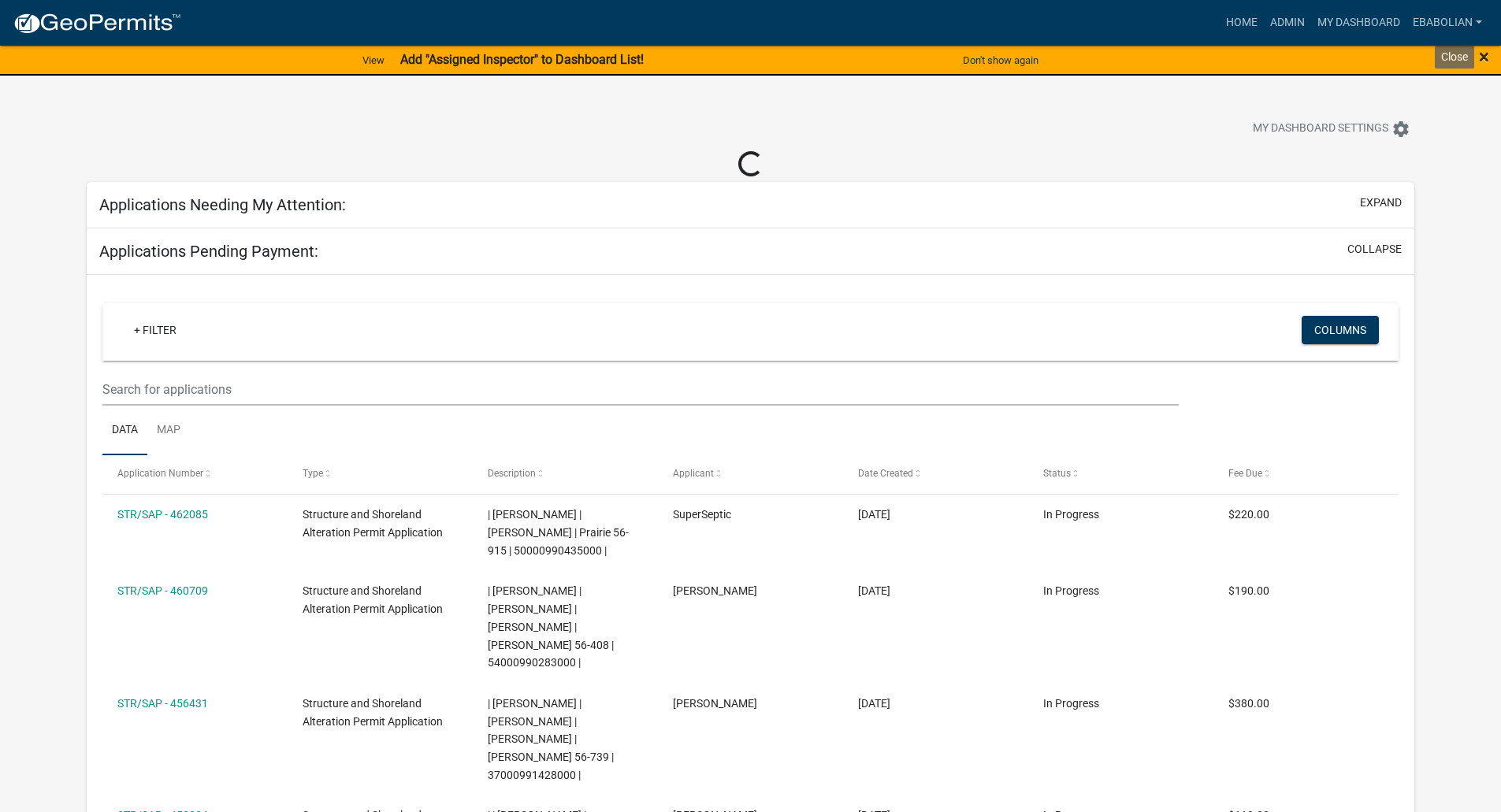
click at [1479, 57] on span "×" at bounding box center [1484, 57] width 10 height 22
select select "3: 100"
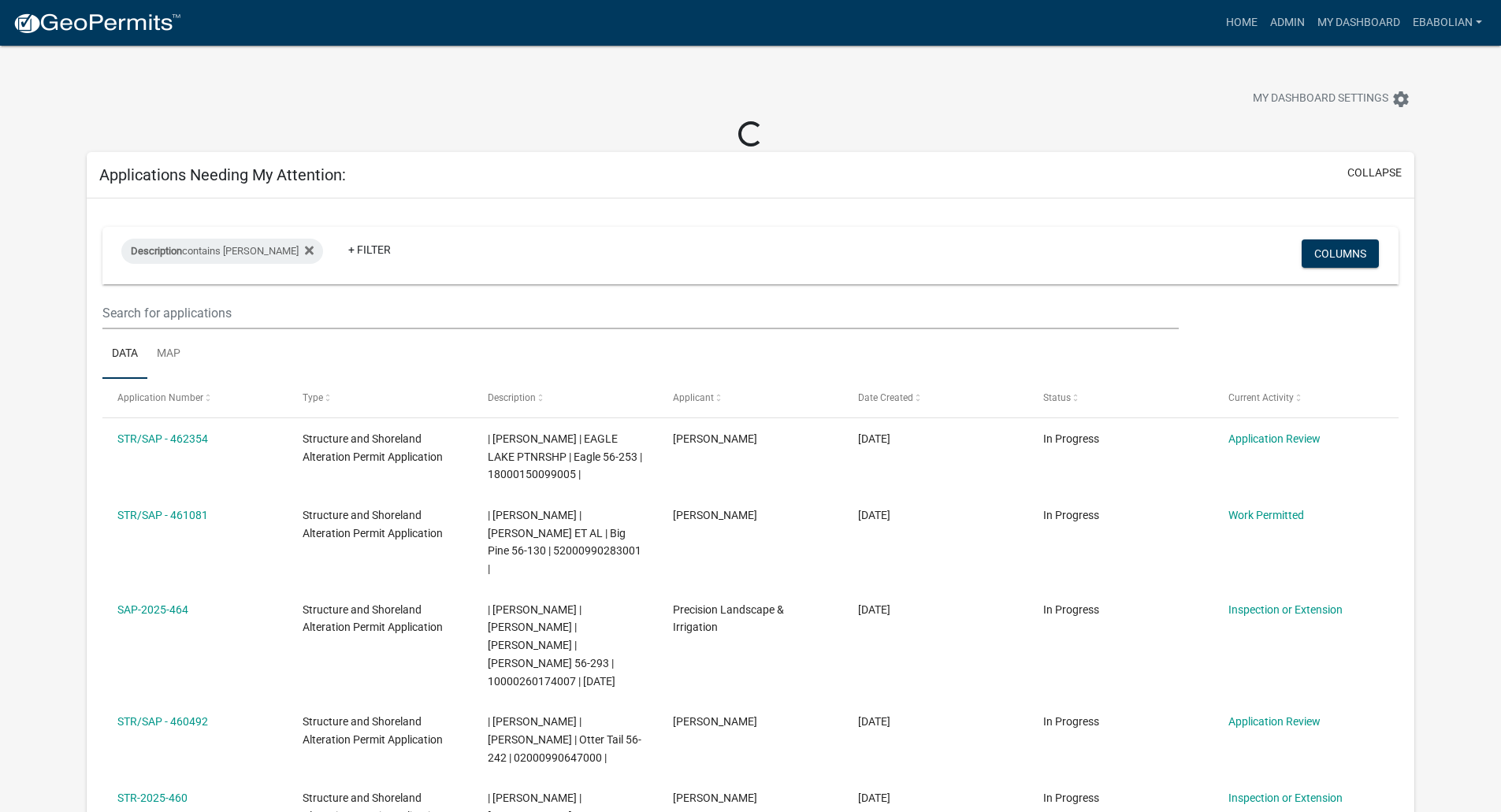
select select "3: 100"
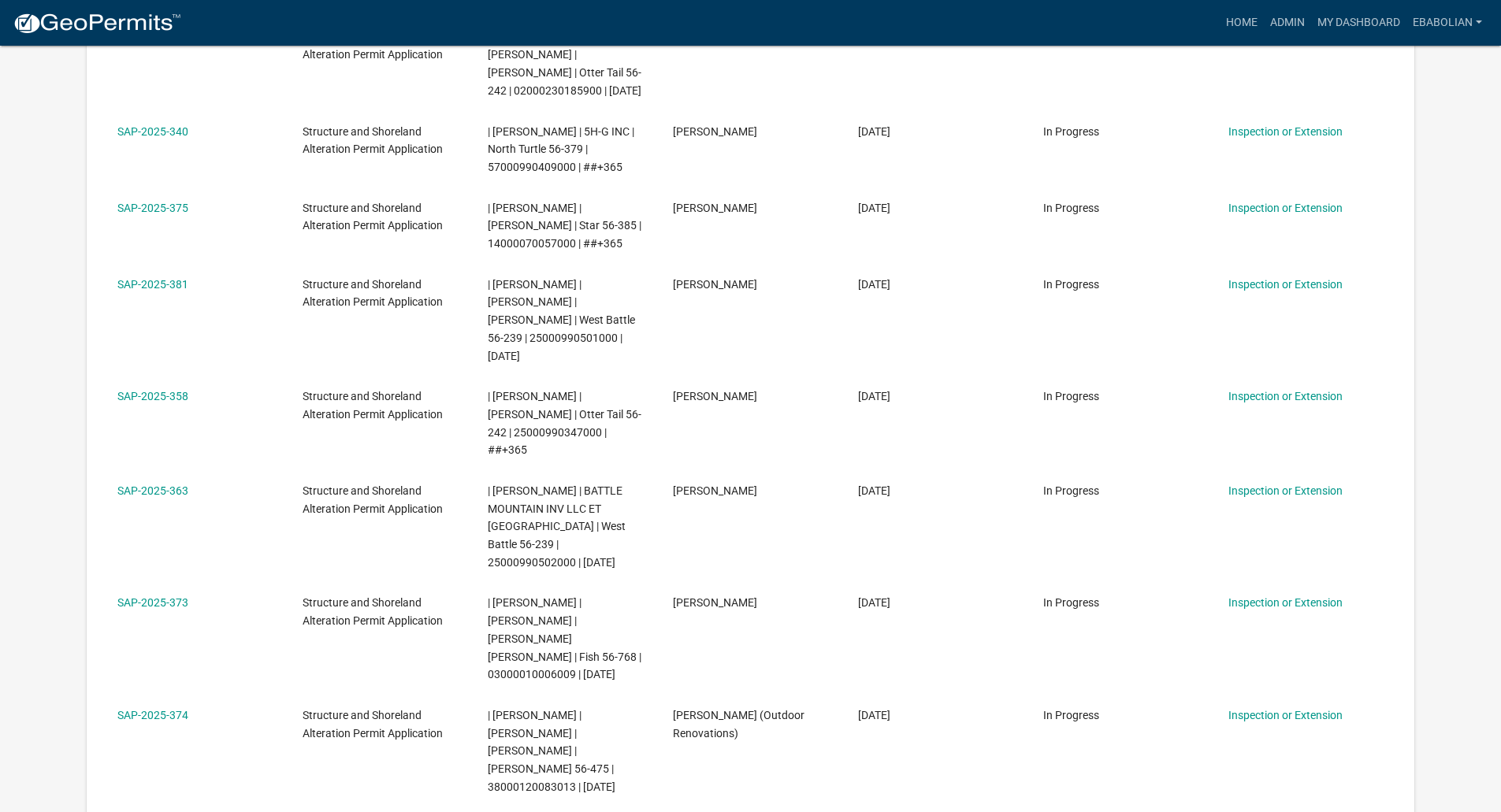
scroll to position [3386, 0]
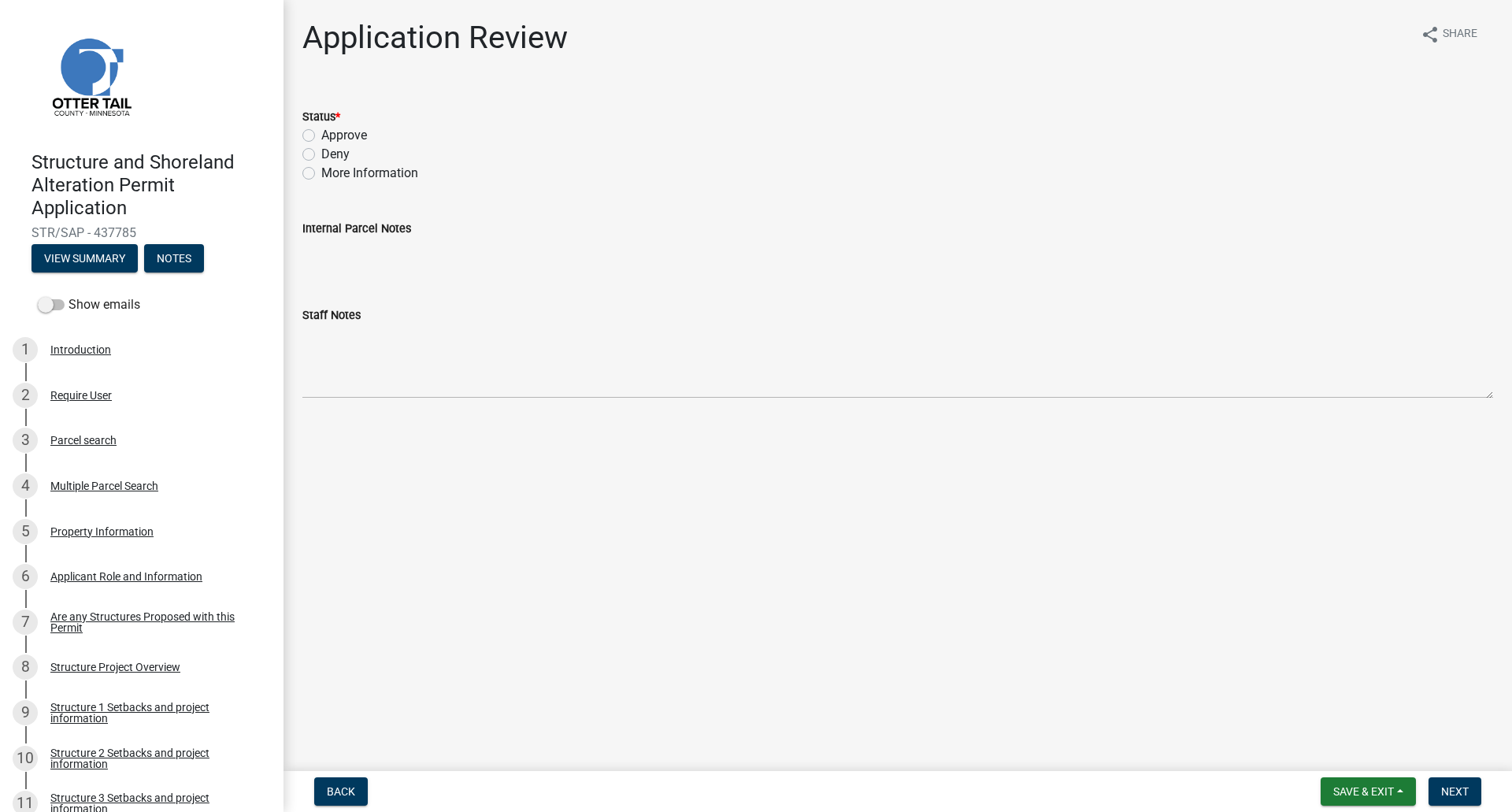
click at [322, 133] on label "Approve" at bounding box center [344, 135] width 46 height 19
click at [322, 133] on input "Approve" at bounding box center [327, 131] width 10 height 10
radio input "true"
click at [1454, 785] on span "Next" at bounding box center [1454, 791] width 28 height 13
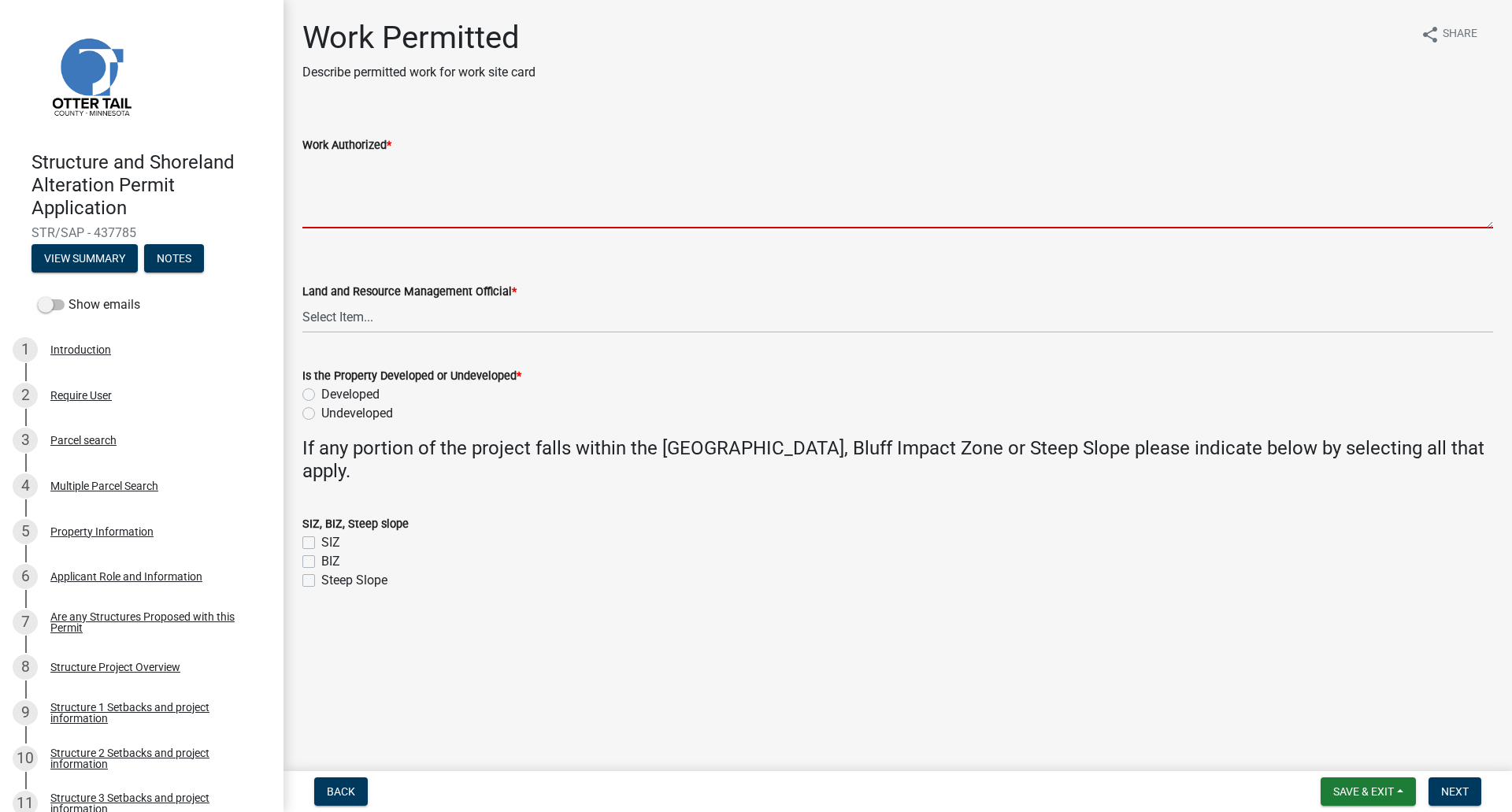
click at [340, 172] on textarea "Work Authorized *" at bounding box center [898, 191] width 1190 height 74
paste textarea "Filling in slope directly to north of my structure for about 40 ft to create a …"
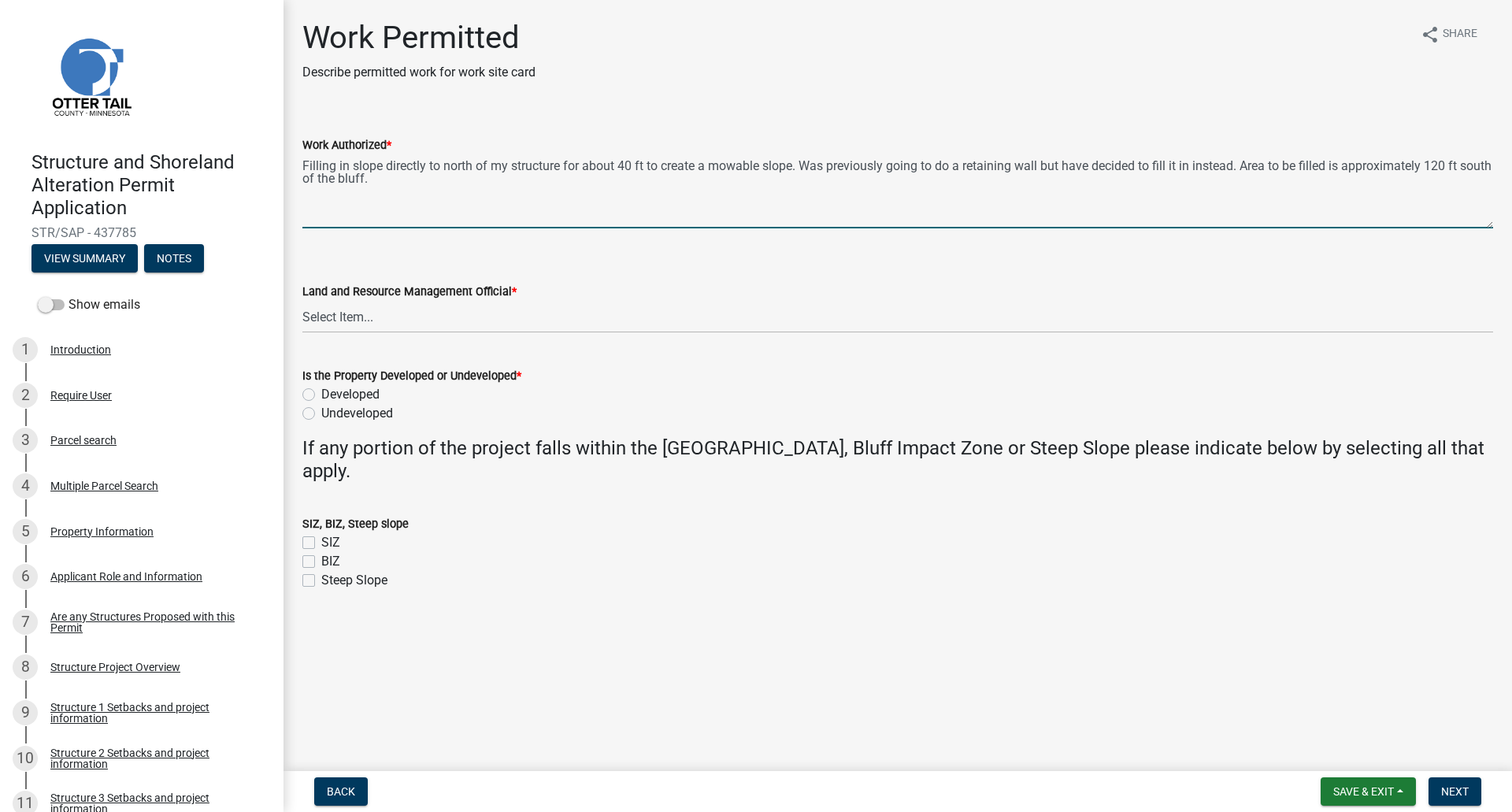
click at [297, 163] on div "Work Authorized * Filling in slope directly to north of my structure for about …" at bounding box center [898, 171] width 1214 height 115
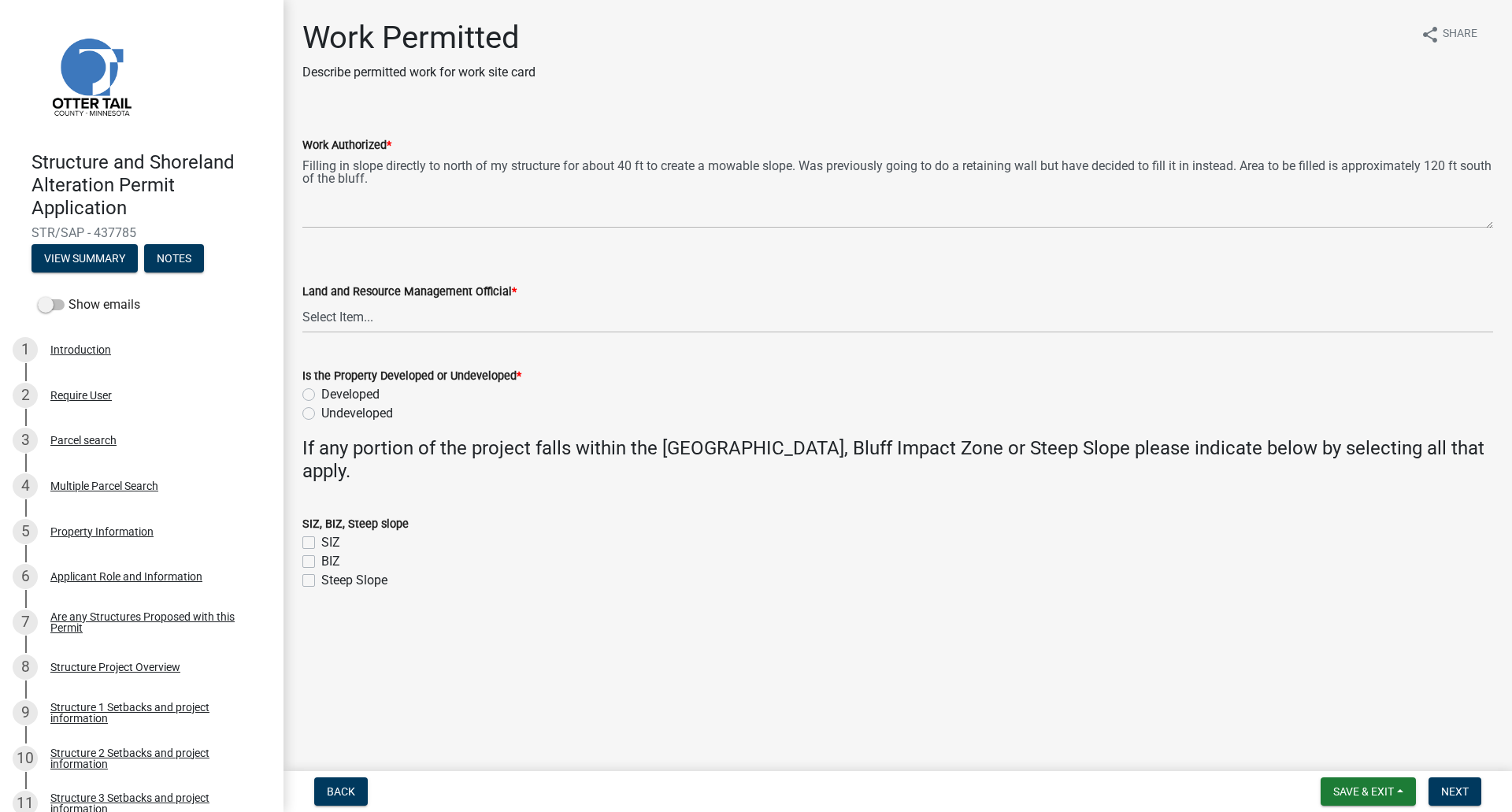
click at [299, 161] on div "Work Authorized * Filling in slope directly to north of my structure for about …" at bounding box center [898, 171] width 1214 height 115
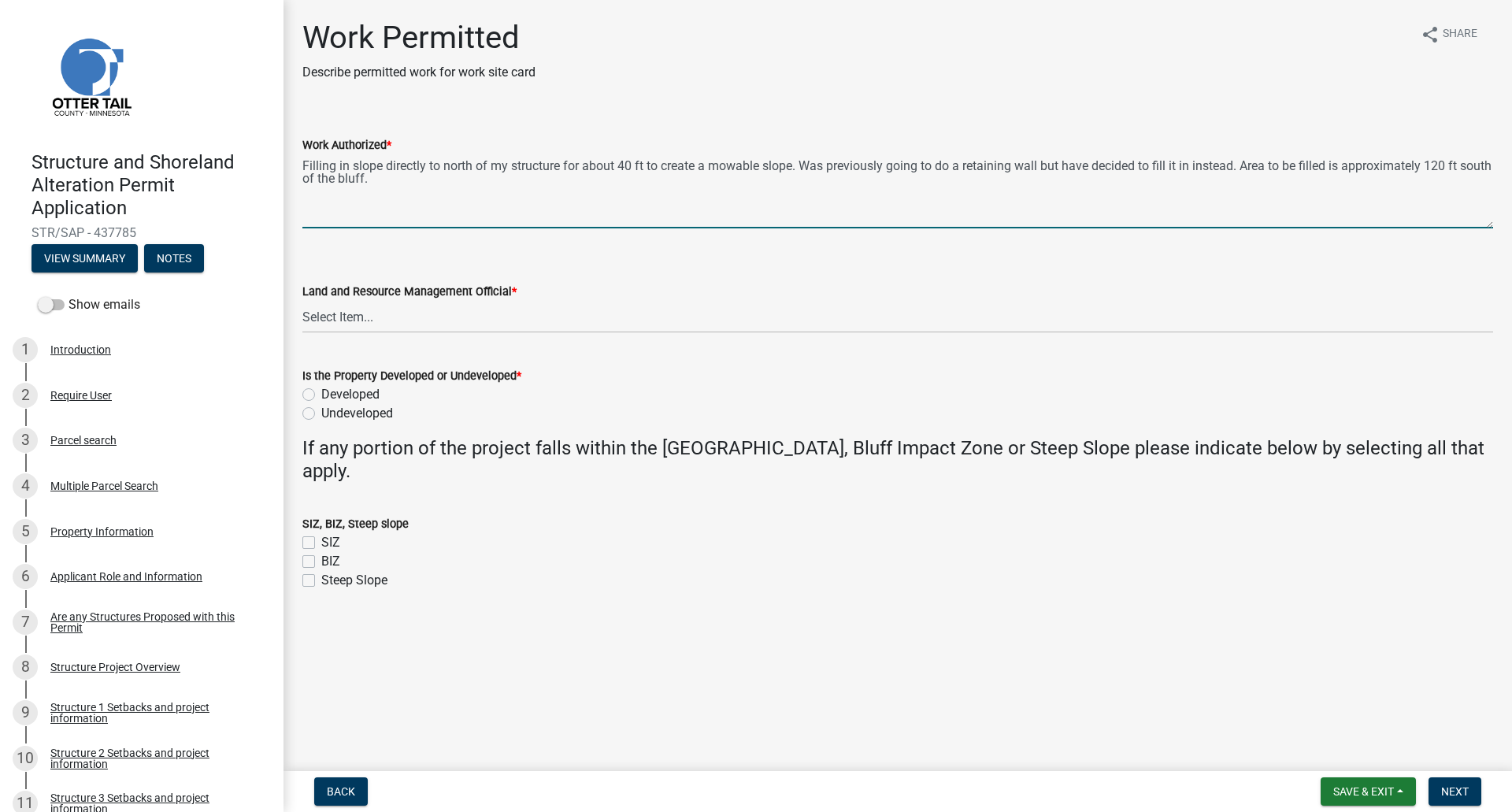
click at [304, 163] on textarea "Filling in slope directly to north of my structure for about 40 ft to create a …" at bounding box center [898, 191] width 1190 height 74
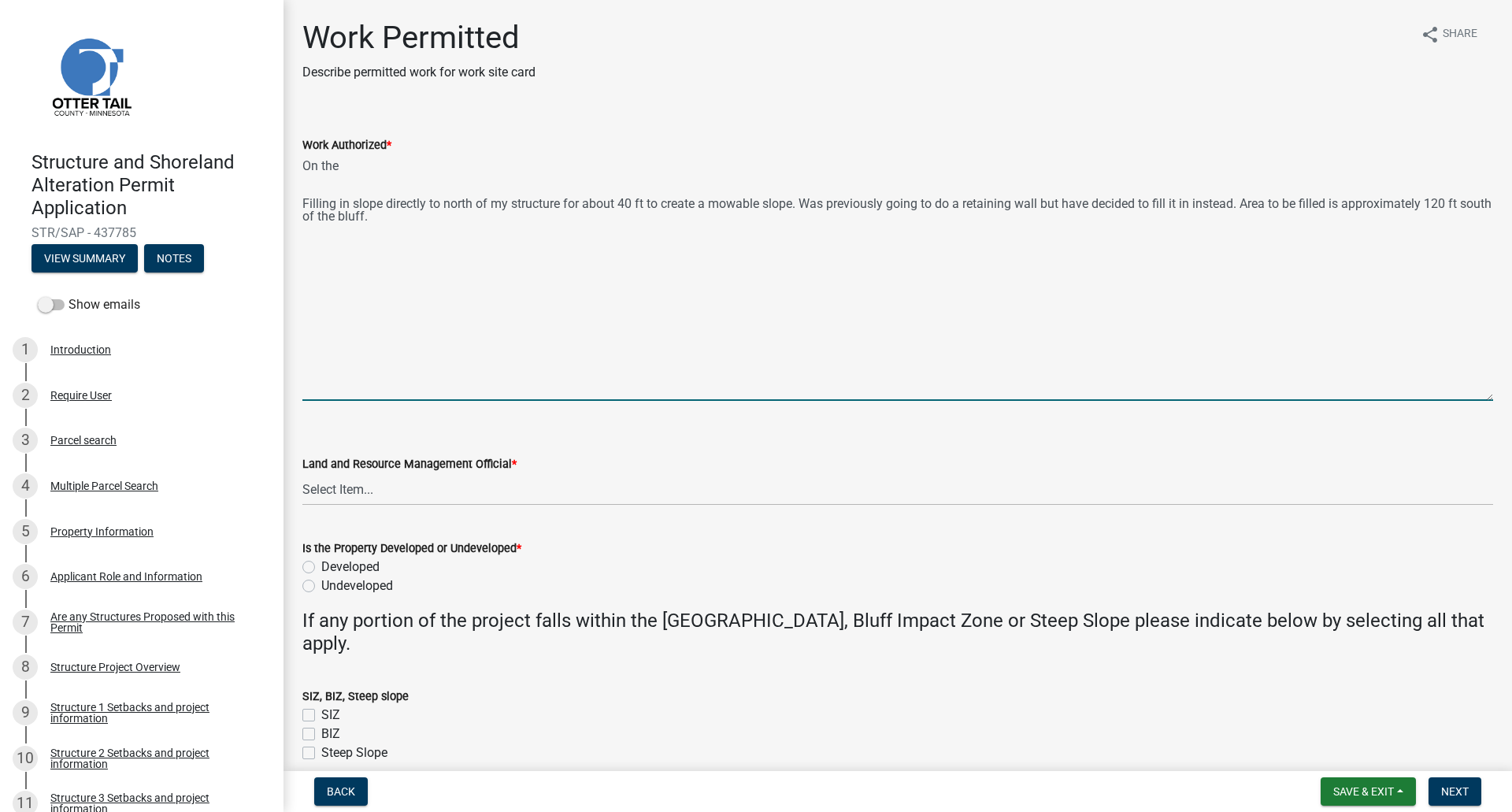
drag, startPoint x: 1492, startPoint y: 226, endPoint x: 1479, endPoint y: 400, distance: 174.5
click at [1494, 399] on div "Work Permitted Describe permitted work for work site card share Share Work Auth…" at bounding box center [898, 404] width 1228 height 772
click at [359, 169] on textarea "On the Filling in slope directly to north of my structure for about 40 ft to cr…" at bounding box center [898, 277] width 1190 height 247
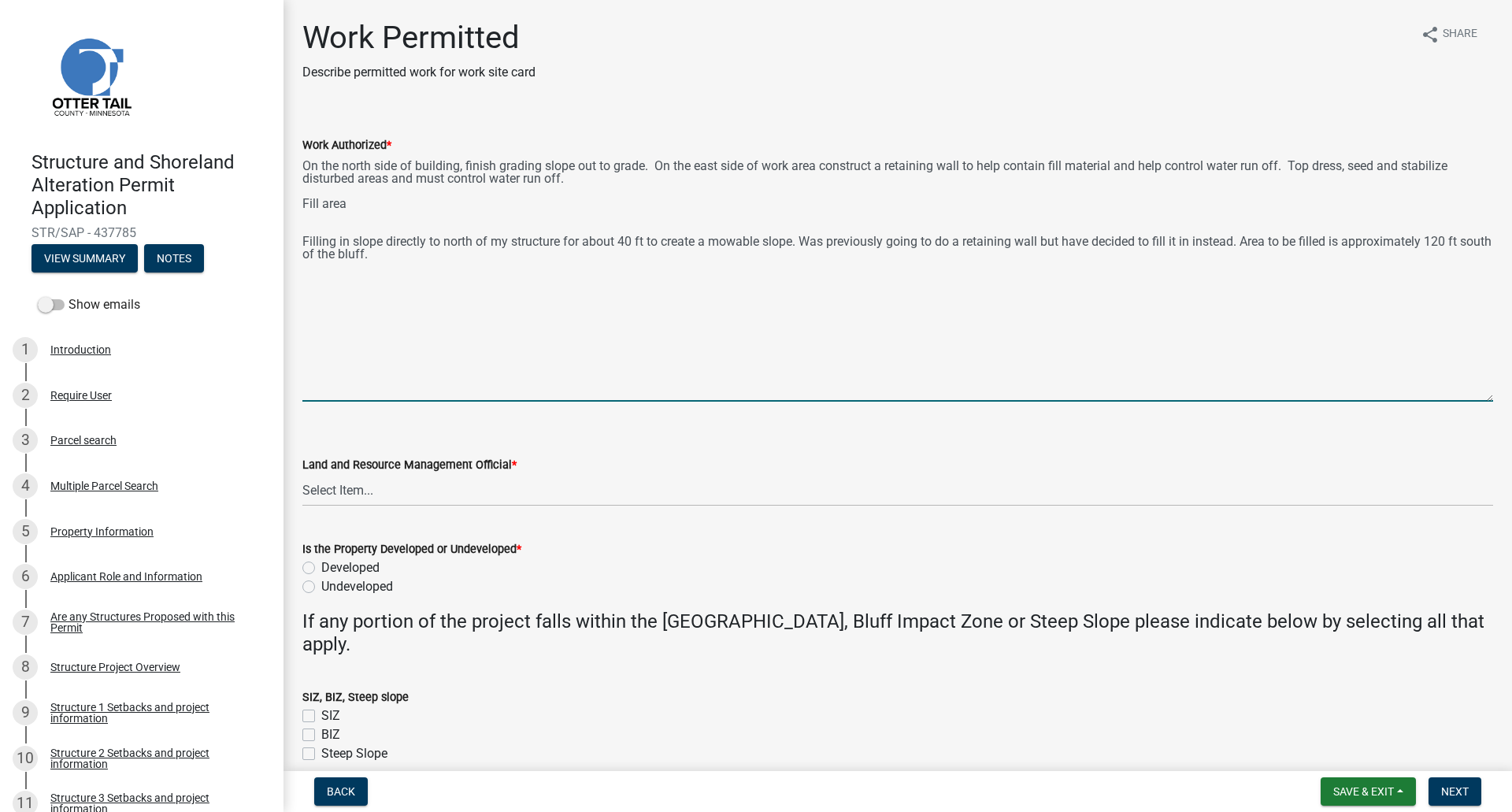
click at [376, 206] on textarea "On the north side of building, finish grading slope out to grade. On the east s…" at bounding box center [898, 277] width 1190 height 247
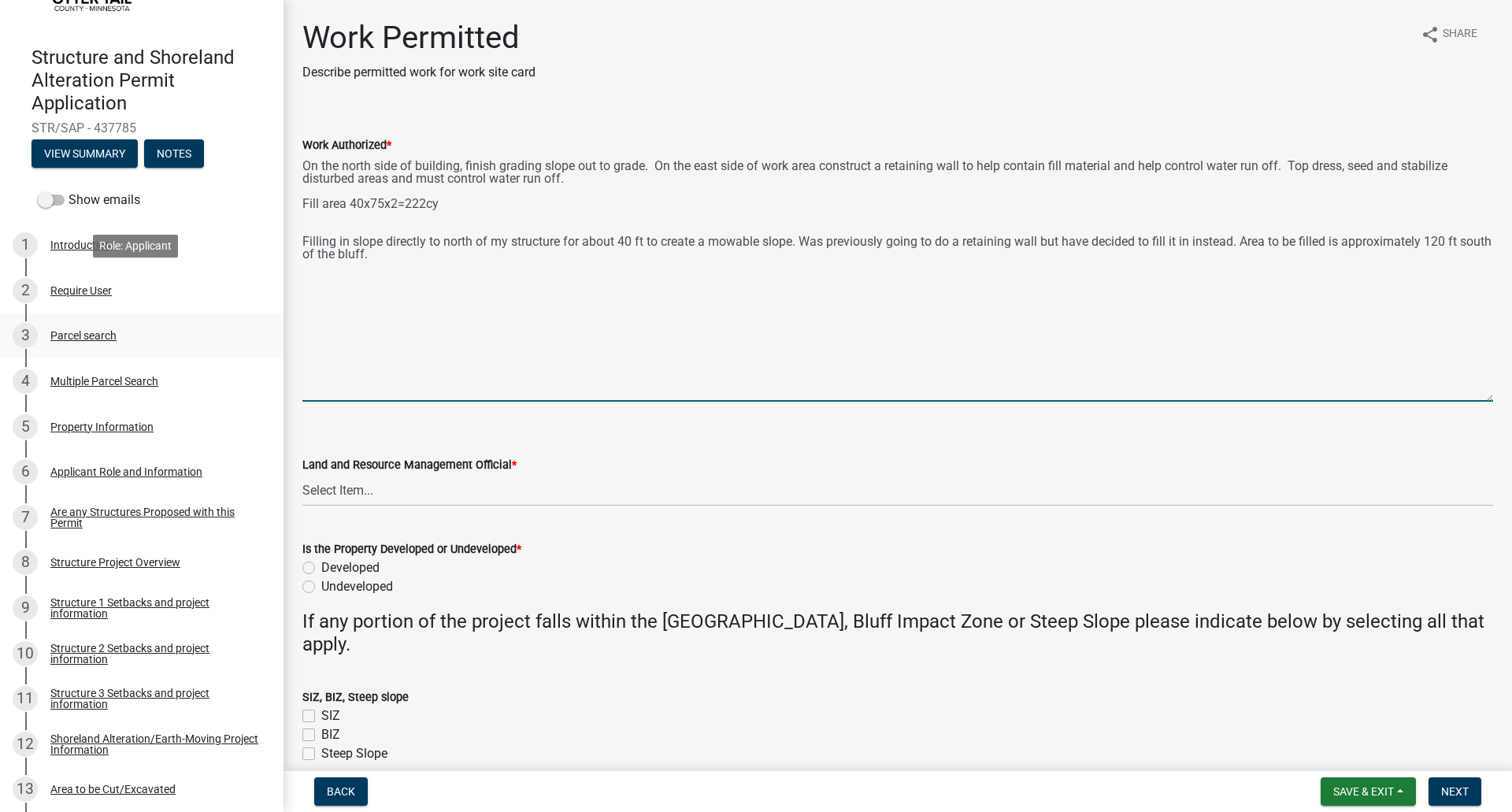
scroll to position [157, 0]
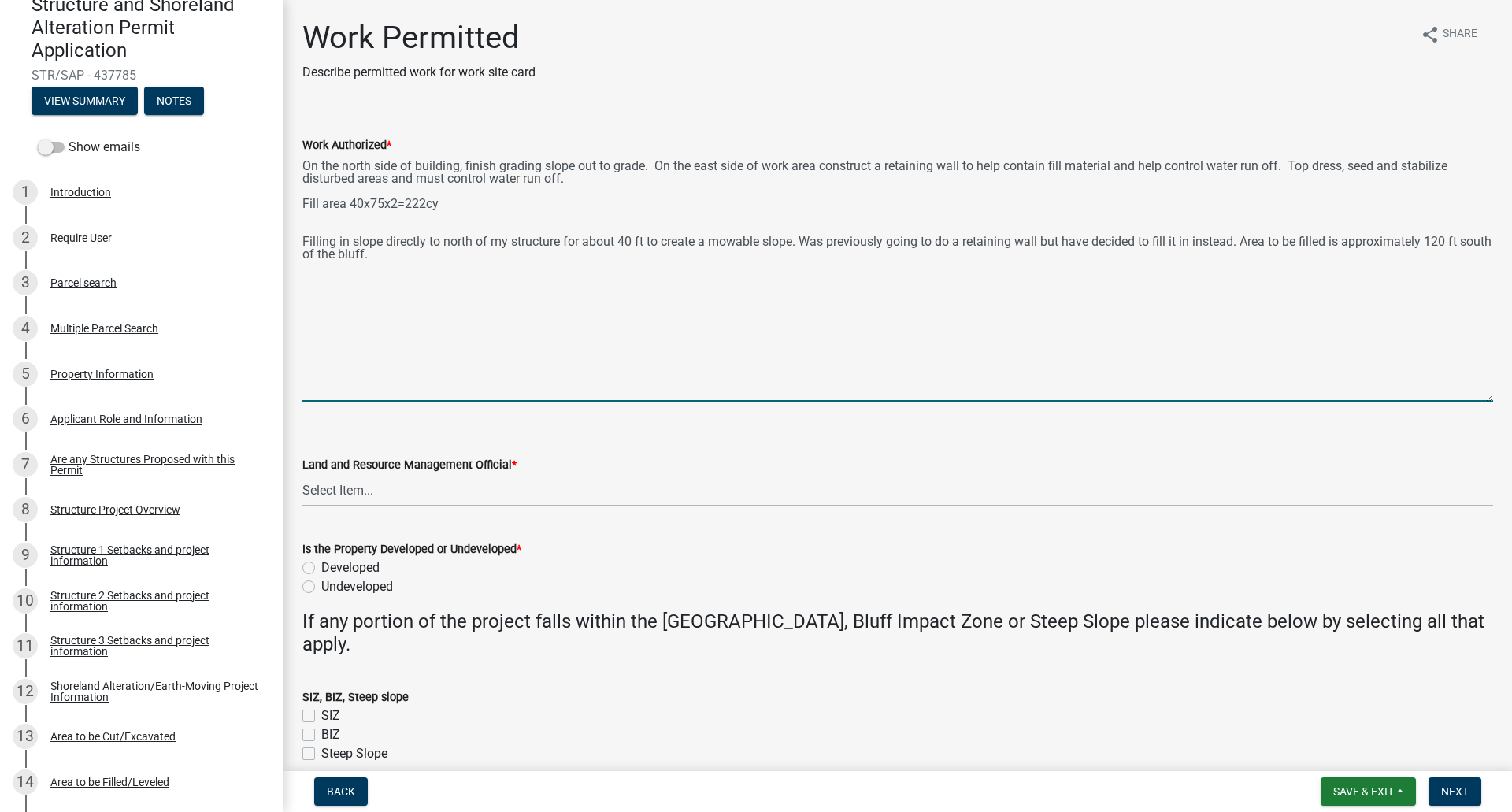
click at [449, 202] on textarea "On the north side of building, finish grading slope out to grade. On the east s…" at bounding box center [898, 277] width 1190 height 247
paste textarea "Filling in along the north side of the existing structure."
drag, startPoint x: 304, startPoint y: 242, endPoint x: 408, endPoint y: 280, distance: 110.7
click at [408, 280] on textarea "On the north side of building, finish grading slope out to grade. On the east s…" at bounding box center [898, 277] width 1190 height 247
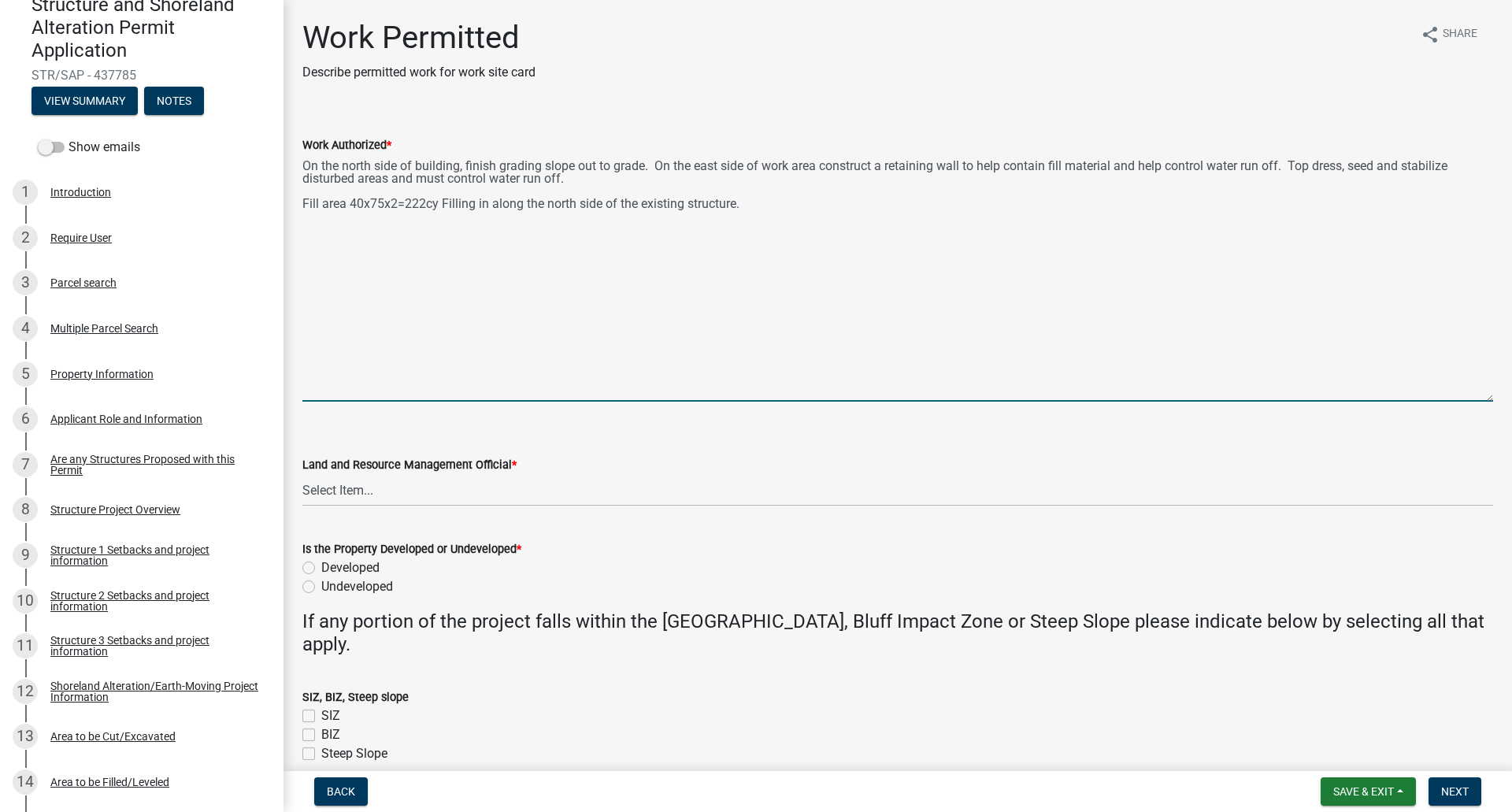
click at [617, 166] on textarea "On the north side of building, finish grading slope out to grade. On the east s…" at bounding box center [898, 277] width 1190 height 247
click at [780, 200] on textarea "On the north side of building, finish grading slope out to existing grade. On t…" at bounding box center [898, 277] width 1190 height 247
click at [379, 230] on textarea "On the north side of building, finish grading slope out to existing grade. On t…" at bounding box center [898, 277] width 1190 height 247
click at [664, 169] on textarea "On the north side of building, finish grading slope out to existing grade. On t…" at bounding box center [898, 277] width 1190 height 247
type textarea "On the north side of building, finish grading slope out to existing yard grade.…"
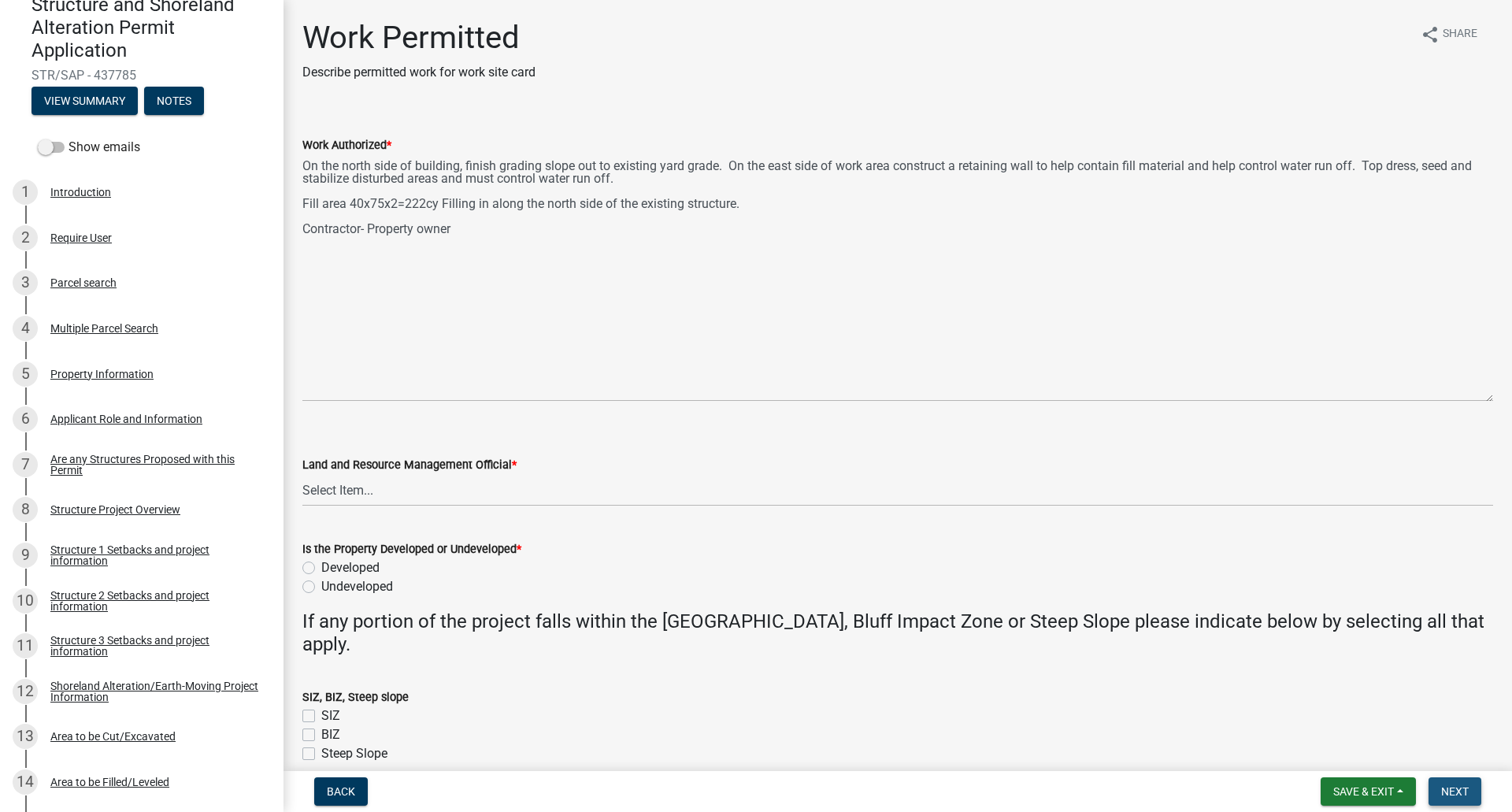
click at [1445, 788] on span "Next" at bounding box center [1454, 791] width 28 height 13
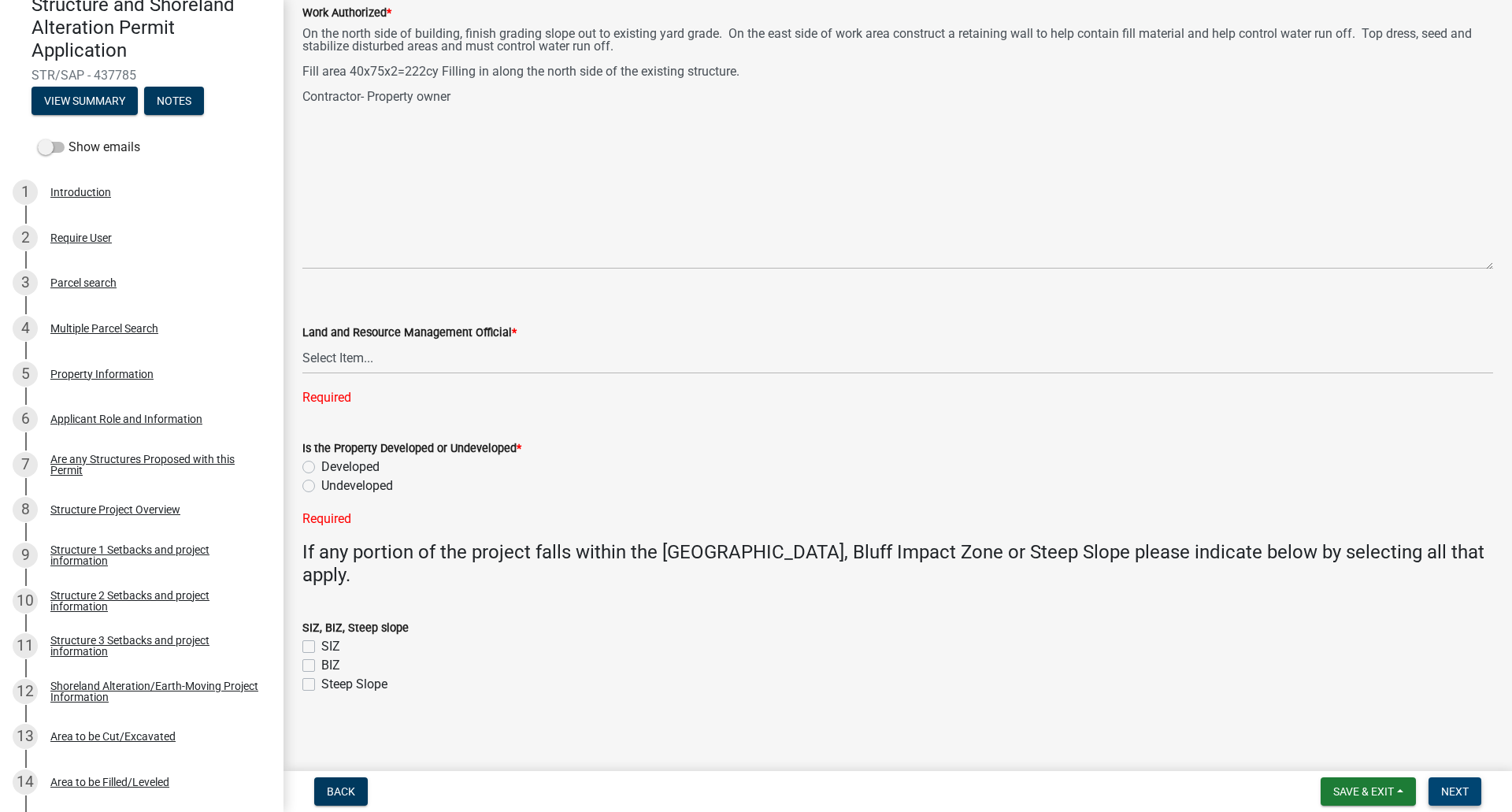
scroll to position [137, 0]
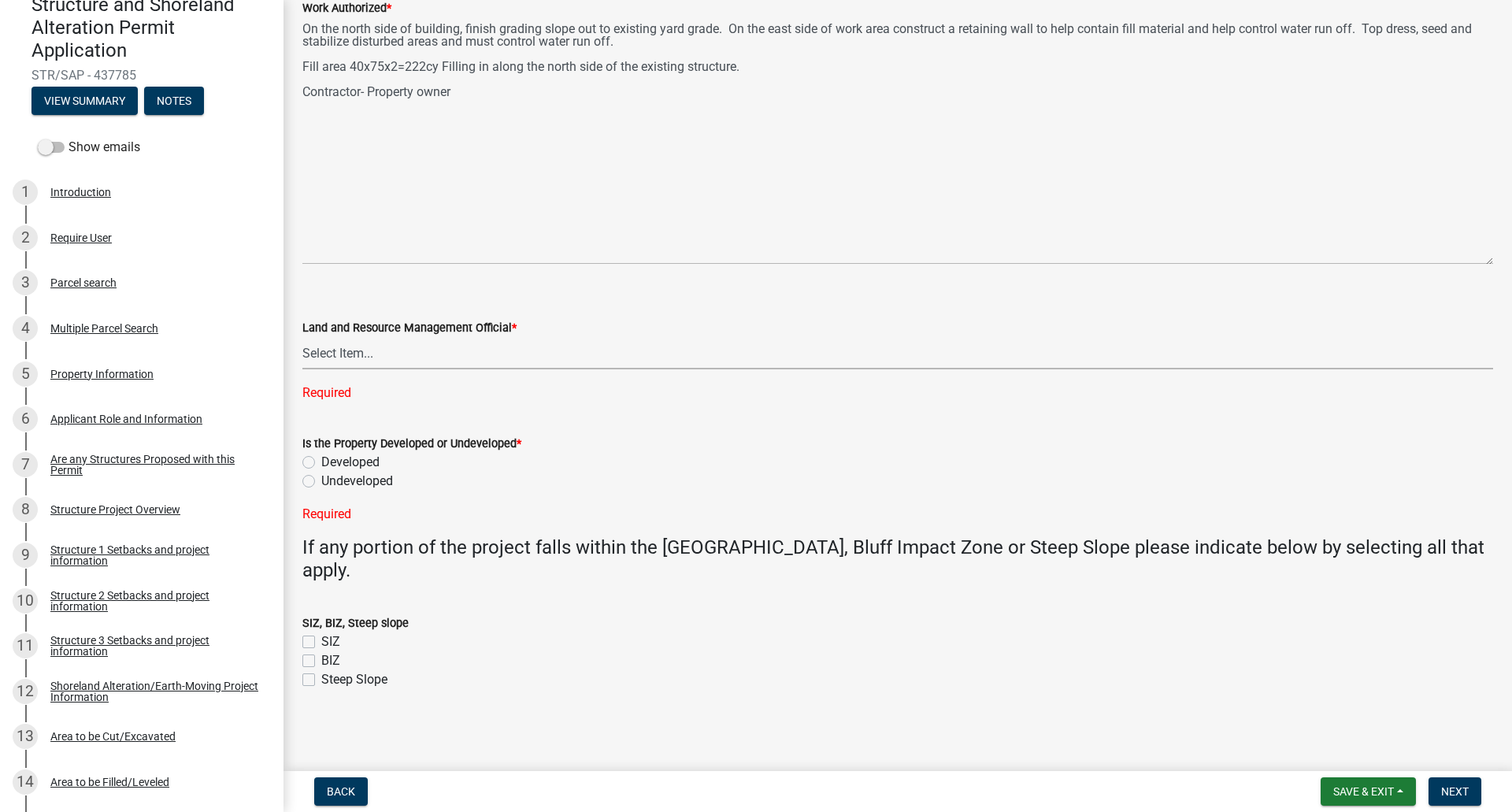
click at [340, 354] on select "Select Item... [PERSON_NAME] [PERSON_NAME] [PERSON_NAME] [PERSON_NAME] [PERSON_…" at bounding box center [898, 354] width 1190 height 33
click at [303, 368] on select "Select Item... [PERSON_NAME] [PERSON_NAME] [PERSON_NAME] [PERSON_NAME] [PERSON_…" at bounding box center [898, 354] width 1190 height 33
select select "f66be788-4dd6-459d-a9ec-6d83f4dfb709"
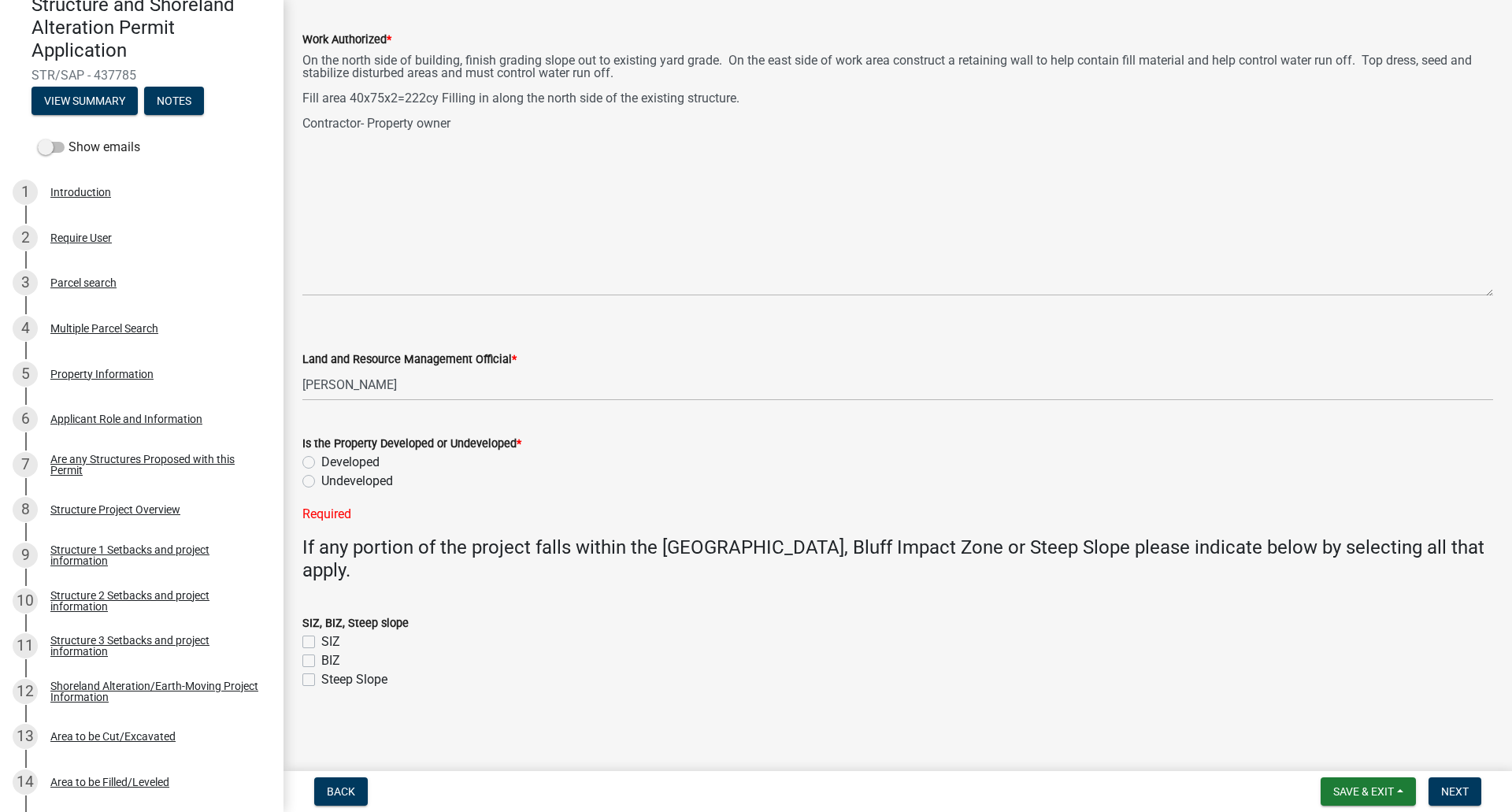
click at [322, 461] on label "Developed" at bounding box center [351, 462] width 58 height 19
click at [322, 461] on input "Developed" at bounding box center [327, 458] width 10 height 10
radio input "true"
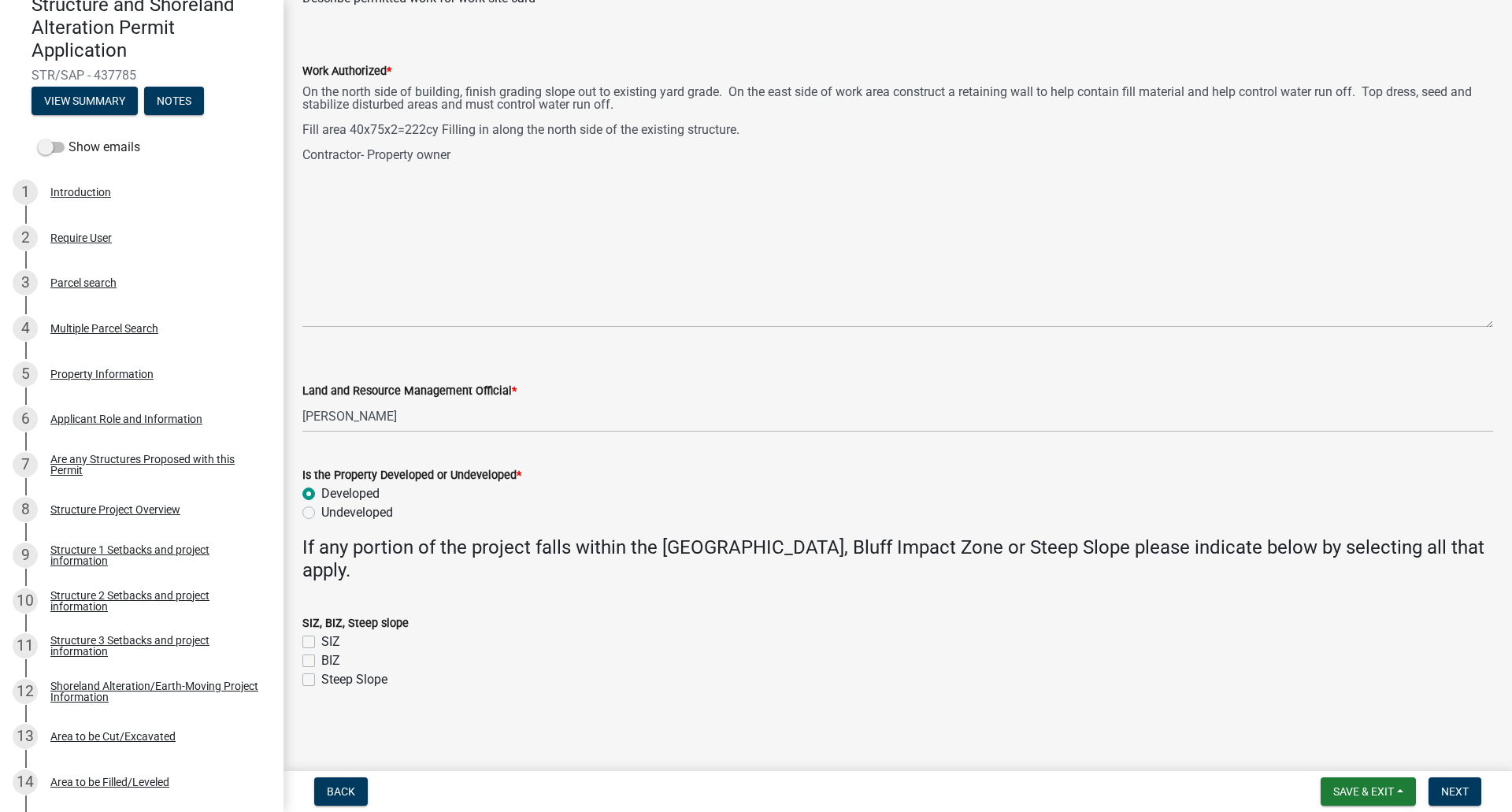
click at [322, 680] on label "Steep Slope" at bounding box center [354, 680] width 66 height 19
click at [322, 680] on input "Steep Slope" at bounding box center [327, 675] width 10 height 10
checkbox input "true"
checkbox input "false"
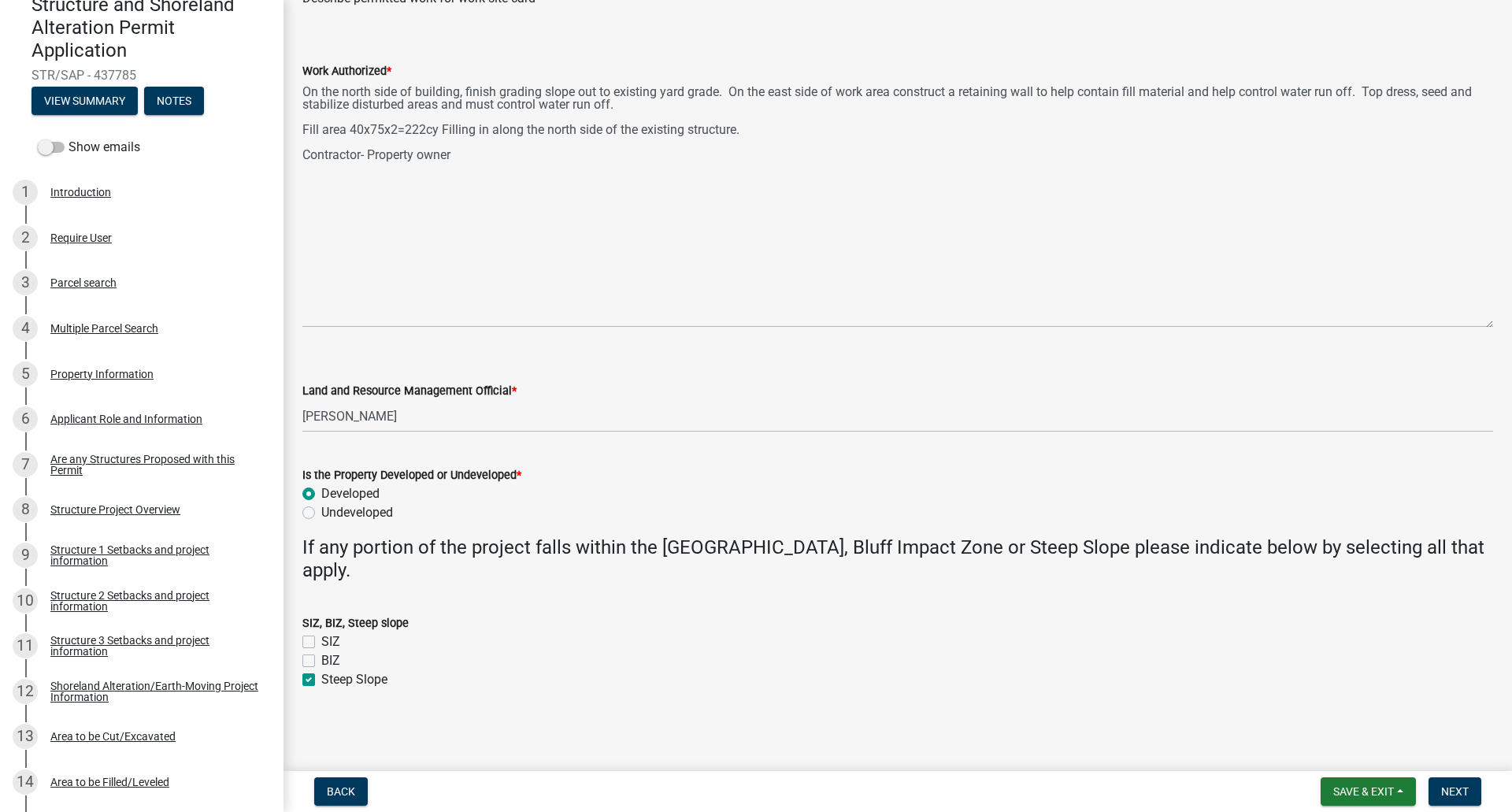
checkbox input "true"
click at [1457, 791] on span "Next" at bounding box center [1454, 791] width 28 height 13
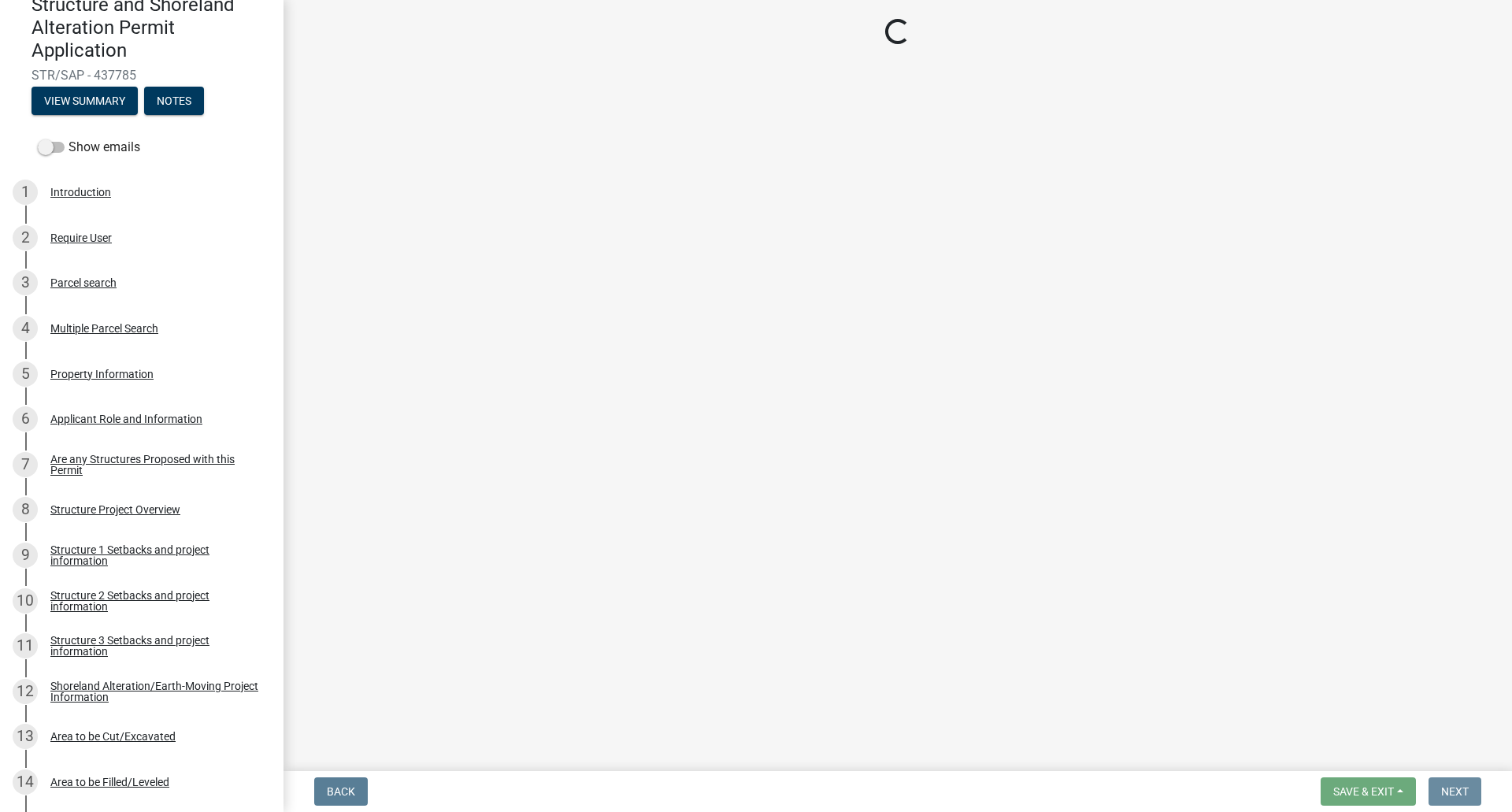
scroll to position [0, 0]
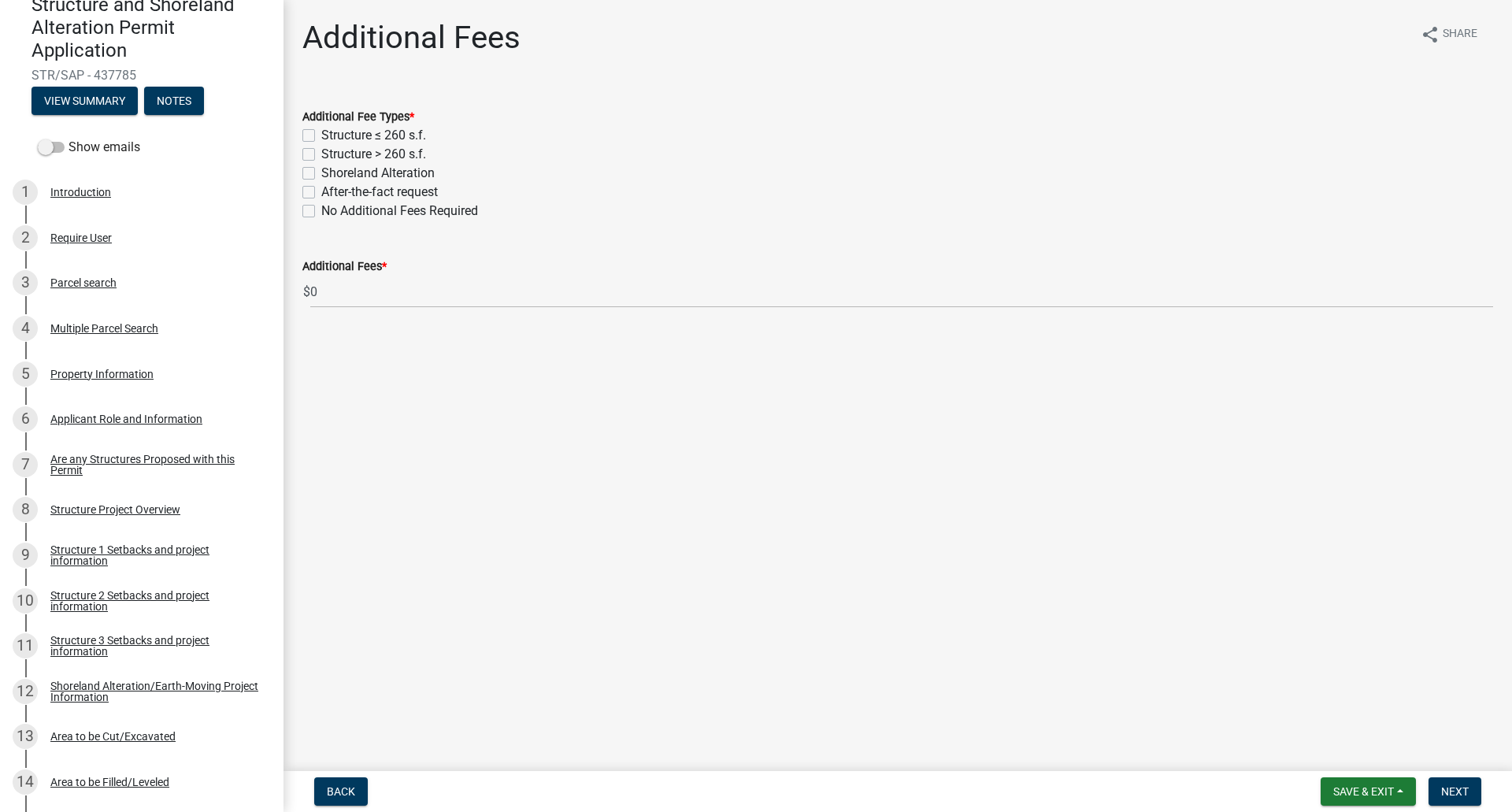
click at [322, 172] on label "Shoreland Alteration" at bounding box center [378, 173] width 114 height 19
click at [322, 172] on input "Shoreland Alteration" at bounding box center [327, 169] width 10 height 10
checkbox input "true"
checkbox input "false"
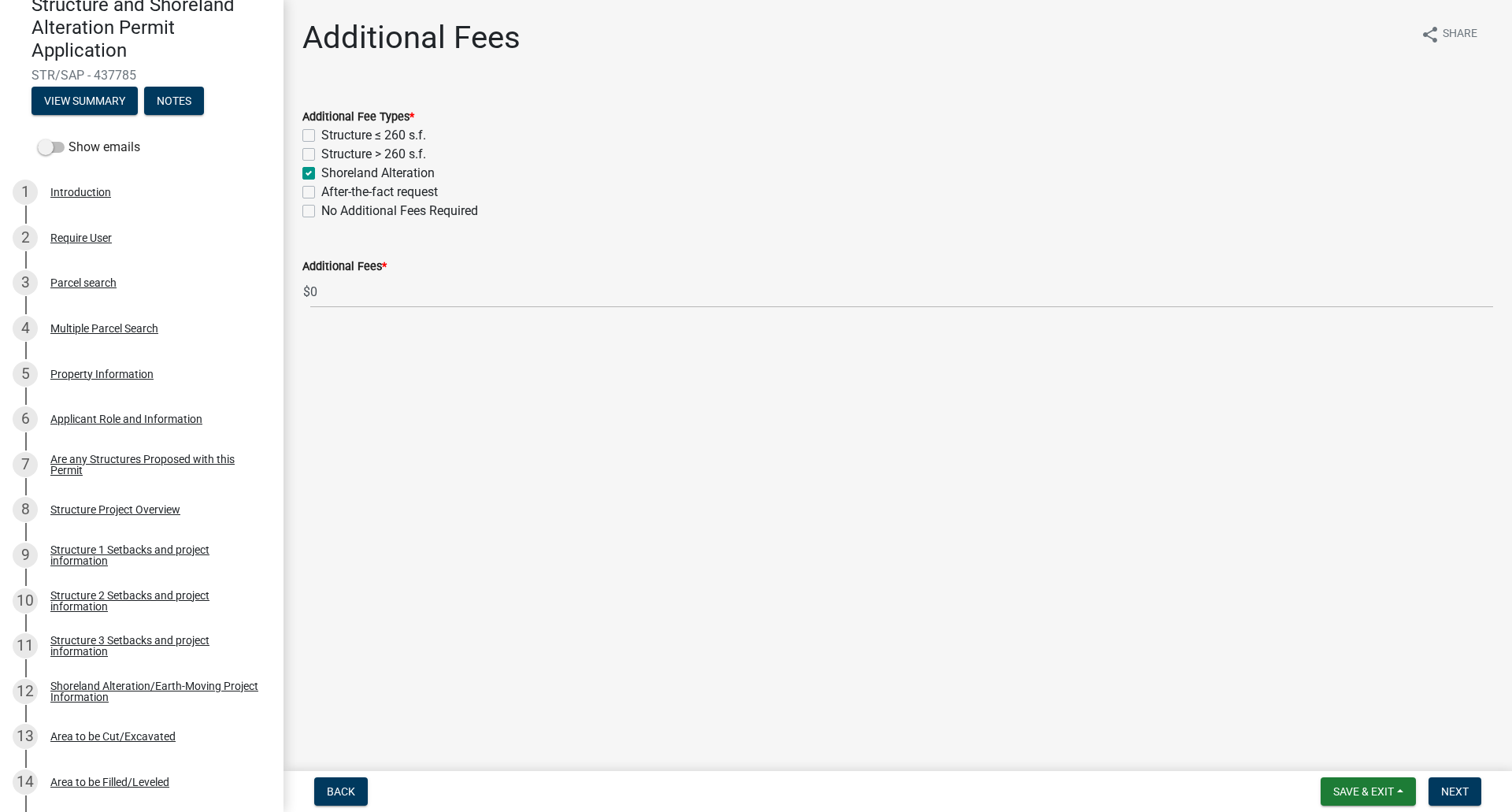
checkbox input "true"
checkbox input "false"
click at [1457, 789] on span "Next" at bounding box center [1454, 791] width 28 height 13
